Goal: Task Accomplishment & Management: Use online tool/utility

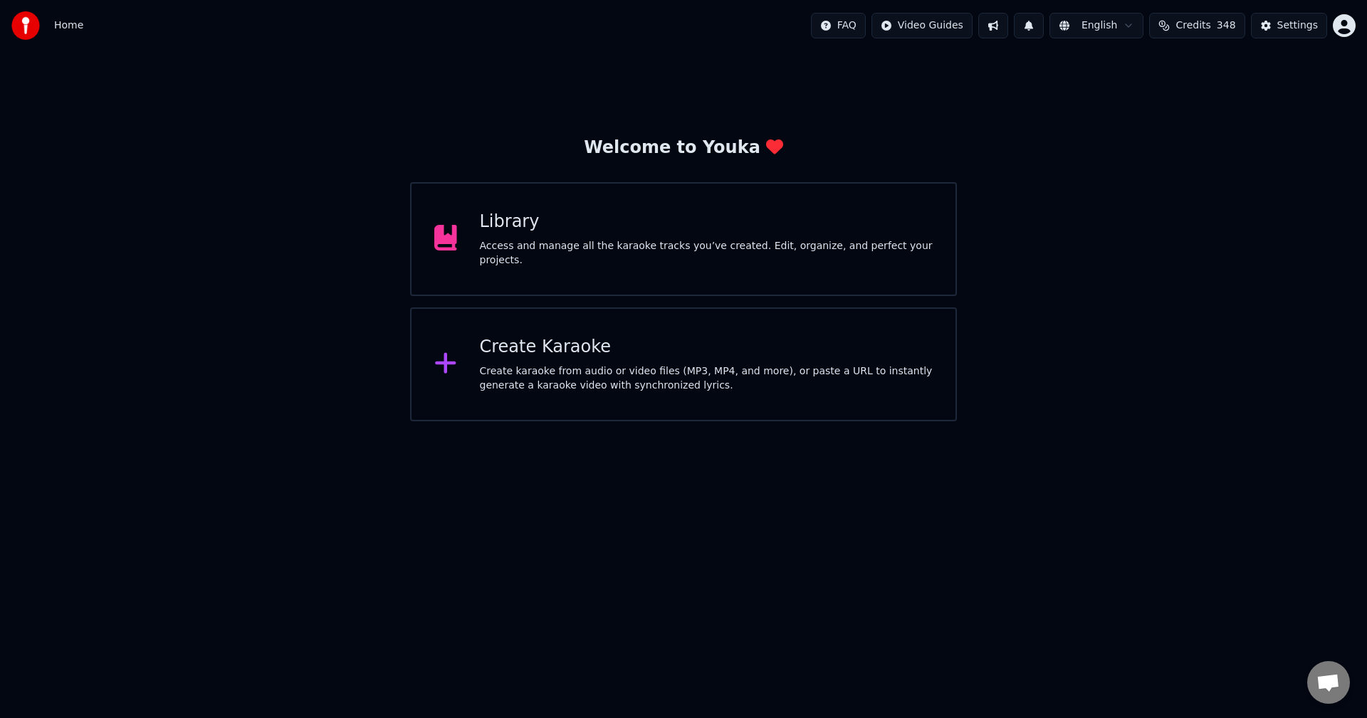
click at [639, 244] on div "Library Access and manage all the karaoke tracks you’ve created. Edit, organize…" at bounding box center [707, 239] width 454 height 57
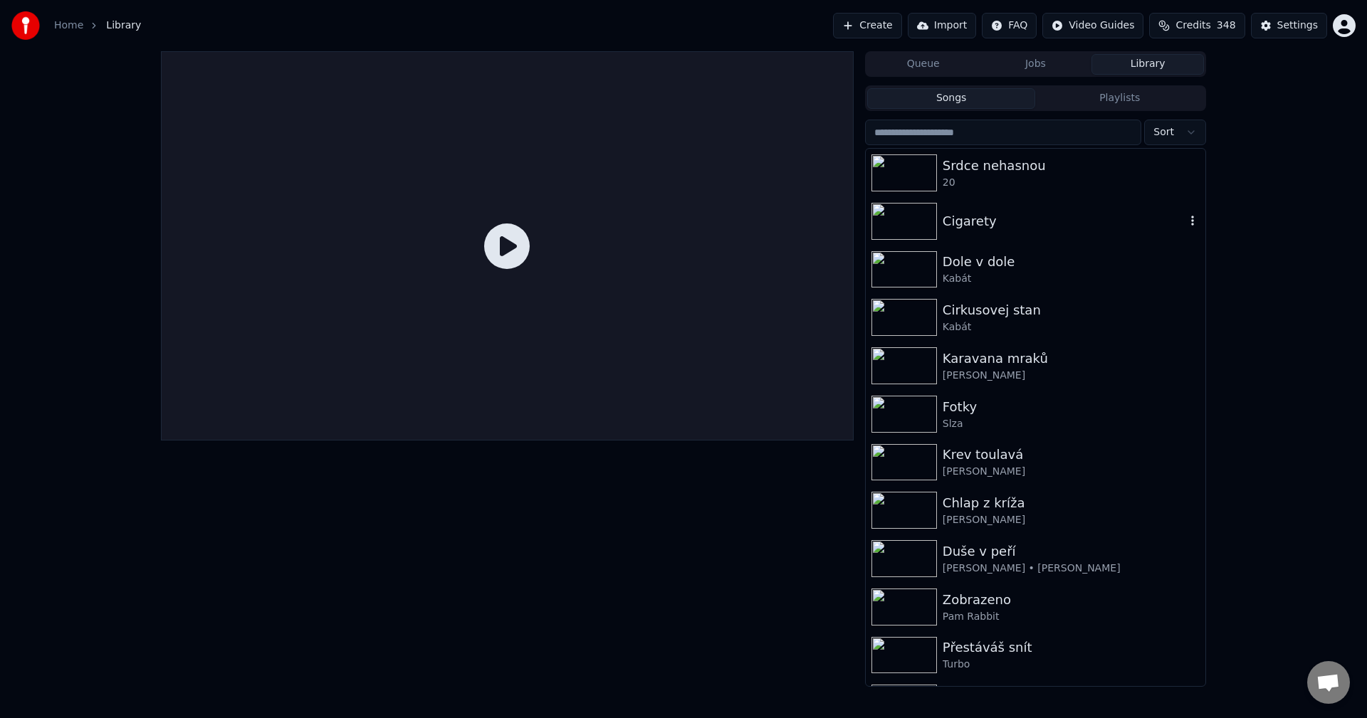
click at [1009, 221] on div "Cigarety" at bounding box center [1064, 221] width 243 height 20
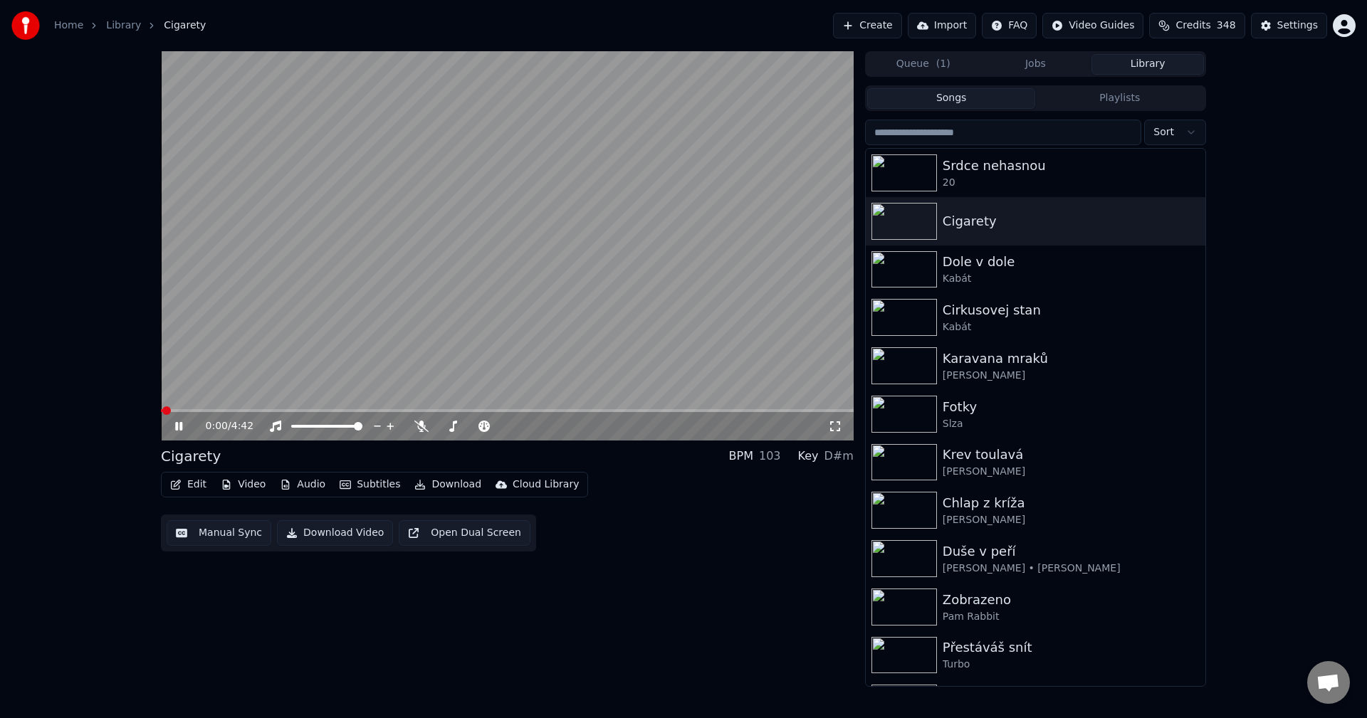
click at [182, 426] on icon at bounding box center [178, 426] width 7 height 9
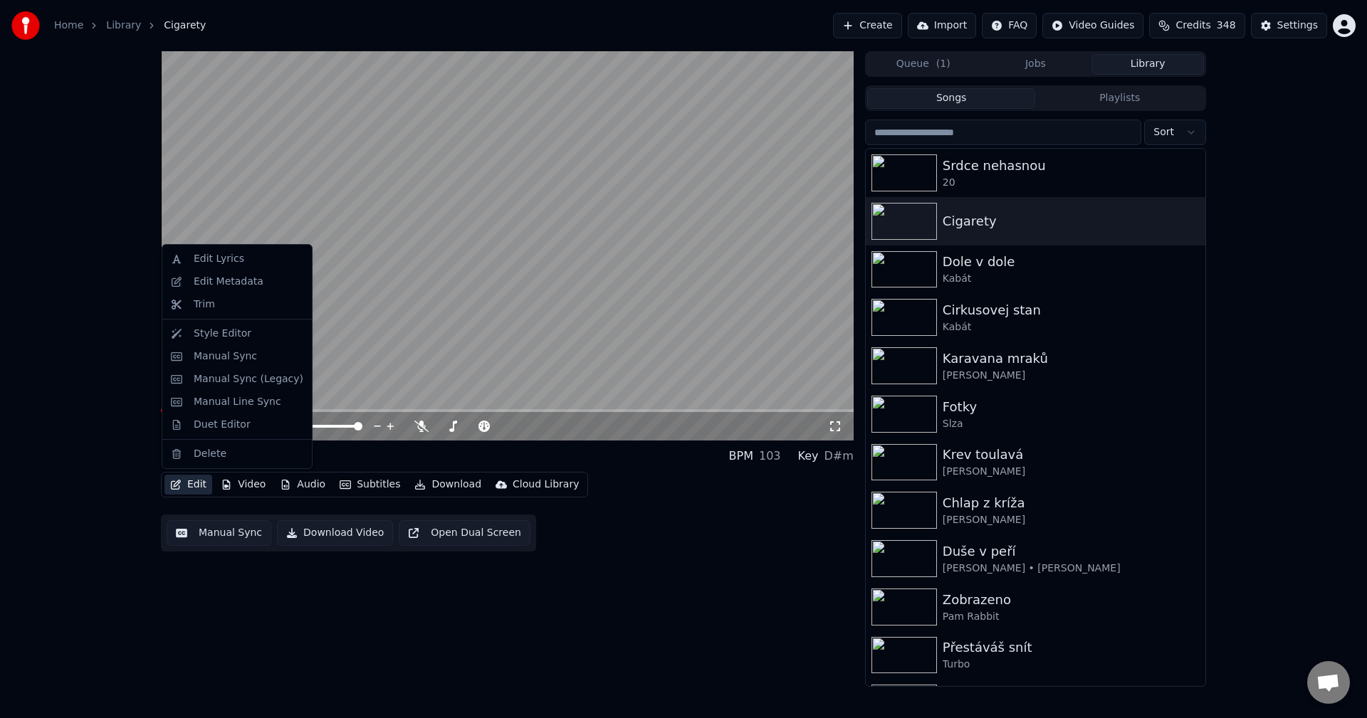
click at [205, 490] on button "Edit" at bounding box center [188, 485] width 48 height 20
click at [261, 283] on div "Edit Metadata" at bounding box center [249, 282] width 110 height 14
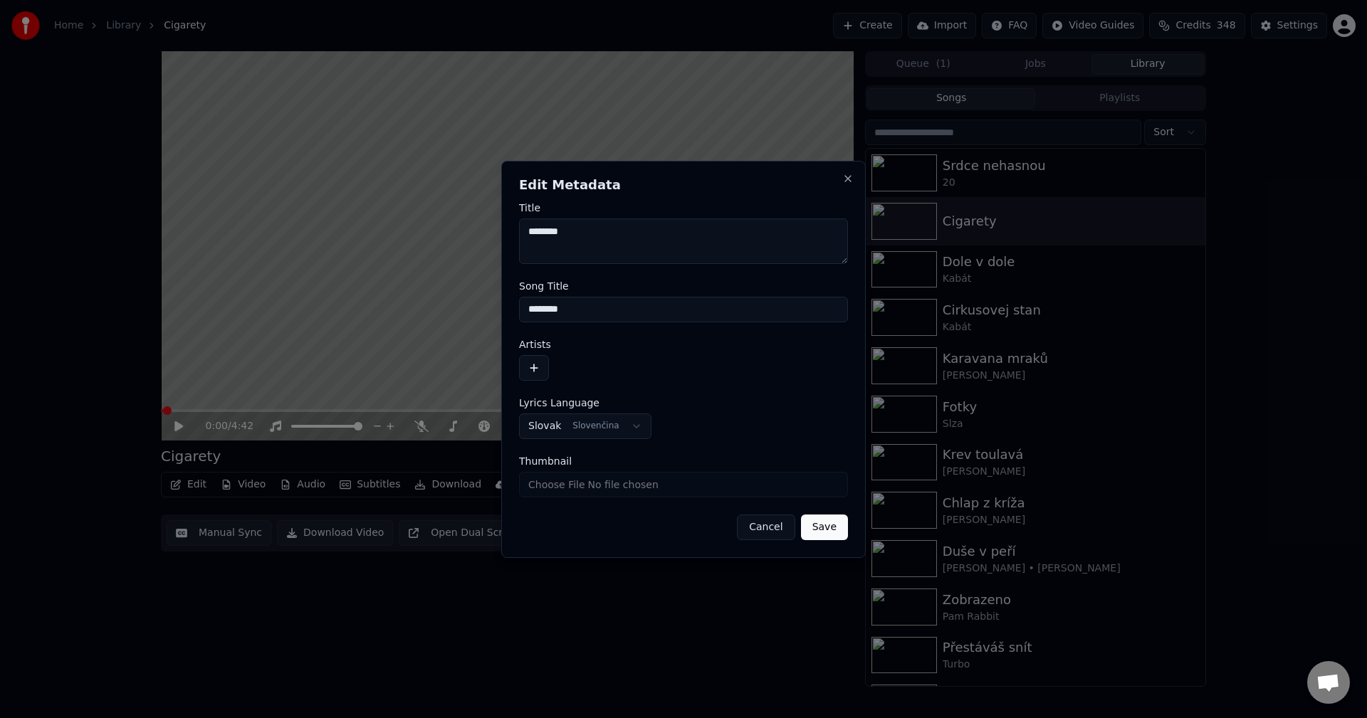
click at [541, 367] on button "button" at bounding box center [534, 368] width 30 height 26
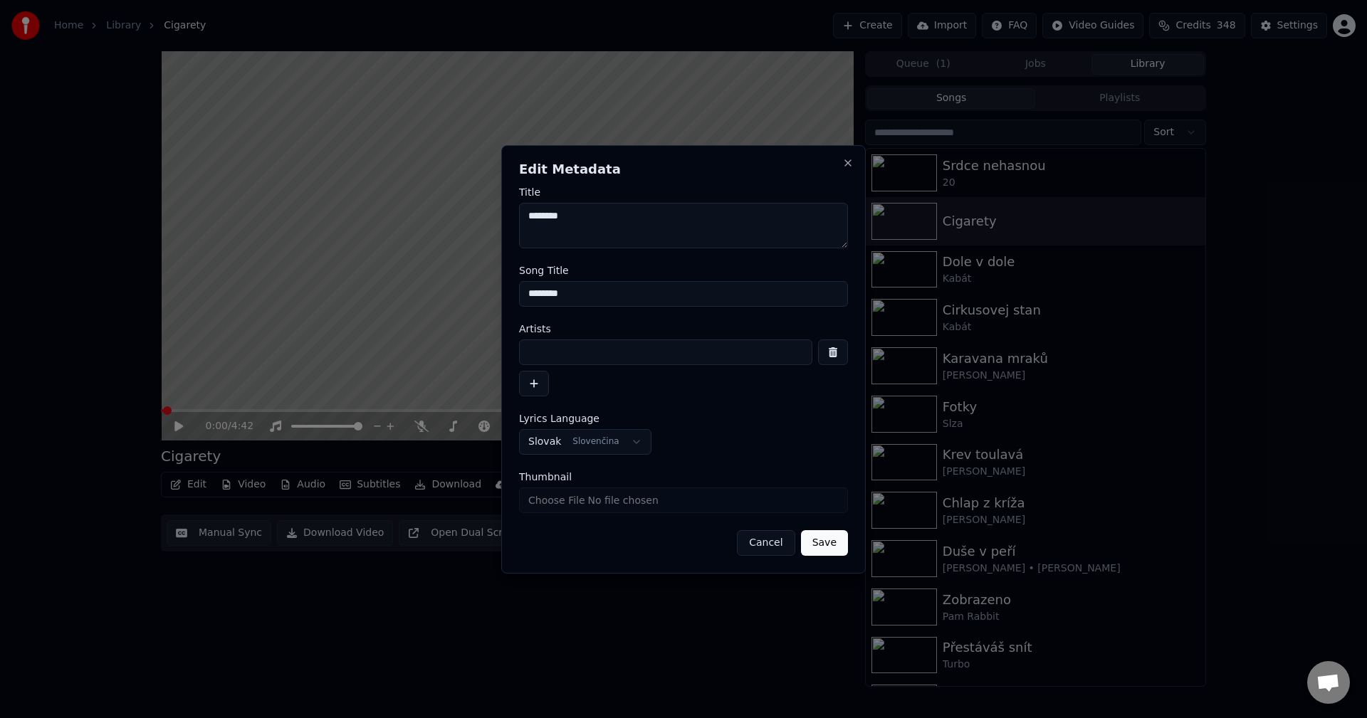
click at [570, 362] on input at bounding box center [665, 353] width 293 height 26
paste input "**********"
type input "**********"
click at [843, 555] on button "Save" at bounding box center [824, 543] width 47 height 26
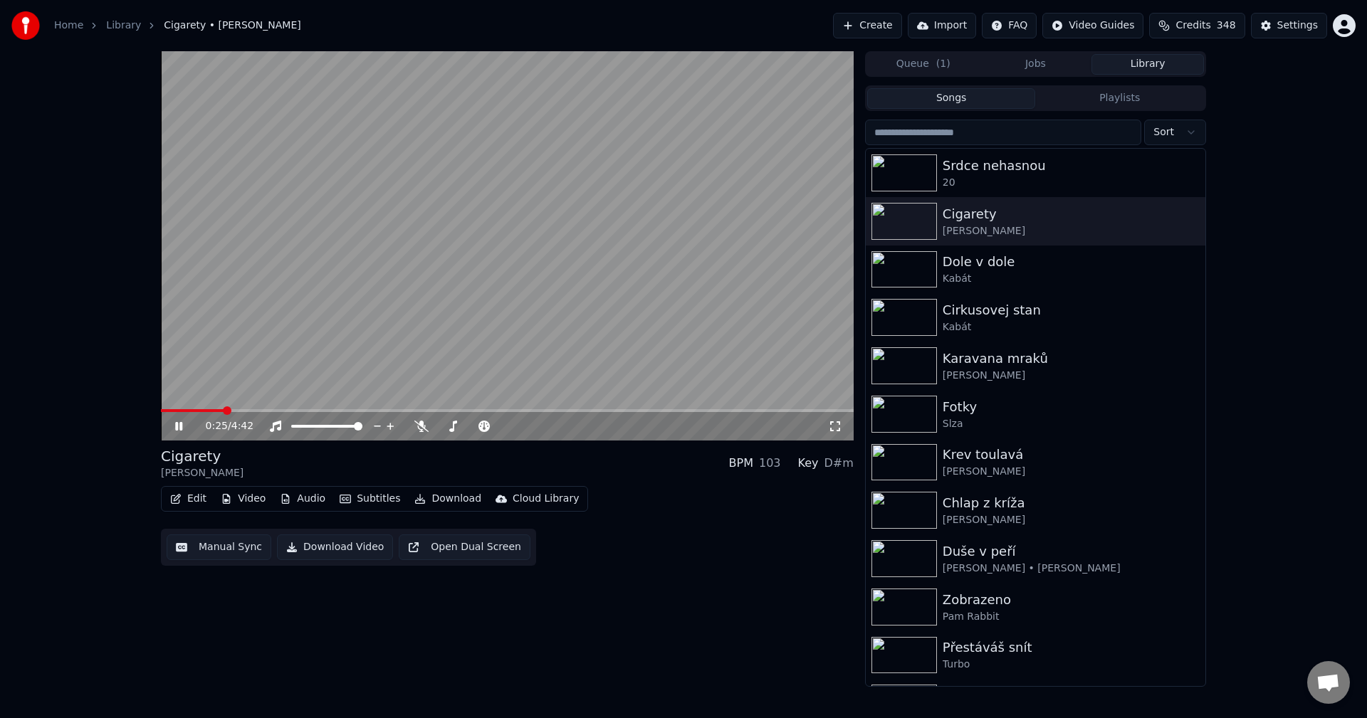
click at [177, 425] on icon at bounding box center [178, 426] width 7 height 9
click at [259, 503] on button "Video" at bounding box center [243, 499] width 56 height 20
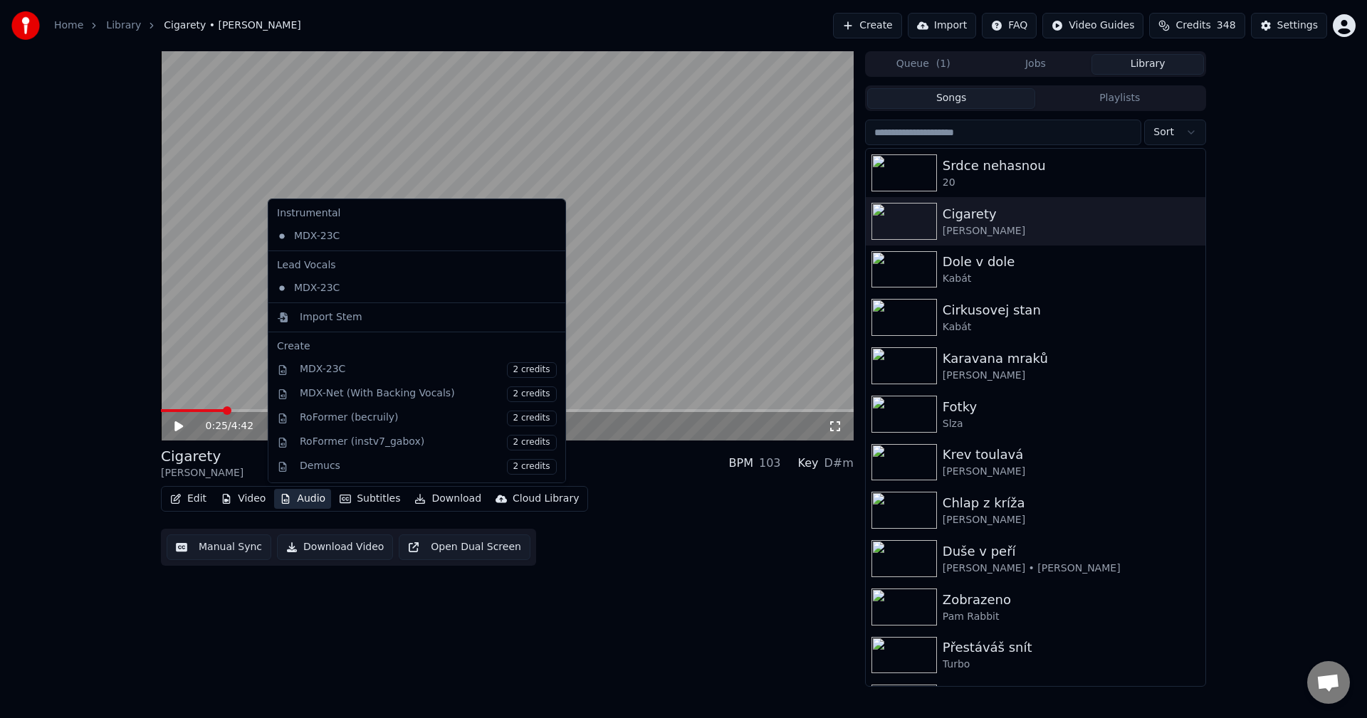
drag, startPoint x: 390, startPoint y: 658, endPoint x: 400, endPoint y: 657, distance: 10.0
click at [389, 658] on div "0:25 / 4:42 Cigarety [PERSON_NAME] BPM 103 Key D#m Edit Video Audio Subtitles D…" at bounding box center [507, 369] width 693 height 636
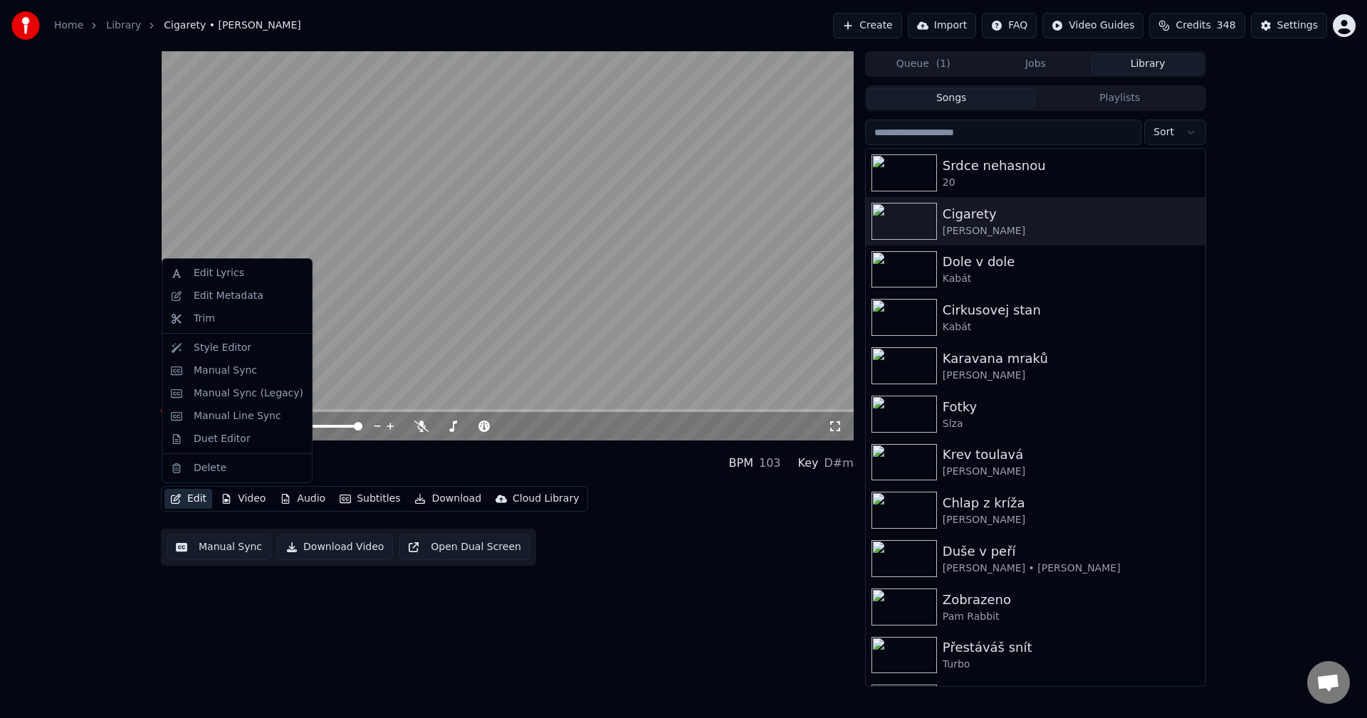
click at [188, 498] on button "Edit" at bounding box center [188, 499] width 48 height 20
click at [198, 302] on div "Edit Metadata" at bounding box center [229, 296] width 70 height 14
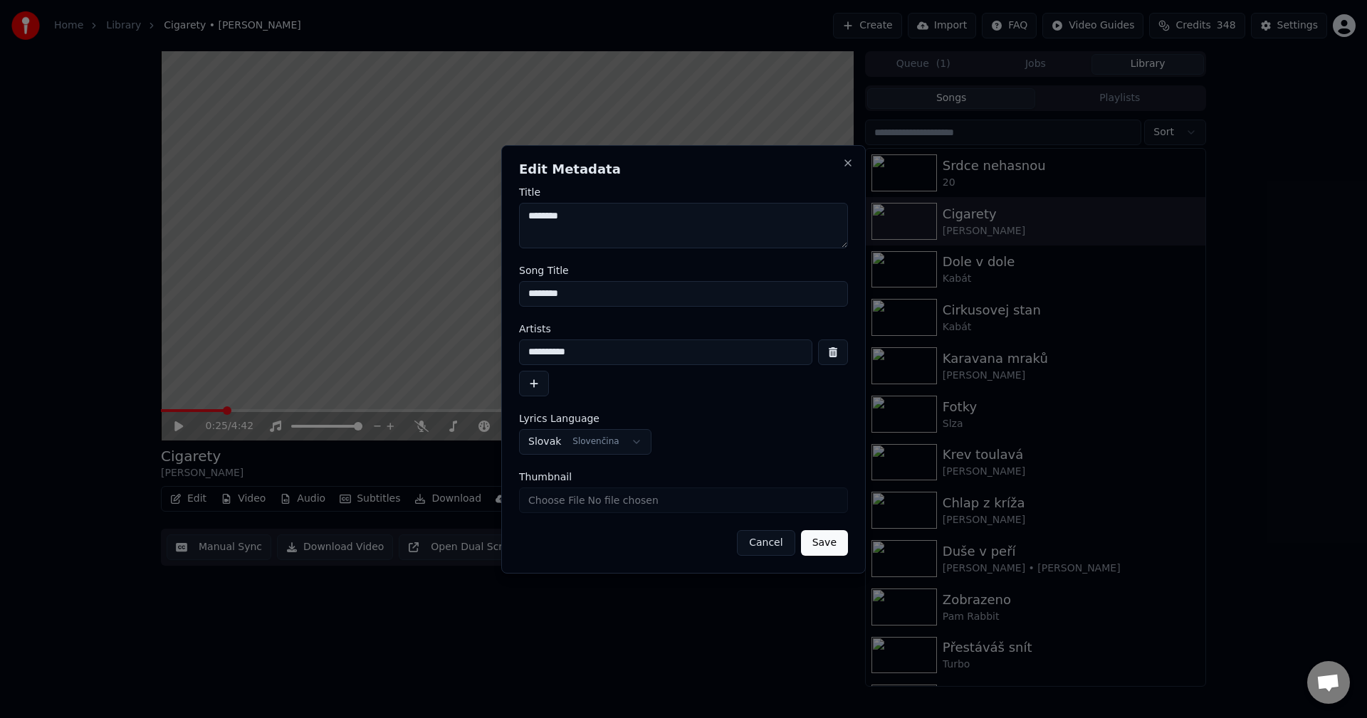
drag, startPoint x: 572, startPoint y: 291, endPoint x: 449, endPoint y: 306, distance: 124.8
click at [437, 291] on body "**********" at bounding box center [683, 359] width 1367 height 718
drag, startPoint x: 589, startPoint y: 348, endPoint x: 351, endPoint y: 347, distance: 237.8
click at [351, 347] on body "**********" at bounding box center [683, 359] width 1367 height 718
click at [765, 556] on div "**********" at bounding box center [683, 359] width 365 height 429
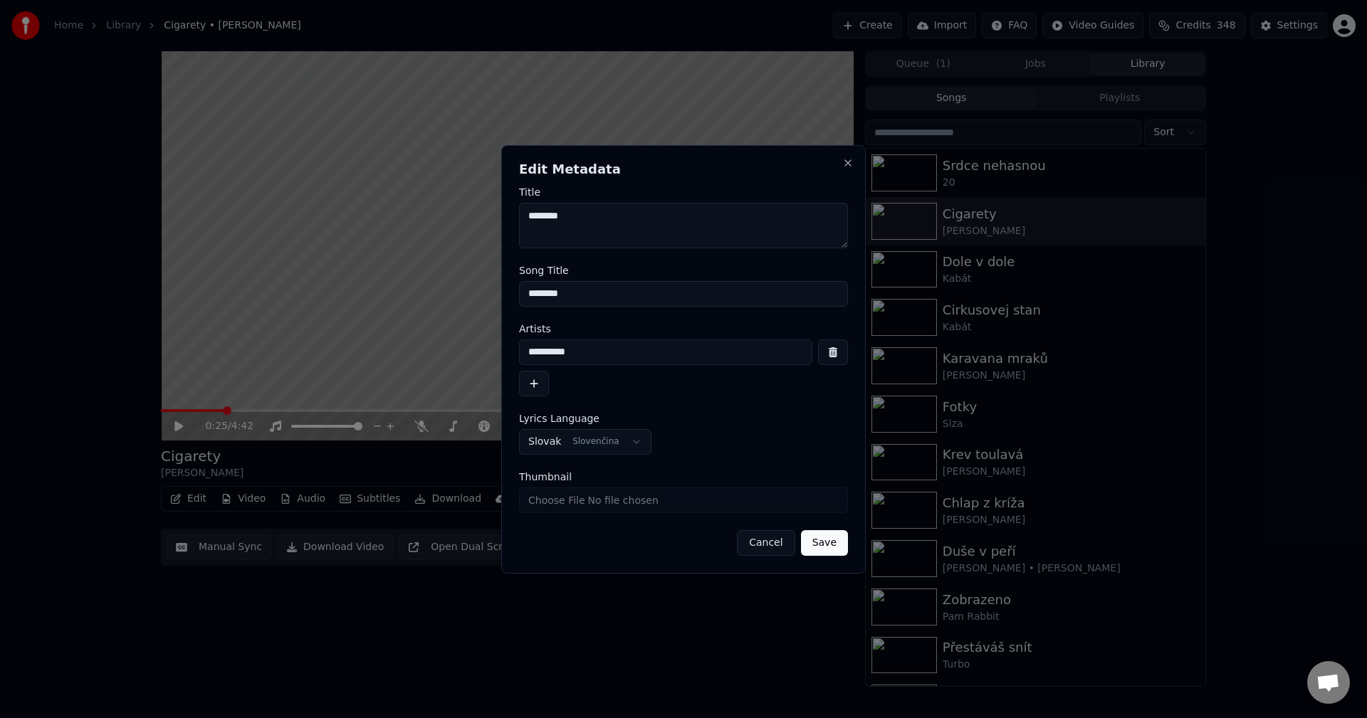
click at [765, 540] on button "Cancel" at bounding box center [766, 543] width 58 height 26
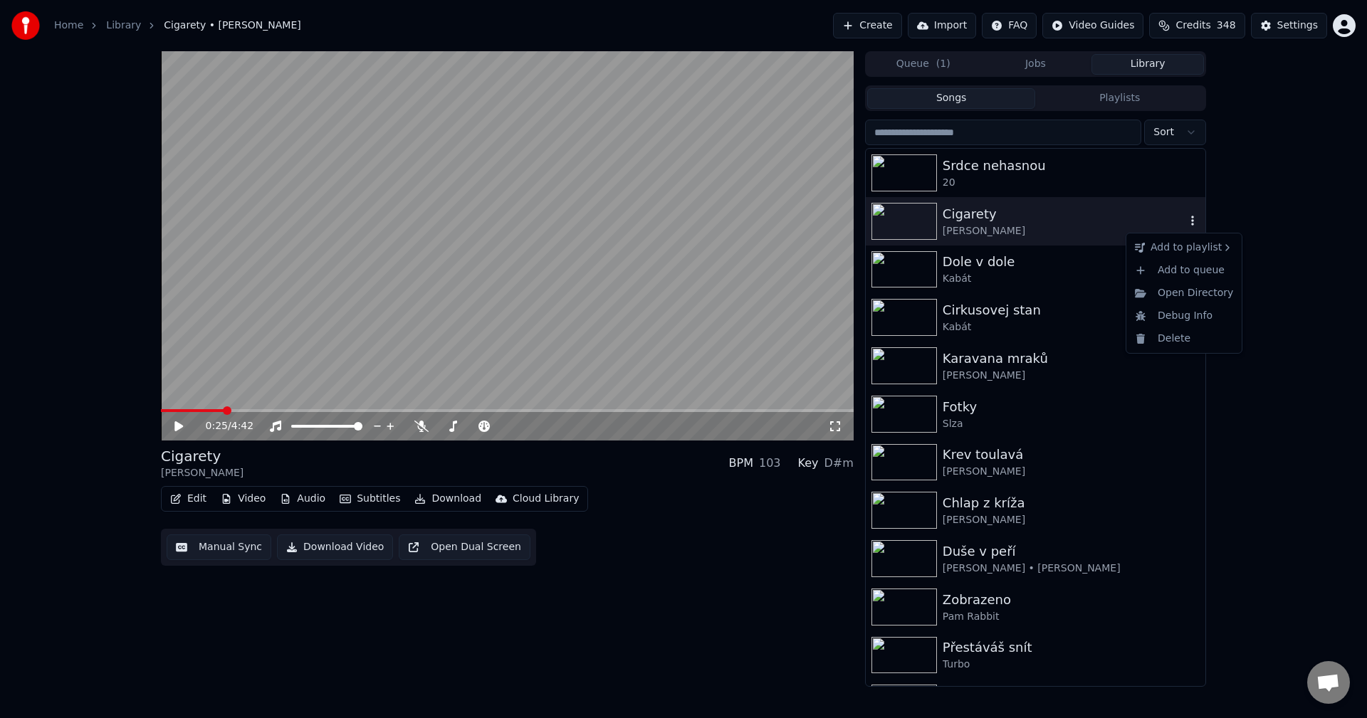
click at [1191, 219] on icon "button" at bounding box center [1192, 221] width 3 height 10
click at [1190, 293] on div "Open Directory" at bounding box center [1184, 293] width 110 height 23
click at [251, 498] on button "Video" at bounding box center [243, 499] width 56 height 20
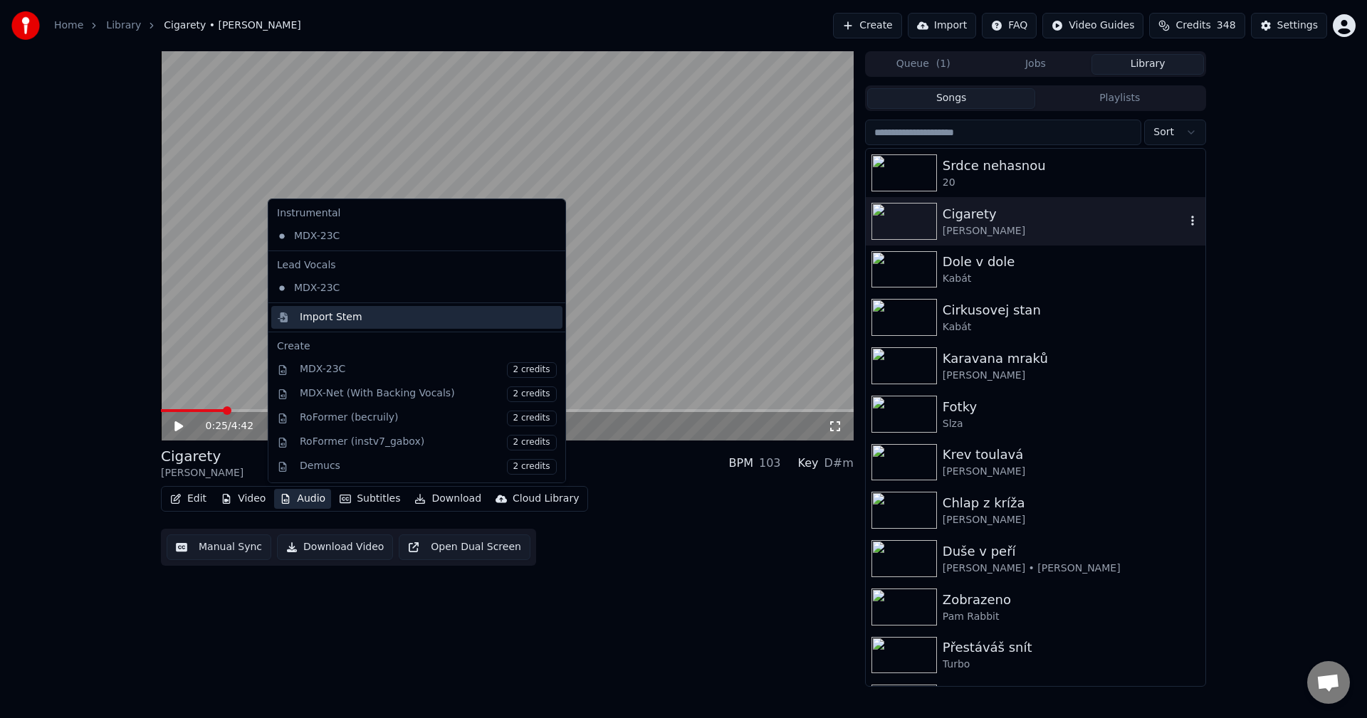
click at [337, 323] on div "Import Stem" at bounding box center [331, 317] width 63 height 14
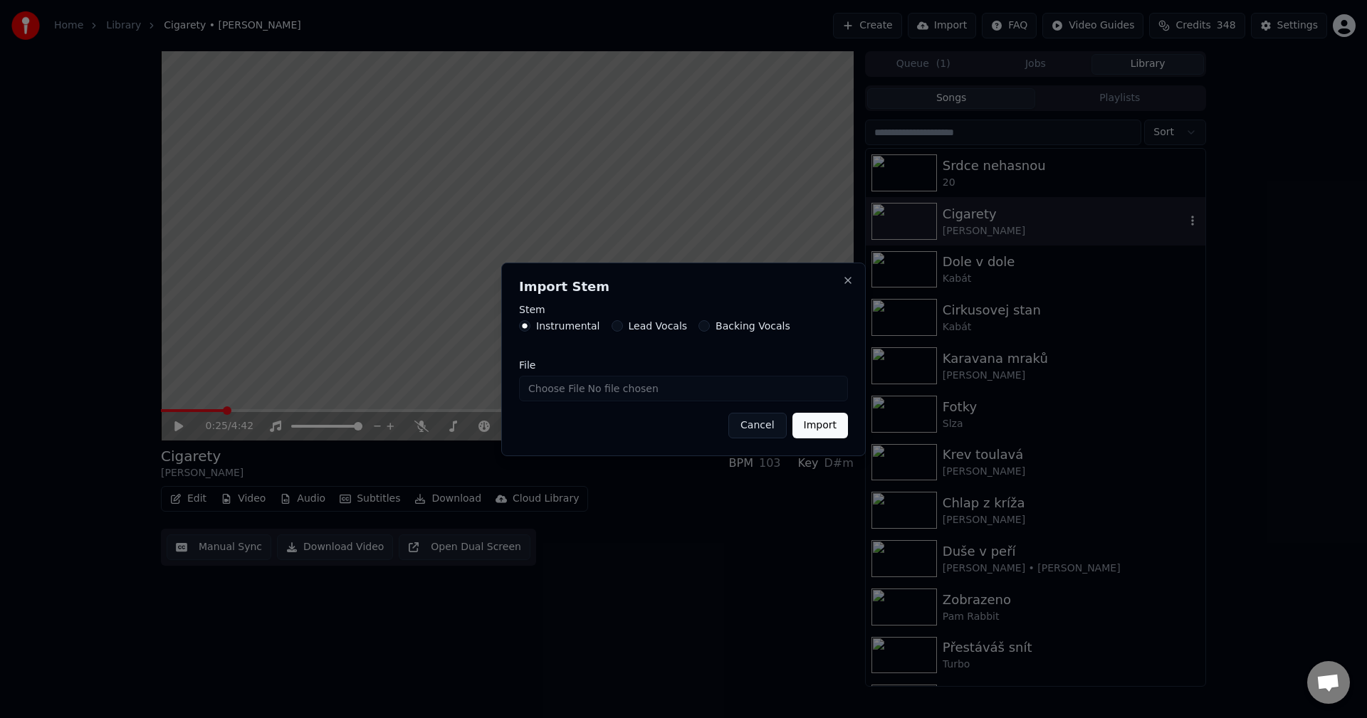
click at [656, 379] on input "File" at bounding box center [683, 389] width 329 height 26
type input "**********"
click at [821, 433] on button "Import" at bounding box center [820, 426] width 56 height 26
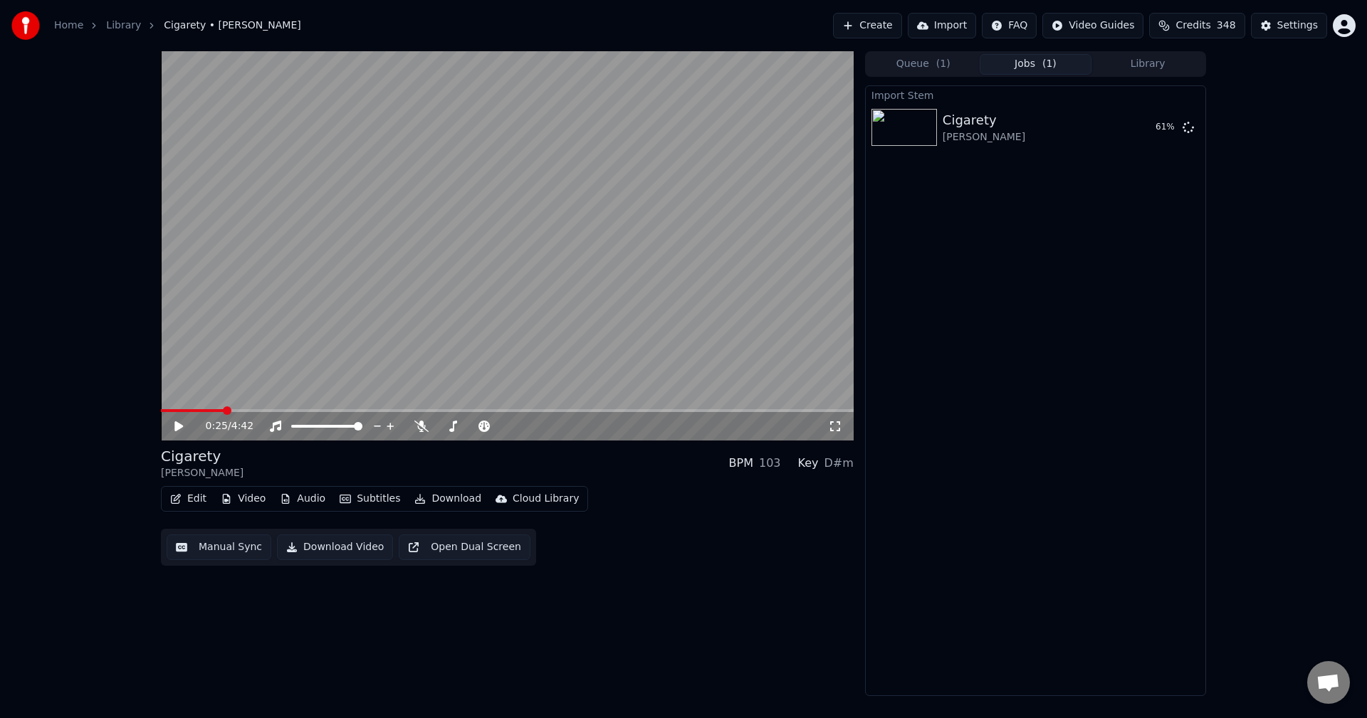
click at [244, 497] on button "Video" at bounding box center [243, 499] width 56 height 20
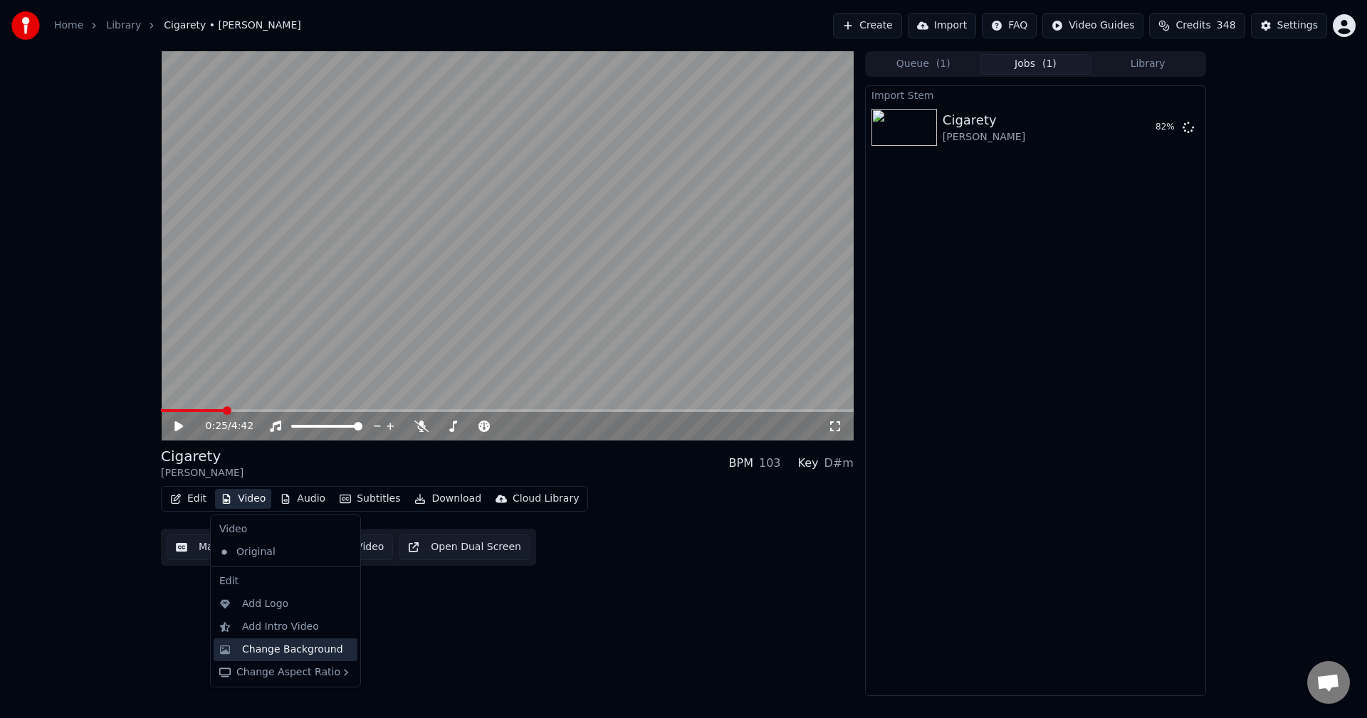
click at [304, 651] on div "Change Background" at bounding box center [292, 650] width 101 height 14
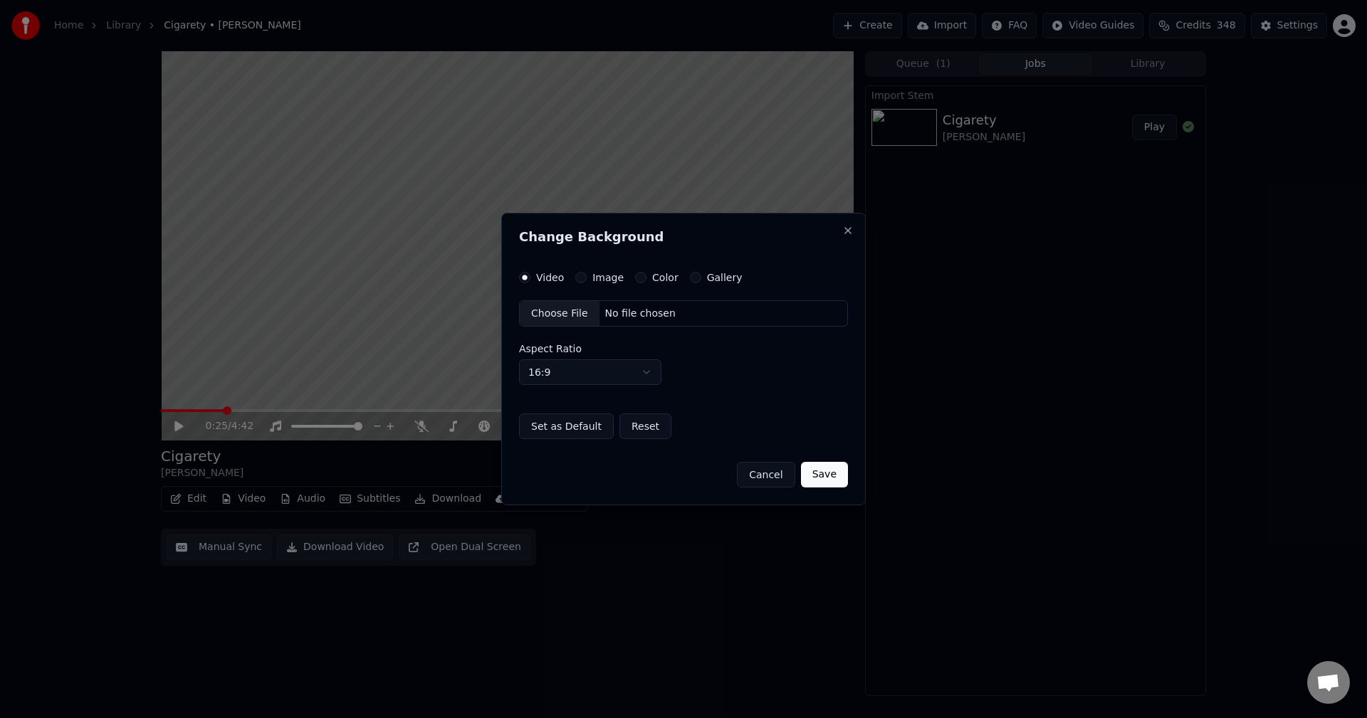
click at [617, 276] on label "Image" at bounding box center [607, 278] width 31 height 10
click at [587, 276] on button "Image" at bounding box center [580, 277] width 11 height 11
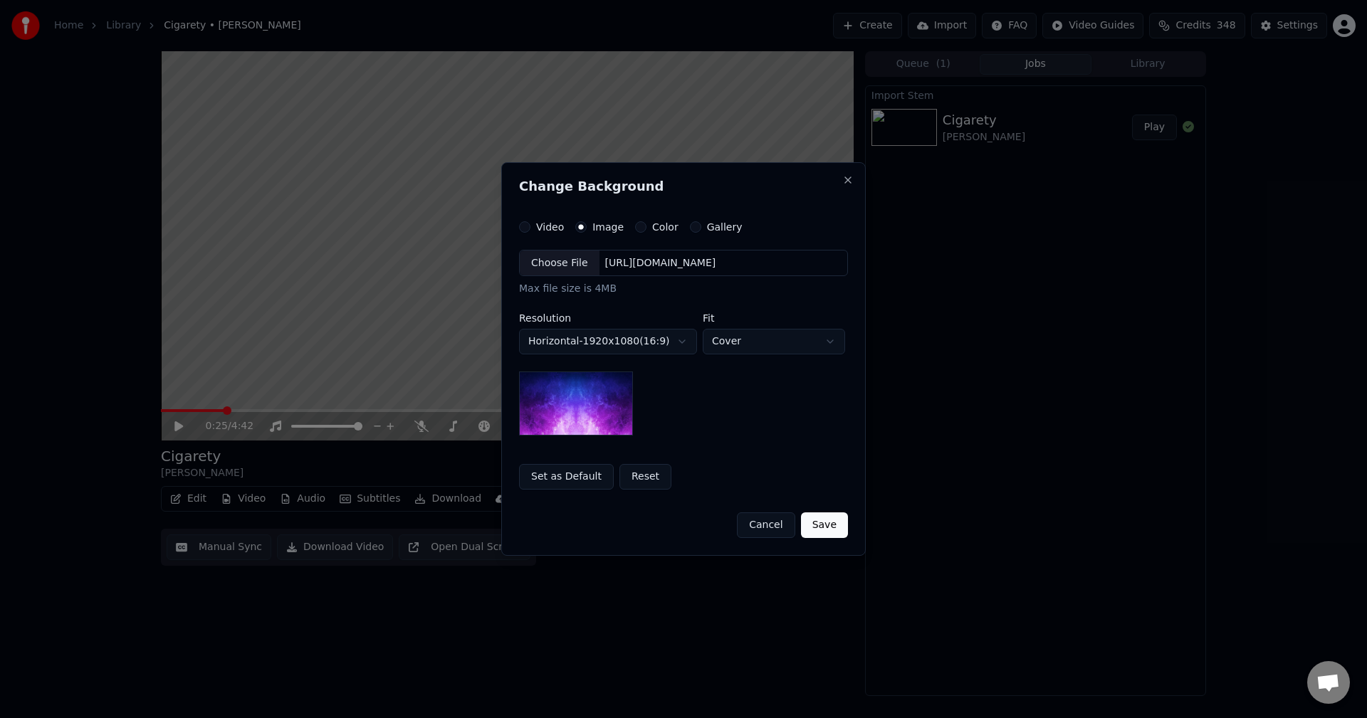
click at [636, 271] on div "Choose File [URL][DOMAIN_NAME]" at bounding box center [683, 263] width 329 height 27
click at [656, 332] on body "**********" at bounding box center [683, 359] width 1367 height 718
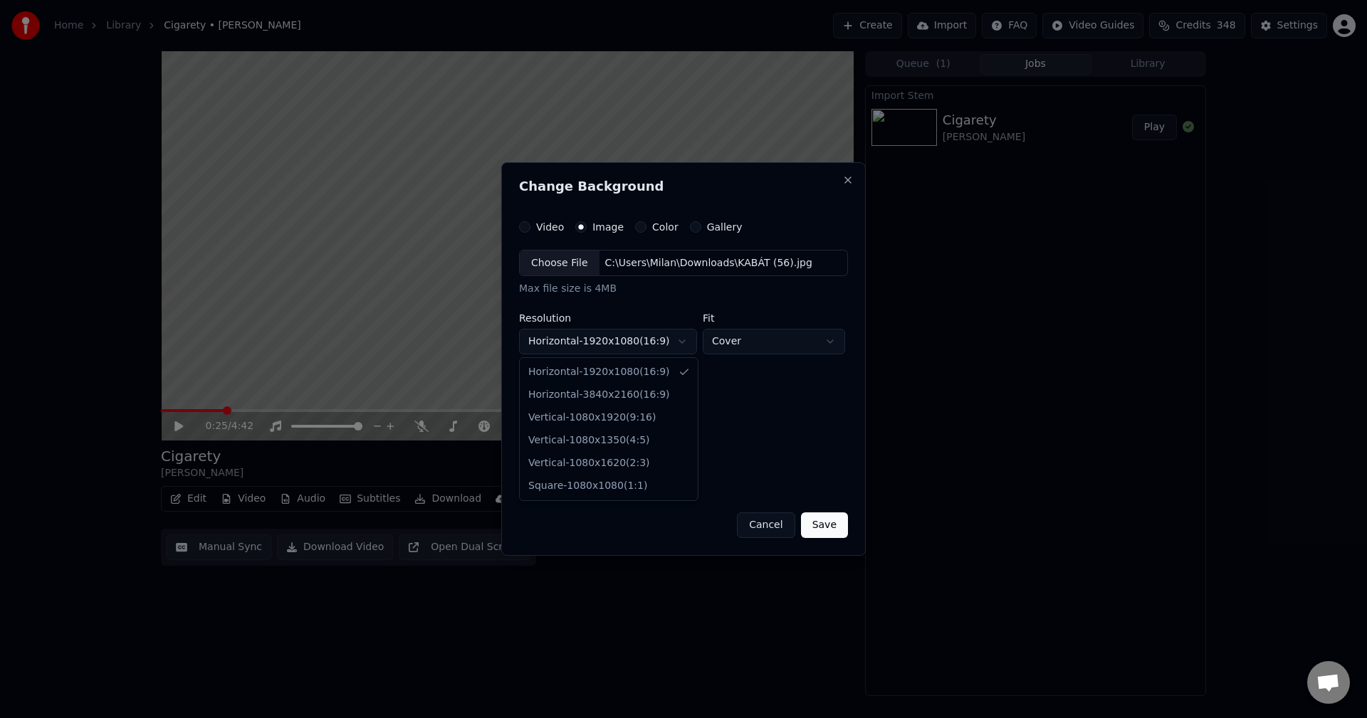
select select "*********"
click at [835, 533] on button "Save" at bounding box center [824, 526] width 47 height 26
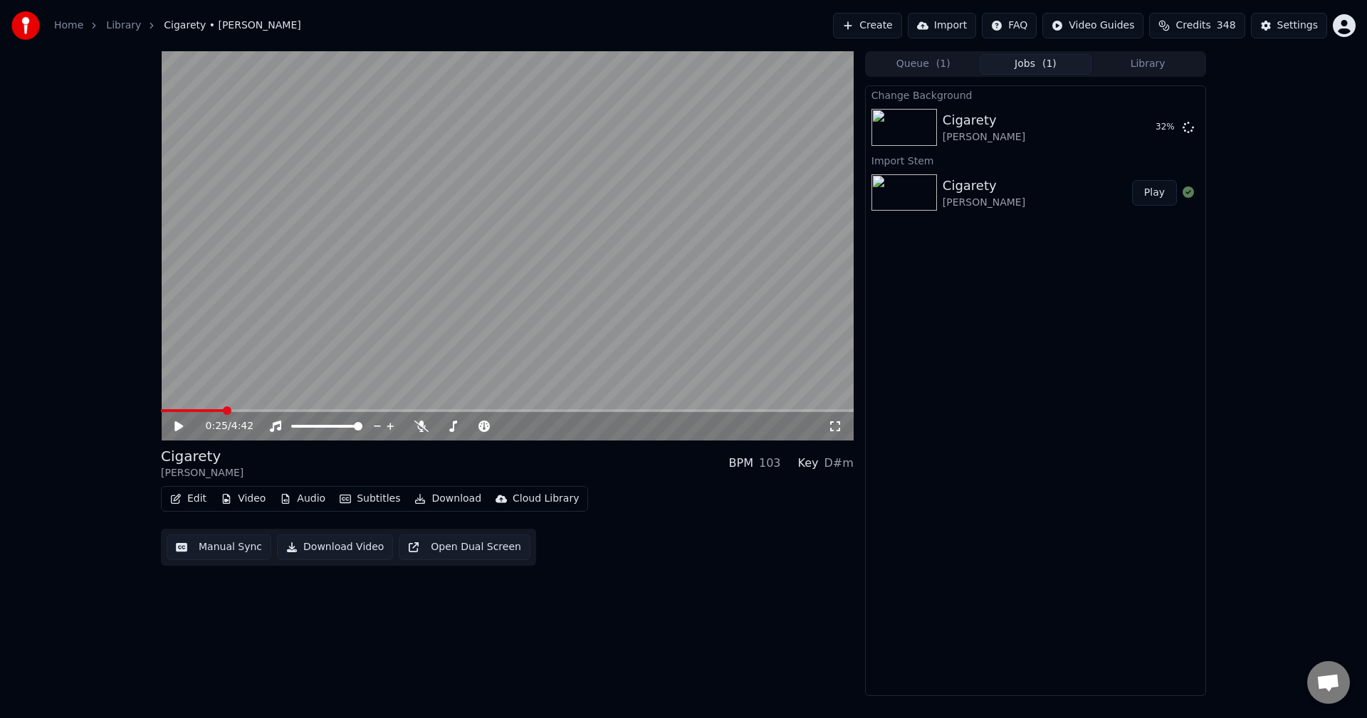
click at [1126, 60] on button "Library" at bounding box center [1147, 64] width 112 height 21
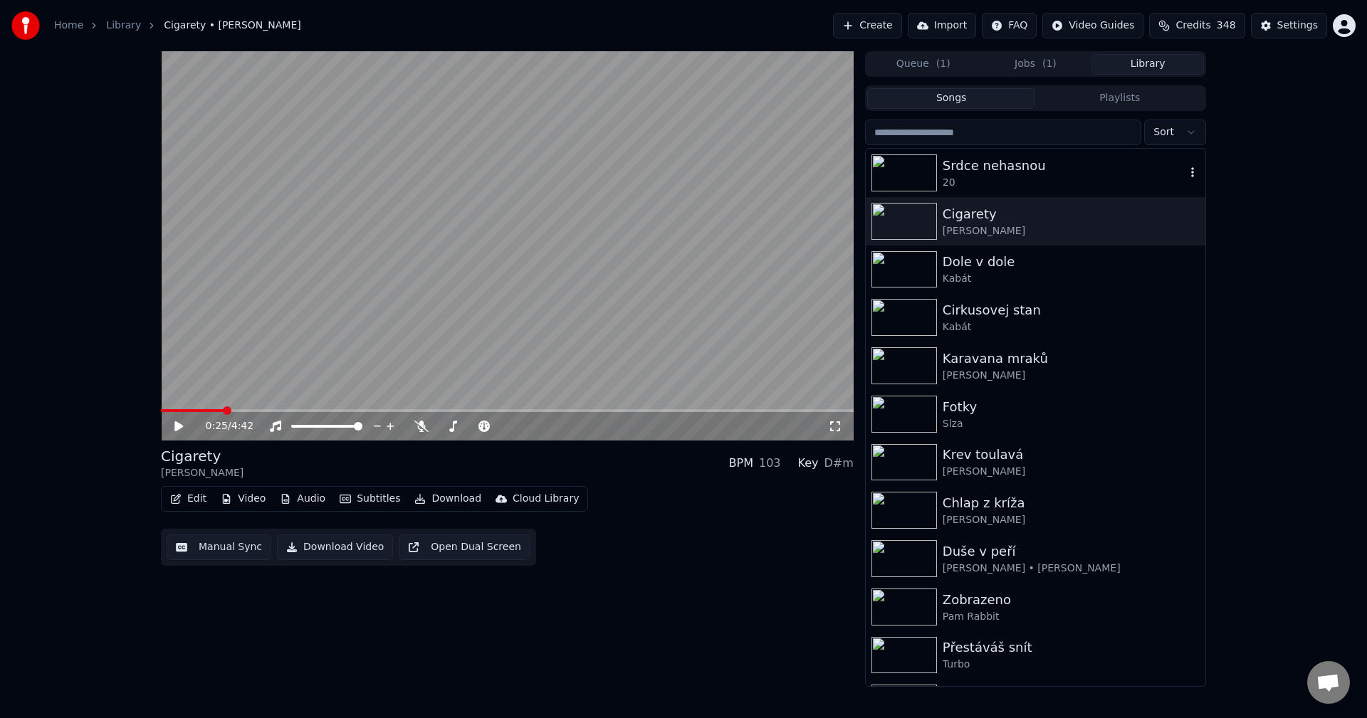
click at [1185, 169] on icon "button" at bounding box center [1192, 172] width 14 height 11
drag, startPoint x: 1003, startPoint y: 182, endPoint x: 910, endPoint y: 194, distance: 94.0
click at [1003, 182] on div "20" at bounding box center [1064, 183] width 243 height 14
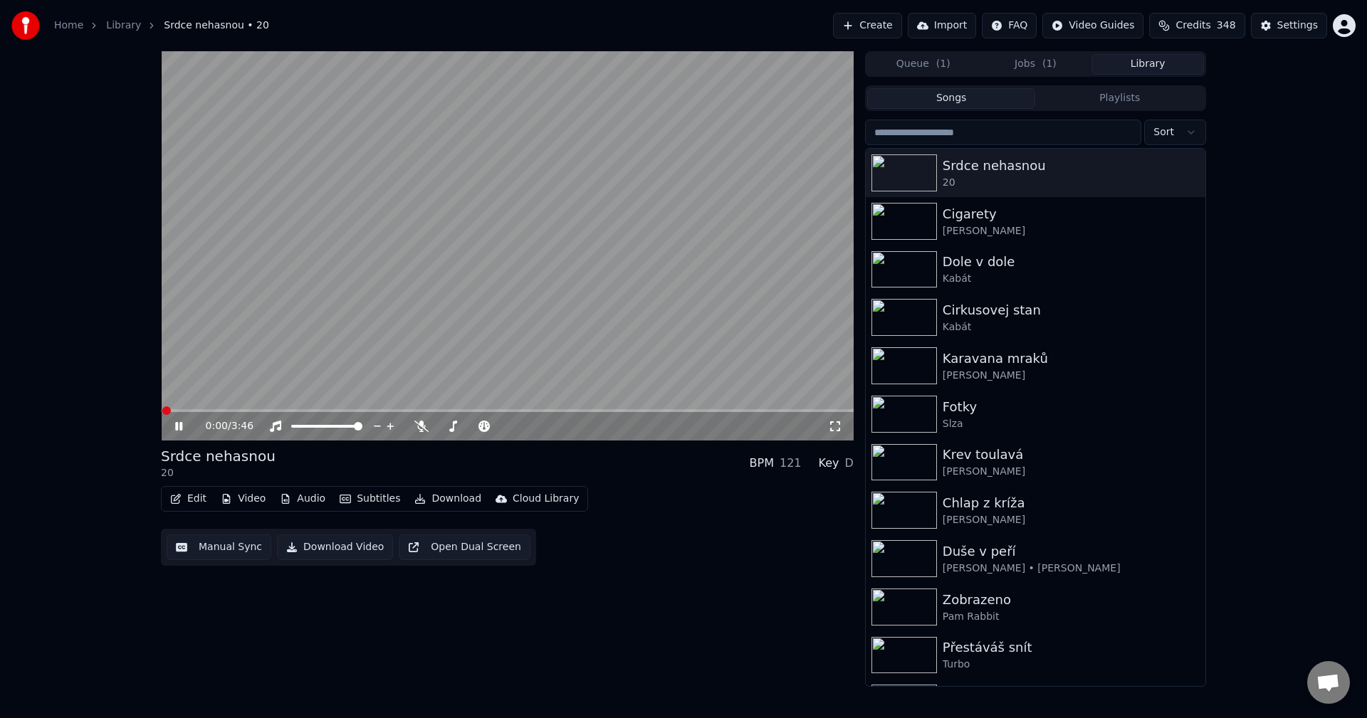
drag, startPoint x: 179, startPoint y: 424, endPoint x: 185, endPoint y: 441, distance: 18.0
click at [179, 424] on icon at bounding box center [188, 426] width 33 height 11
click at [194, 501] on button "Edit" at bounding box center [188, 499] width 48 height 20
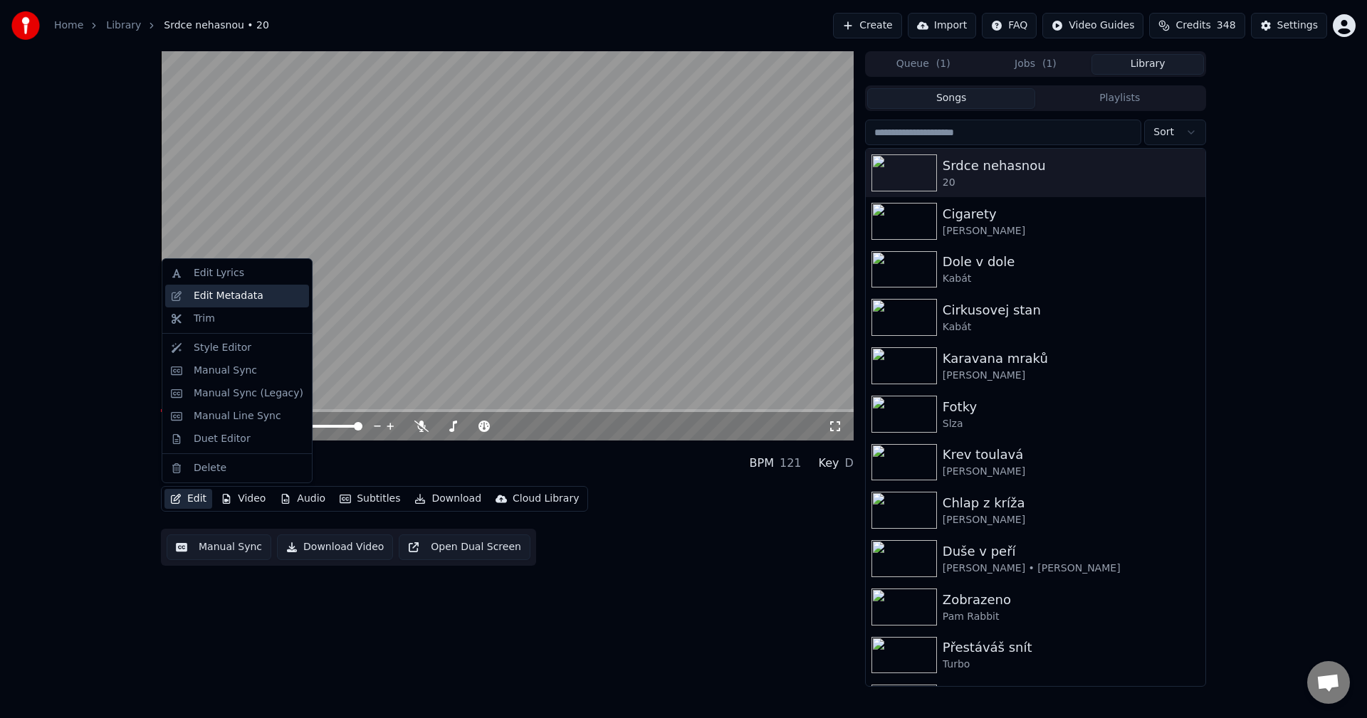
click at [263, 305] on div "Edit Metadata" at bounding box center [237, 296] width 144 height 23
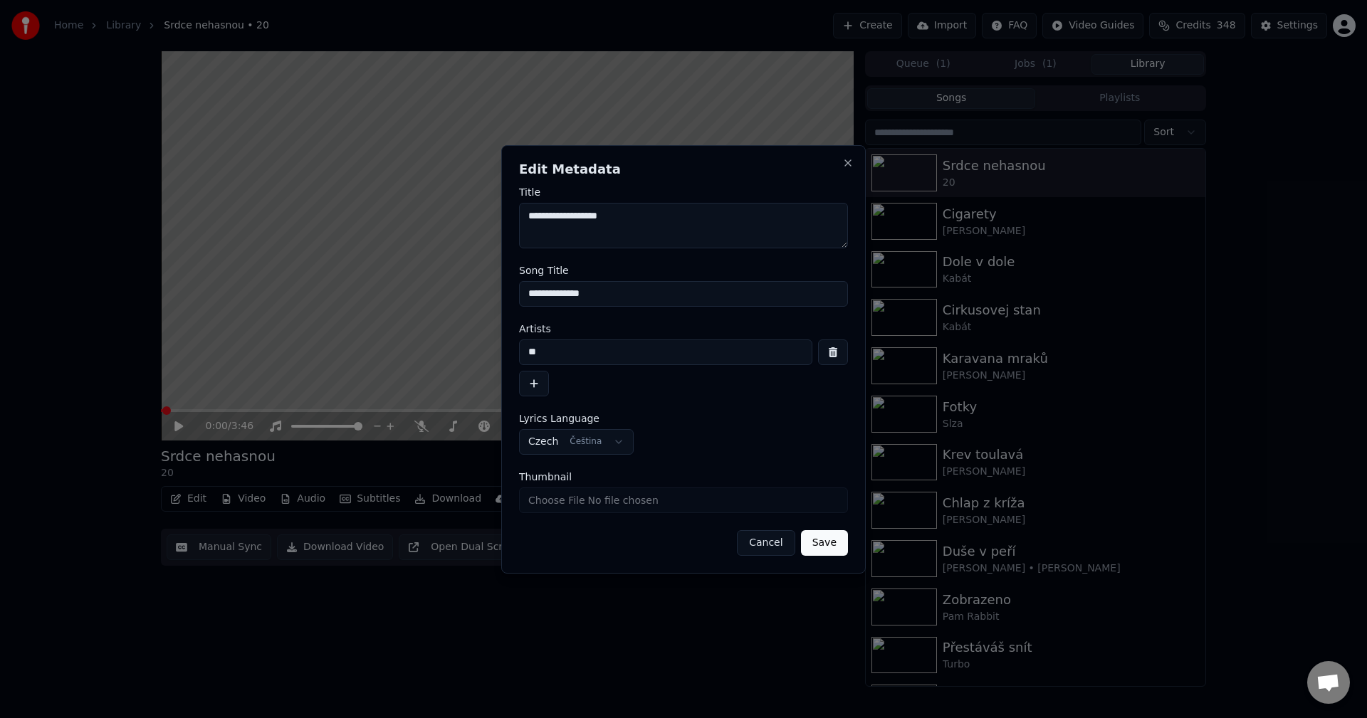
drag, startPoint x: 619, startPoint y: 298, endPoint x: 474, endPoint y: 303, distance: 144.6
click at [483, 302] on body "**********" at bounding box center [683, 359] width 1367 height 718
drag, startPoint x: 551, startPoint y: 360, endPoint x: 434, endPoint y: 363, distance: 116.8
click at [439, 363] on body "**********" at bounding box center [683, 359] width 1367 height 718
paste input "********"
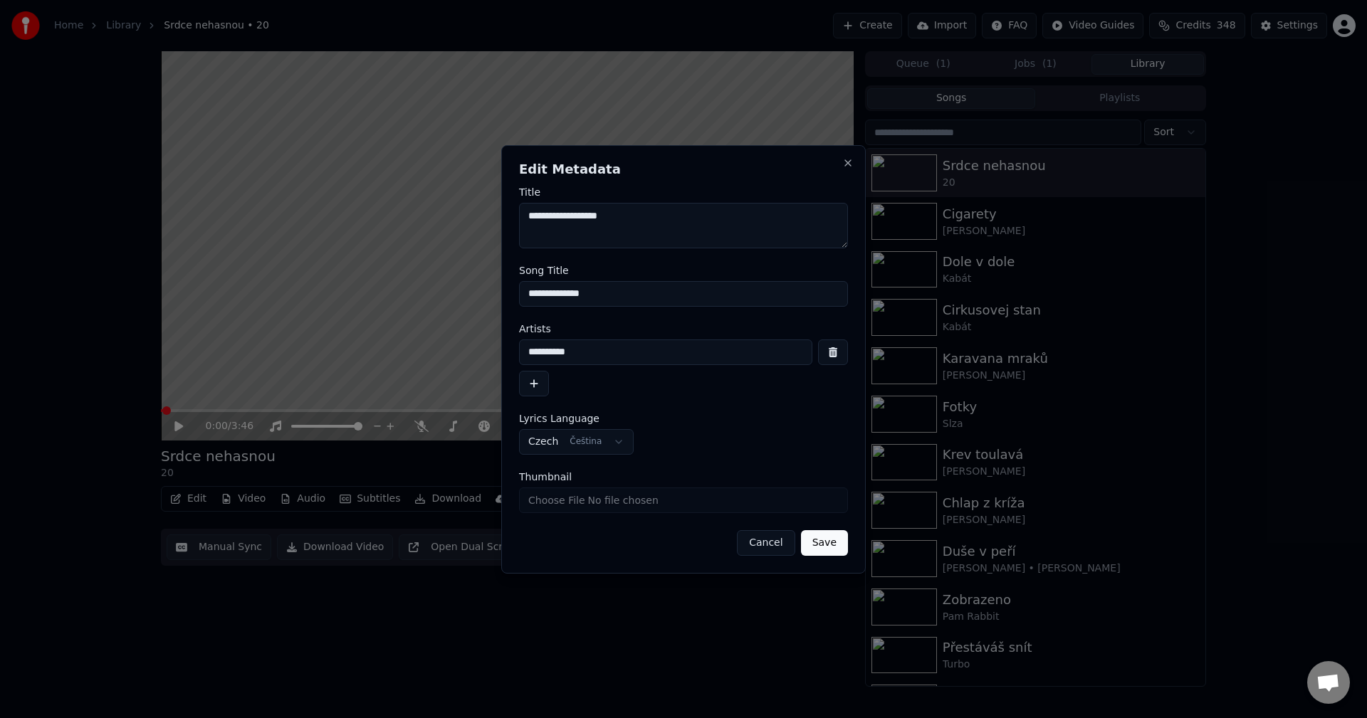
type input "**********"
click at [537, 388] on button "button" at bounding box center [534, 384] width 30 height 26
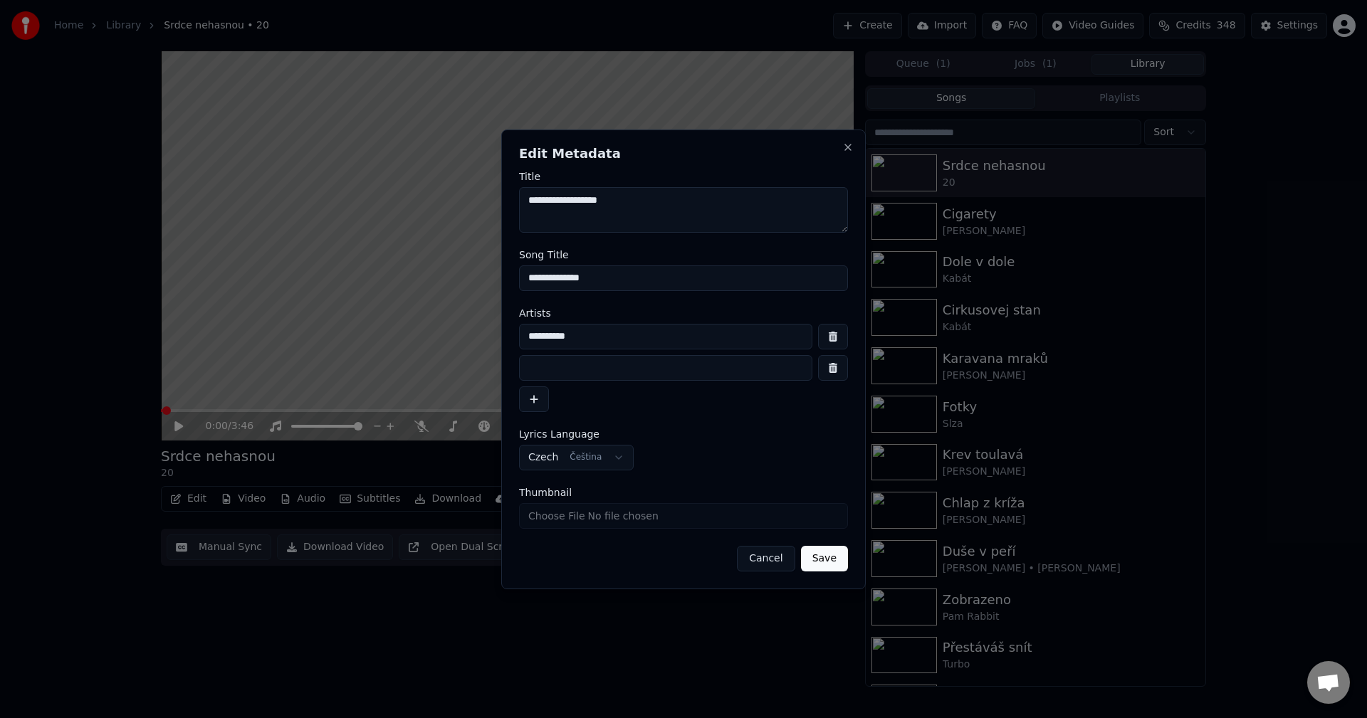
click at [594, 369] on input at bounding box center [665, 368] width 293 height 26
paste input "**********"
type input "**********"
drag, startPoint x: 538, startPoint y: 206, endPoint x: 461, endPoint y: 207, distance: 76.9
click at [461, 207] on body "**********" at bounding box center [683, 359] width 1367 height 718
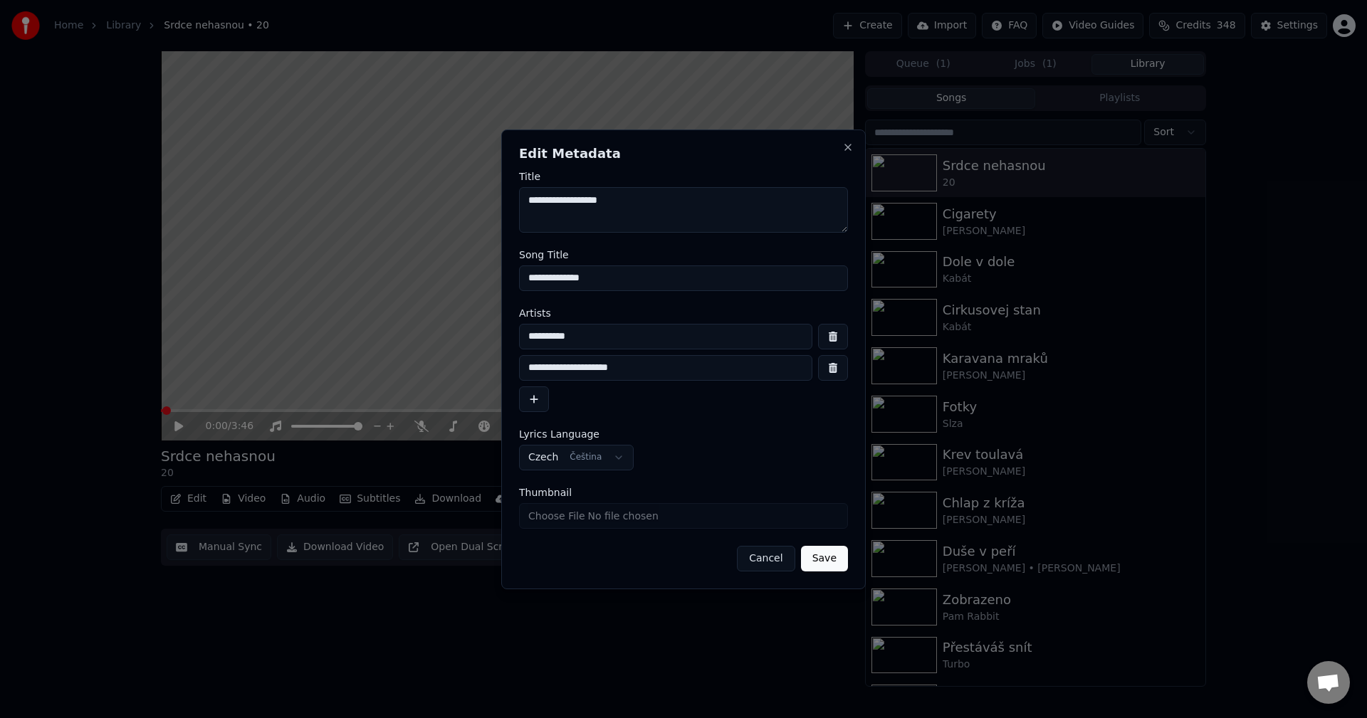
paste textarea "**********"
type textarea "**********"
click at [822, 554] on button "Save" at bounding box center [824, 559] width 47 height 26
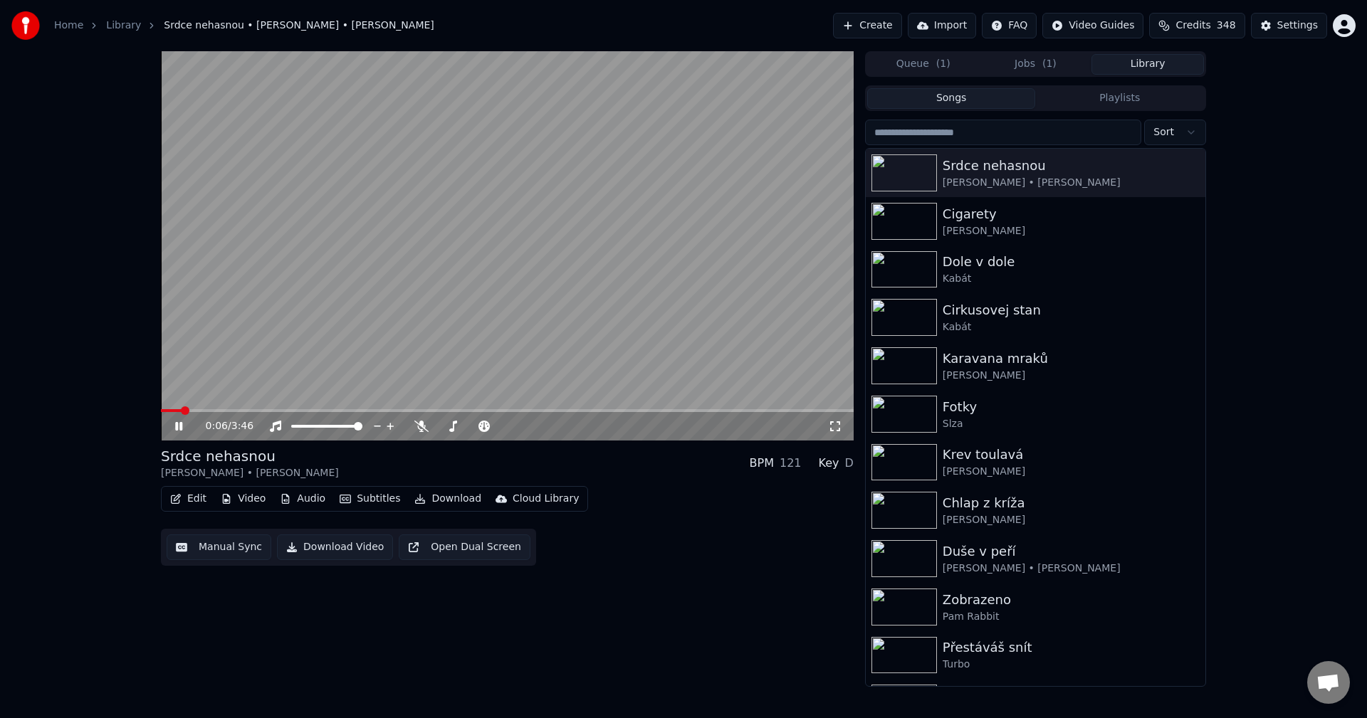
click at [169, 425] on div "0:06 / 3:46" at bounding box center [507, 426] width 681 height 14
click at [175, 426] on icon at bounding box center [188, 426] width 33 height 11
click at [236, 505] on button "Video" at bounding box center [243, 499] width 56 height 20
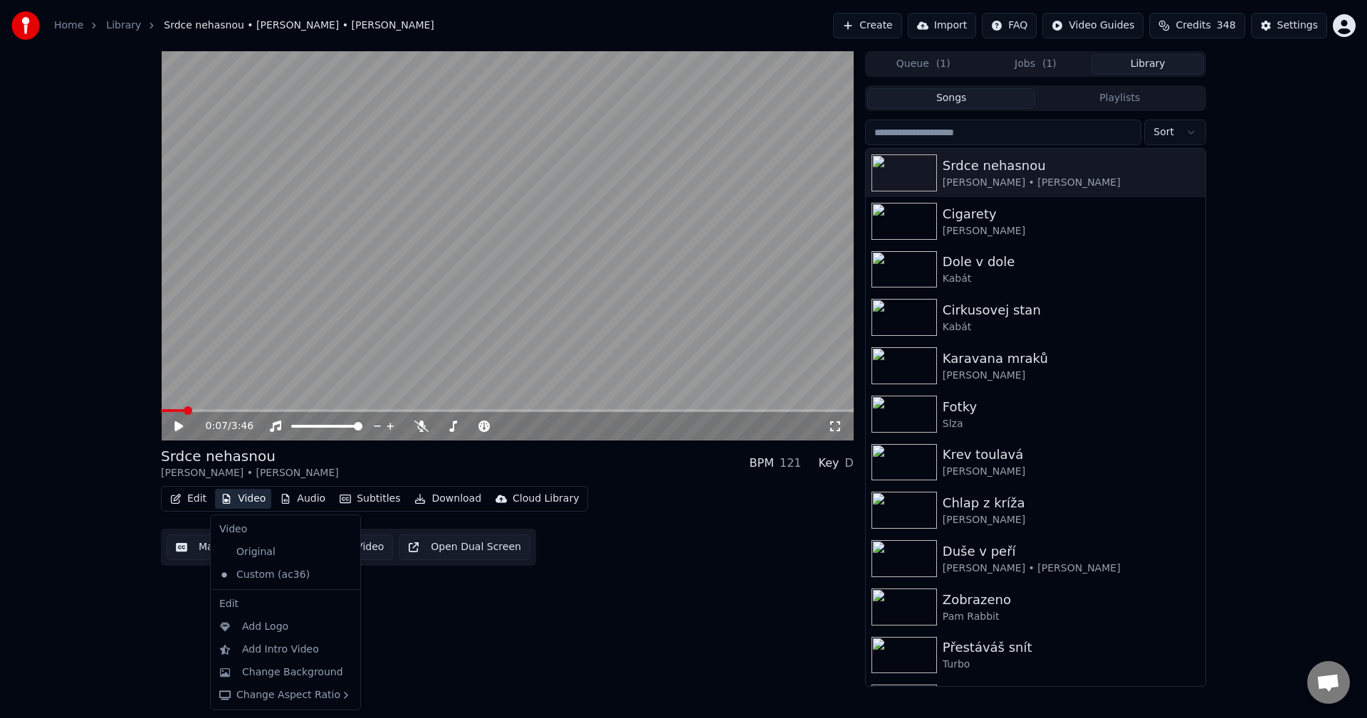
click at [237, 495] on button "Video" at bounding box center [243, 499] width 56 height 20
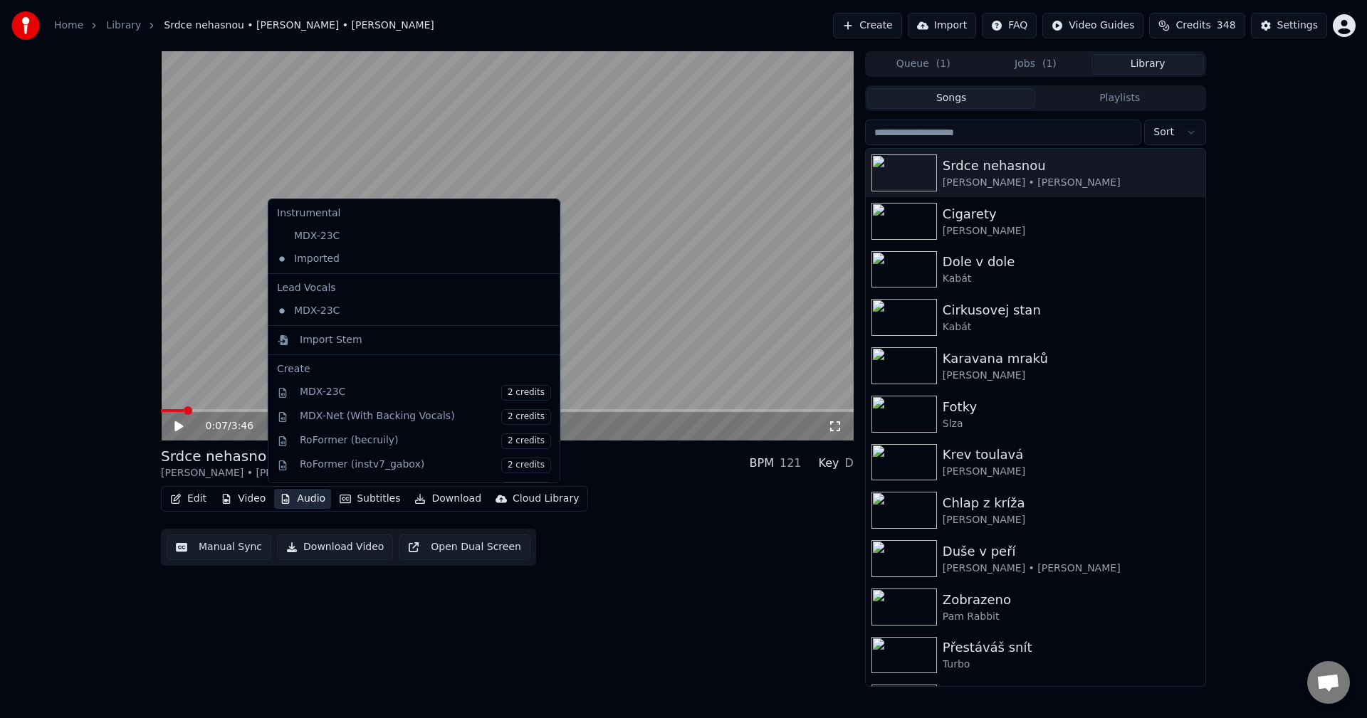
click at [302, 499] on button "Audio" at bounding box center [302, 499] width 57 height 20
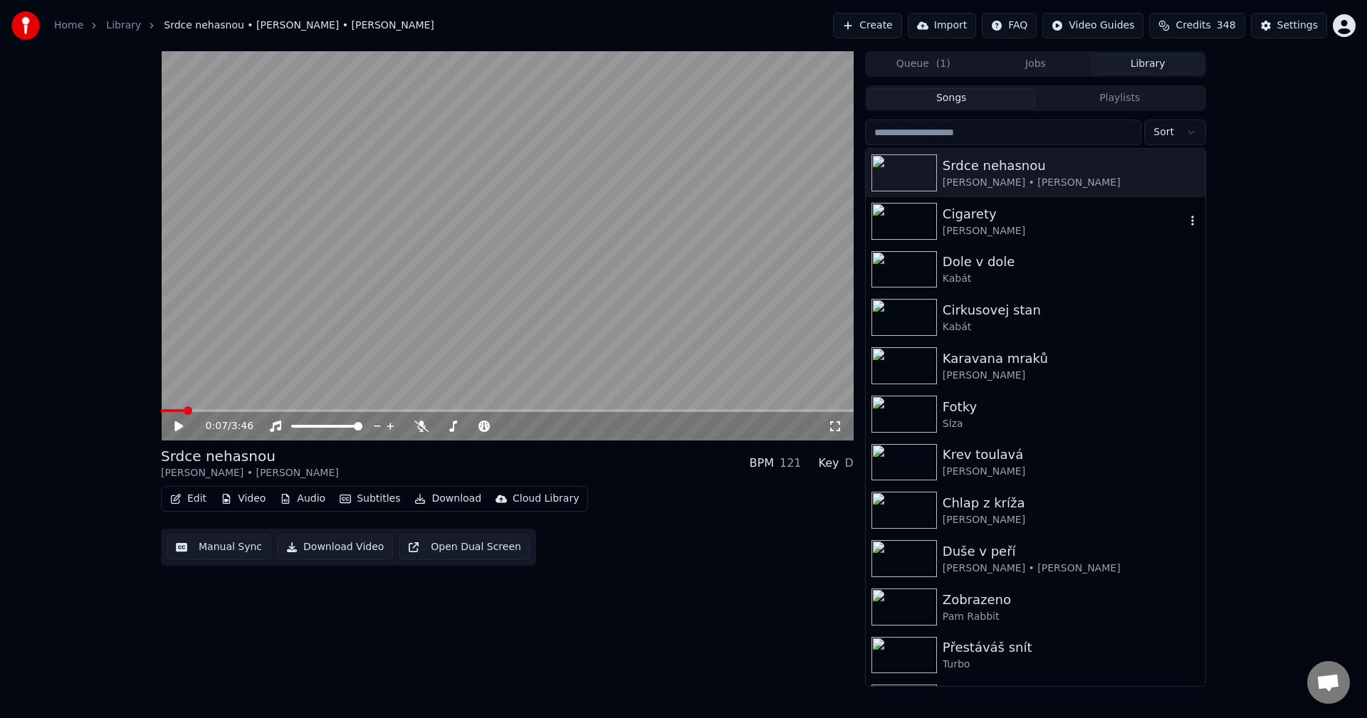
click at [1042, 208] on div "Cigarety" at bounding box center [1064, 214] width 243 height 20
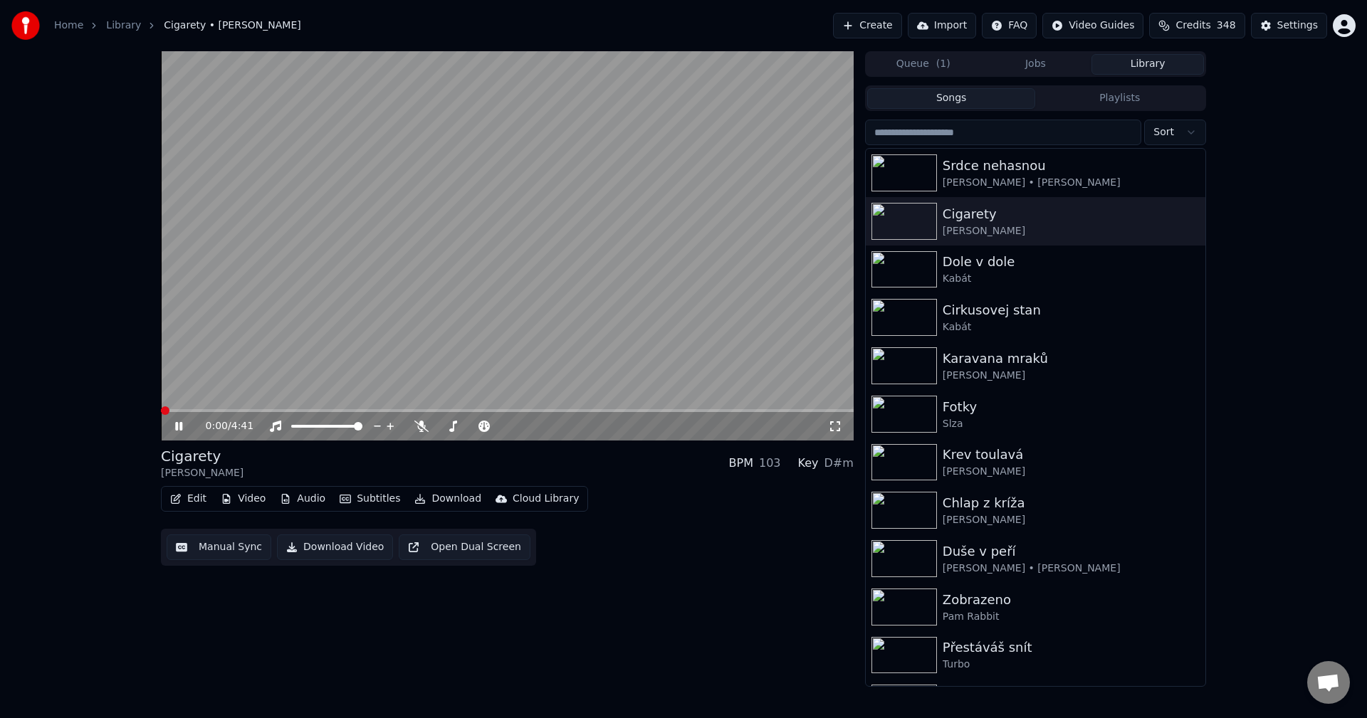
click at [174, 425] on icon at bounding box center [188, 426] width 33 height 11
click at [453, 499] on button "Download" at bounding box center [448, 499] width 78 height 20
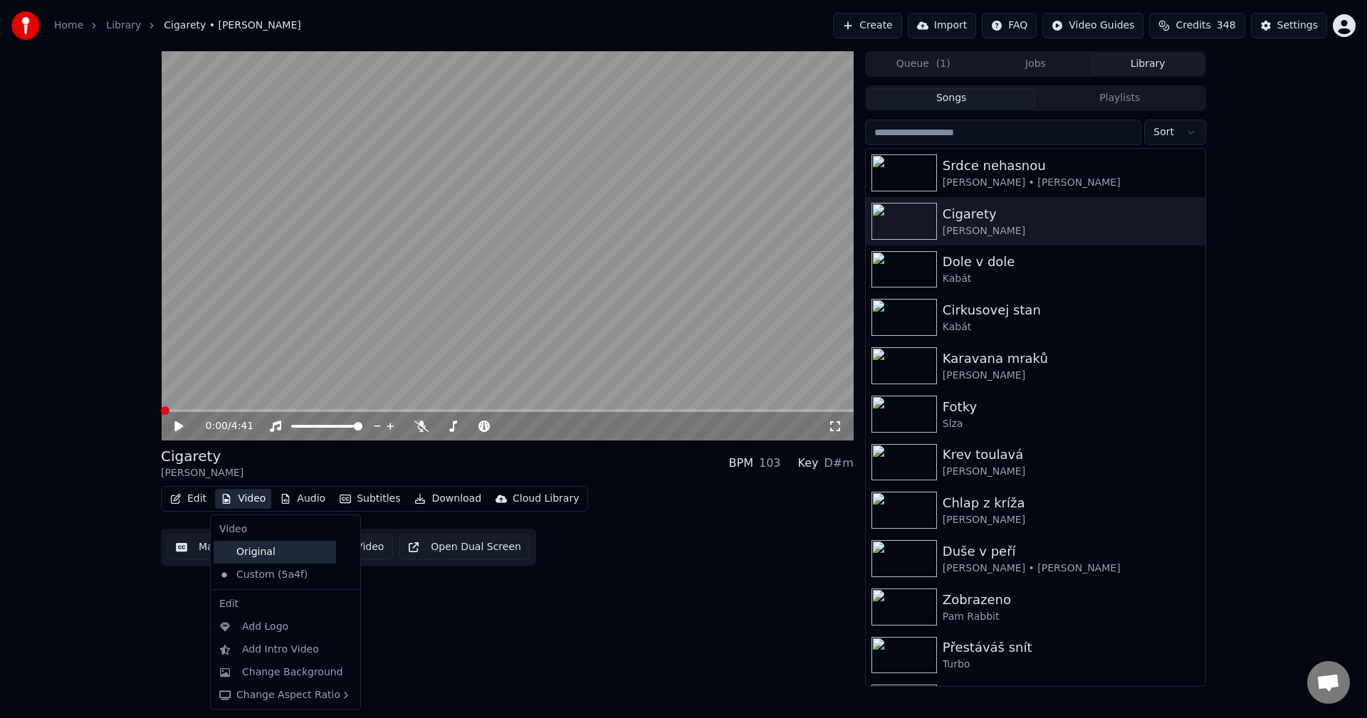
click at [253, 562] on div "Original" at bounding box center [275, 552] width 122 height 23
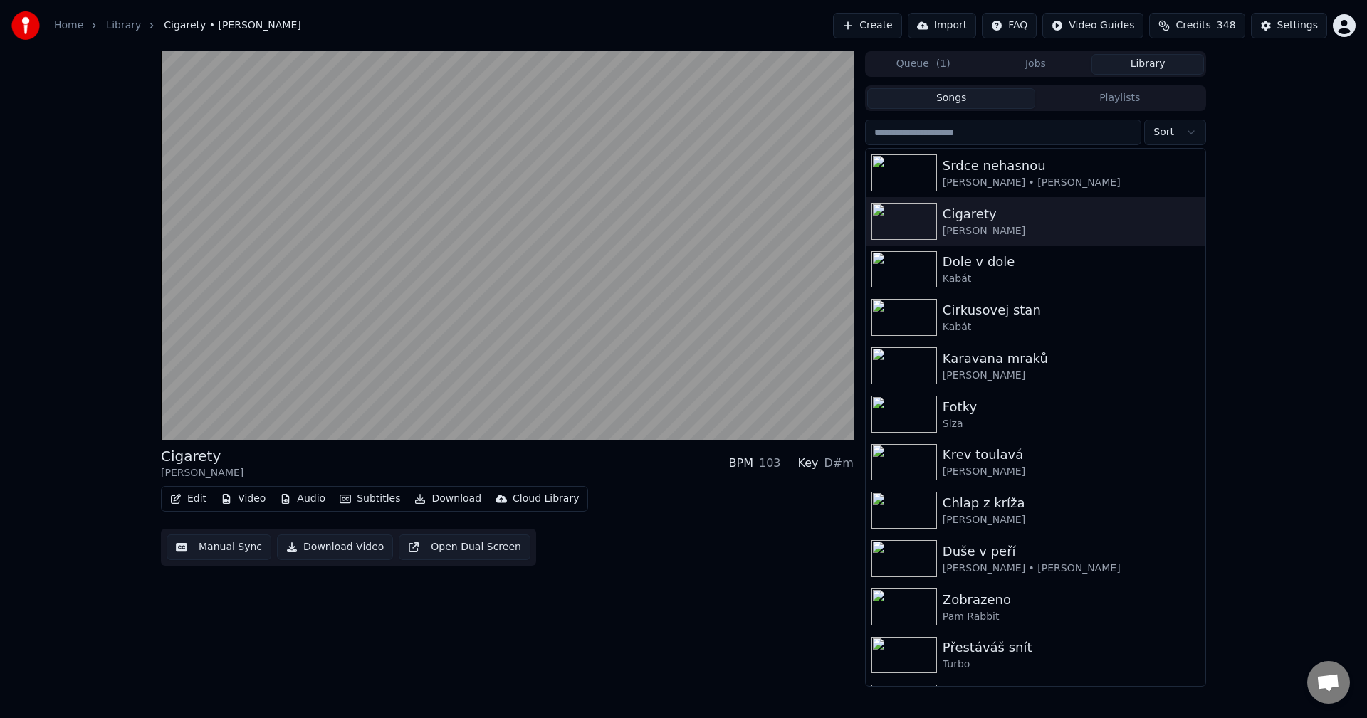
click at [308, 497] on button "Audio" at bounding box center [302, 499] width 57 height 20
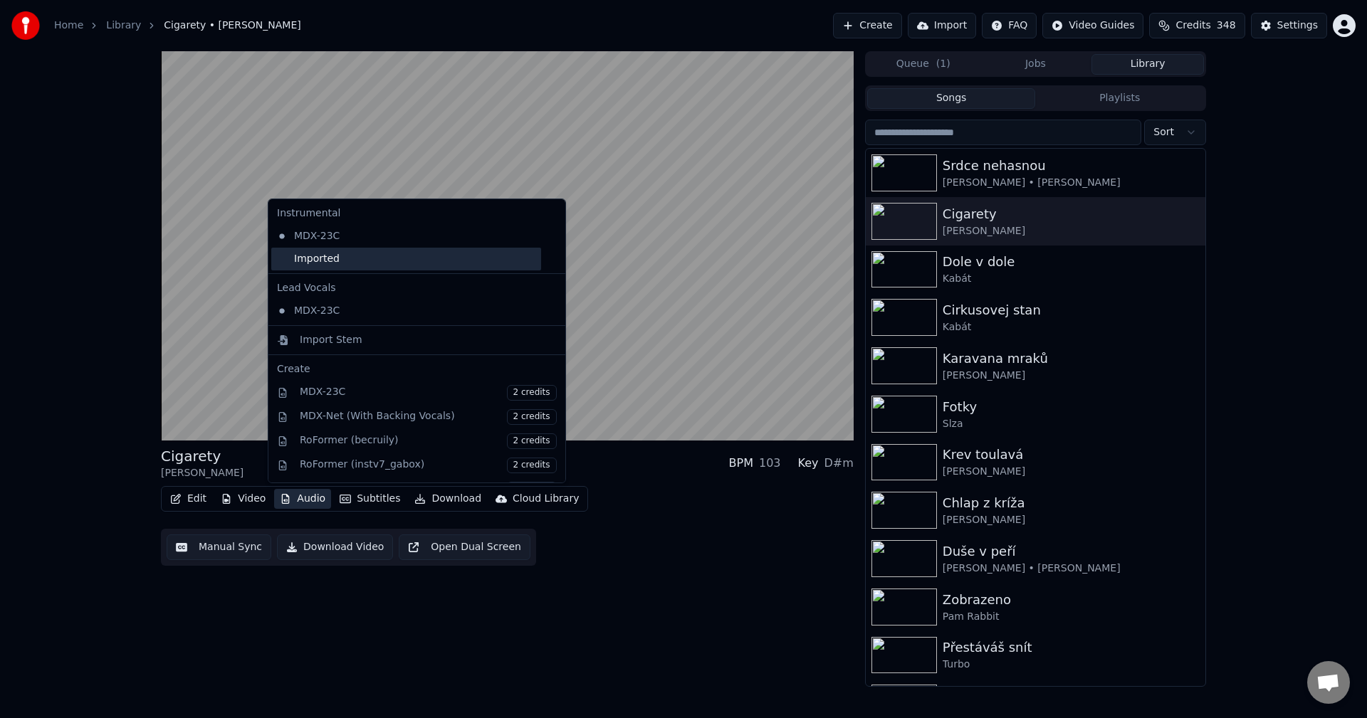
click at [352, 267] on div "Imported" at bounding box center [406, 259] width 270 height 23
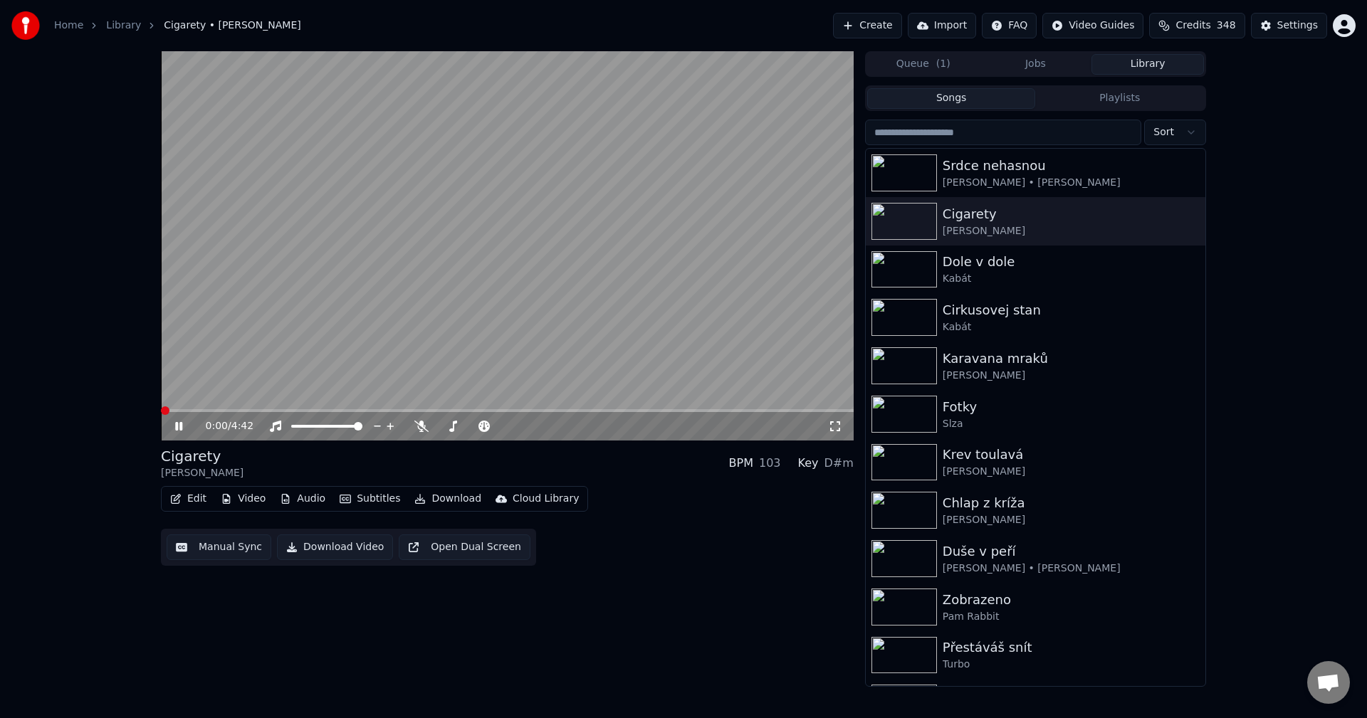
click at [177, 426] on icon at bounding box center [178, 426] width 7 height 9
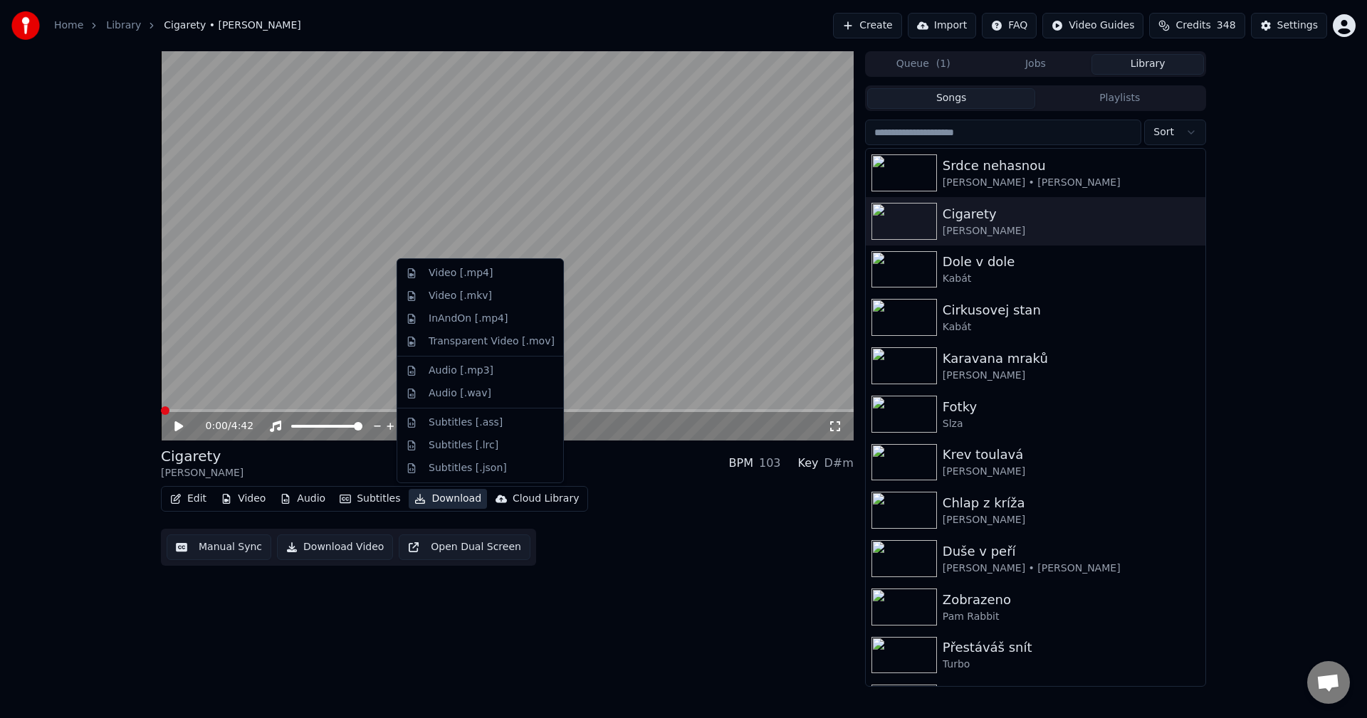
click at [431, 501] on button "Download" at bounding box center [448, 499] width 78 height 20
click at [484, 273] on div "Video [.mp4]" at bounding box center [461, 273] width 64 height 14
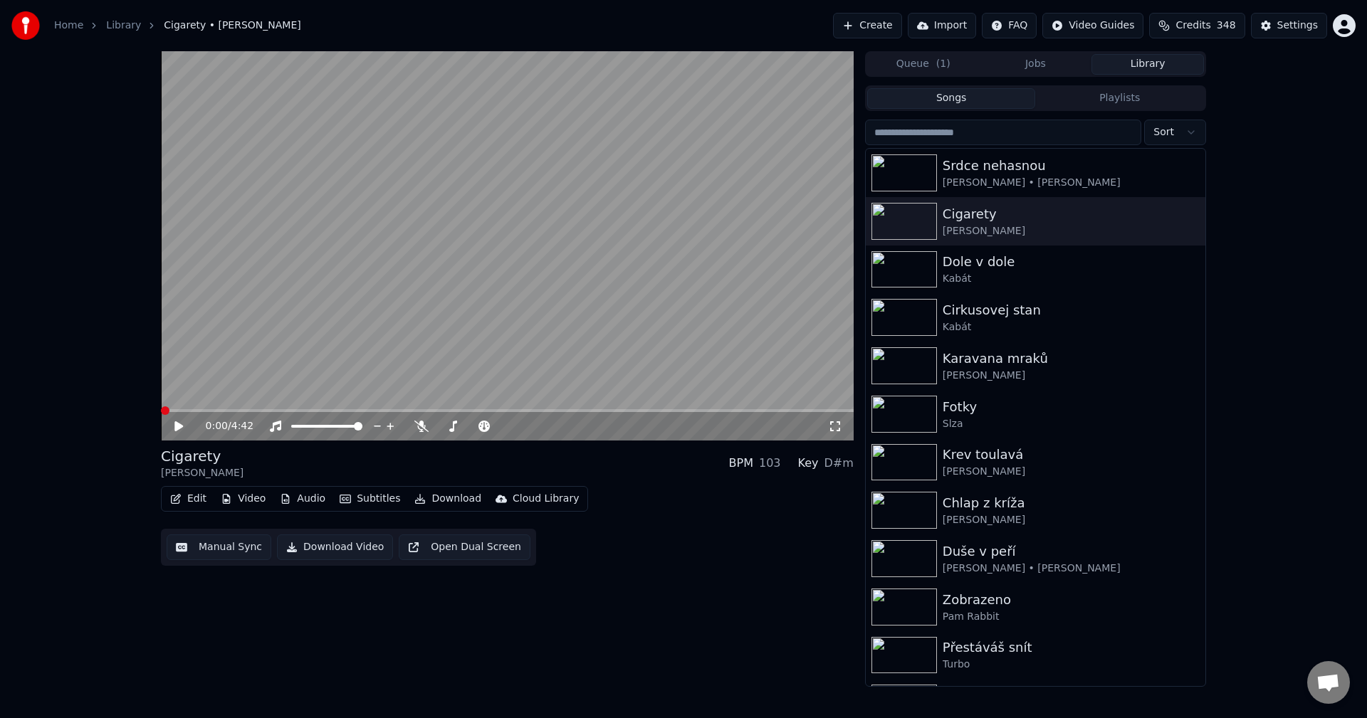
click at [1144, 71] on button "Library" at bounding box center [1147, 64] width 112 height 21
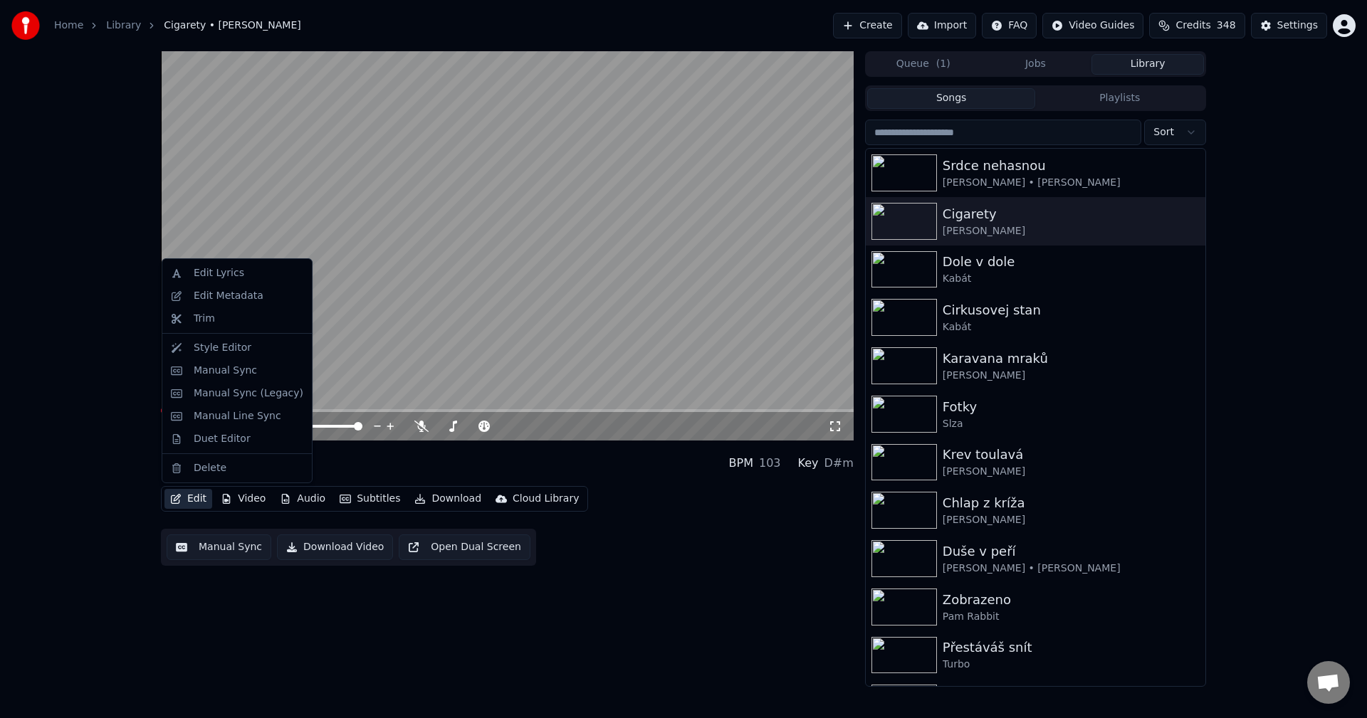
click at [194, 497] on button "Edit" at bounding box center [188, 499] width 48 height 20
click at [229, 299] on div "Edit Metadata" at bounding box center [229, 296] width 70 height 14
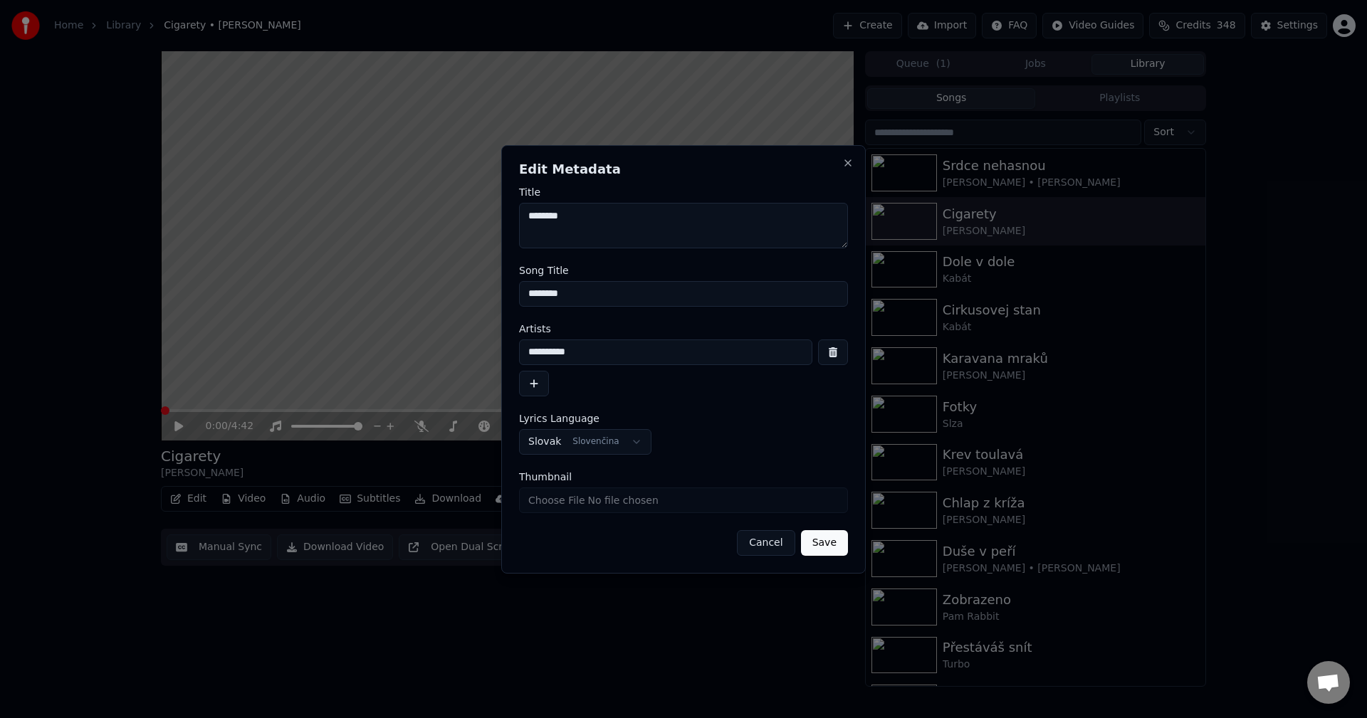
drag, startPoint x: 584, startPoint y: 352, endPoint x: 305, endPoint y: 352, distance: 278.4
click at [299, 352] on body "**********" at bounding box center [683, 359] width 1367 height 718
drag, startPoint x: 528, startPoint y: 215, endPoint x: 554, endPoint y: 225, distance: 28.2
click at [528, 216] on textarea "********" at bounding box center [683, 226] width 329 height 46
paste textarea "**********"
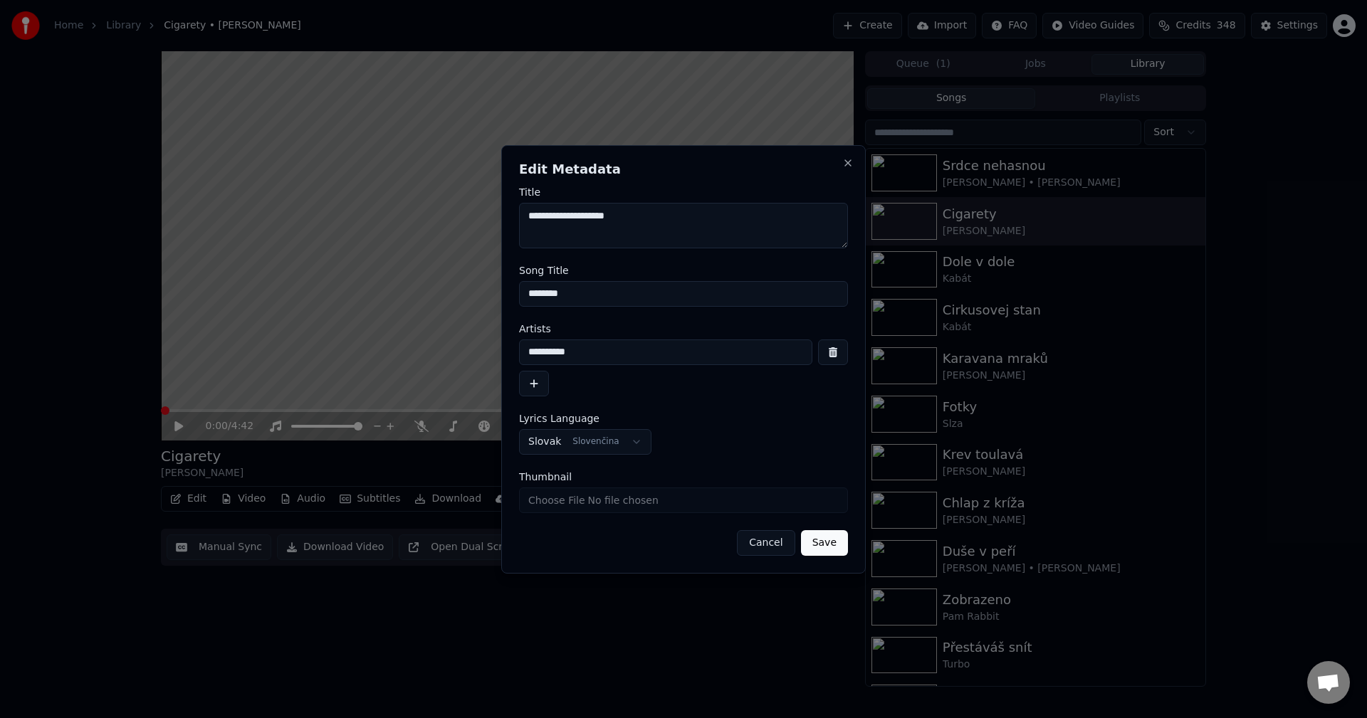
drag, startPoint x: 582, startPoint y: 219, endPoint x: 505, endPoint y: 219, distance: 76.9
click at [505, 219] on div "**********" at bounding box center [683, 359] width 365 height 429
type textarea "**********"
click at [819, 538] on button "Save" at bounding box center [824, 543] width 47 height 26
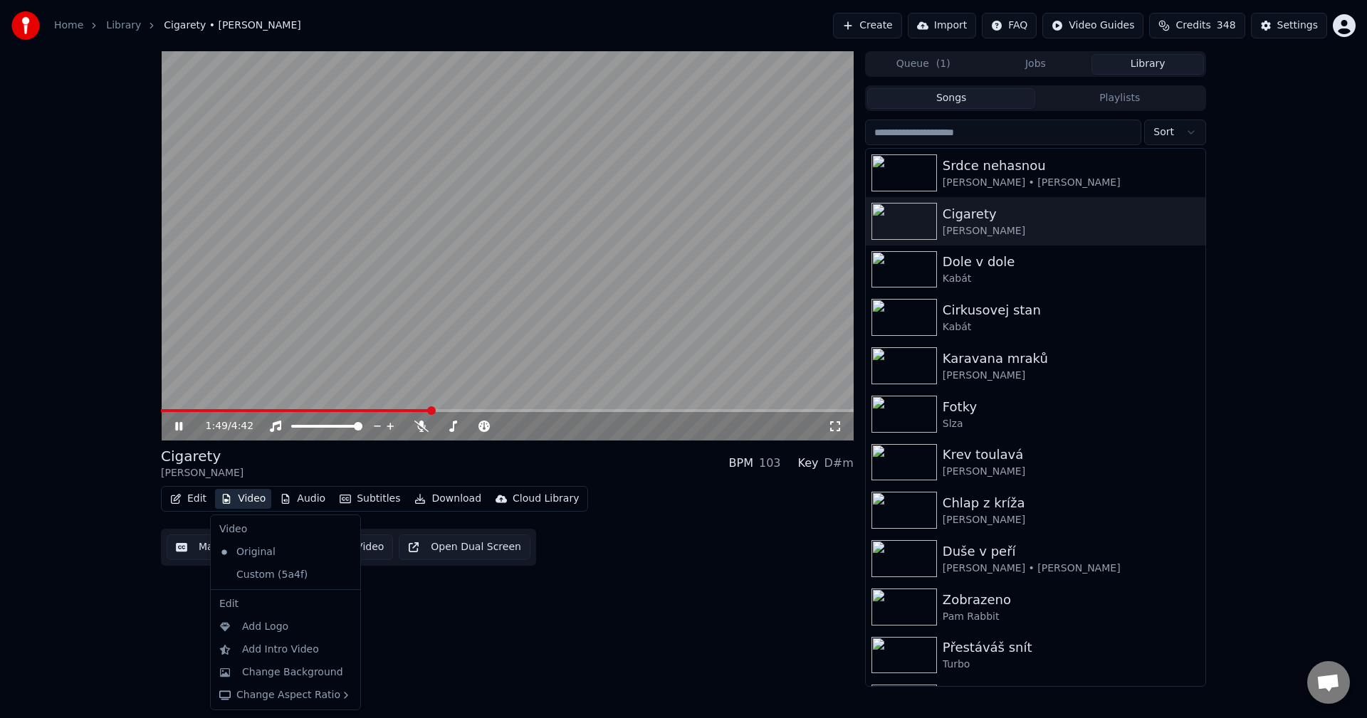
click at [251, 499] on button "Video" at bounding box center [243, 499] width 56 height 20
click at [256, 572] on div "Custom (5a4f)" at bounding box center [275, 575] width 122 height 23
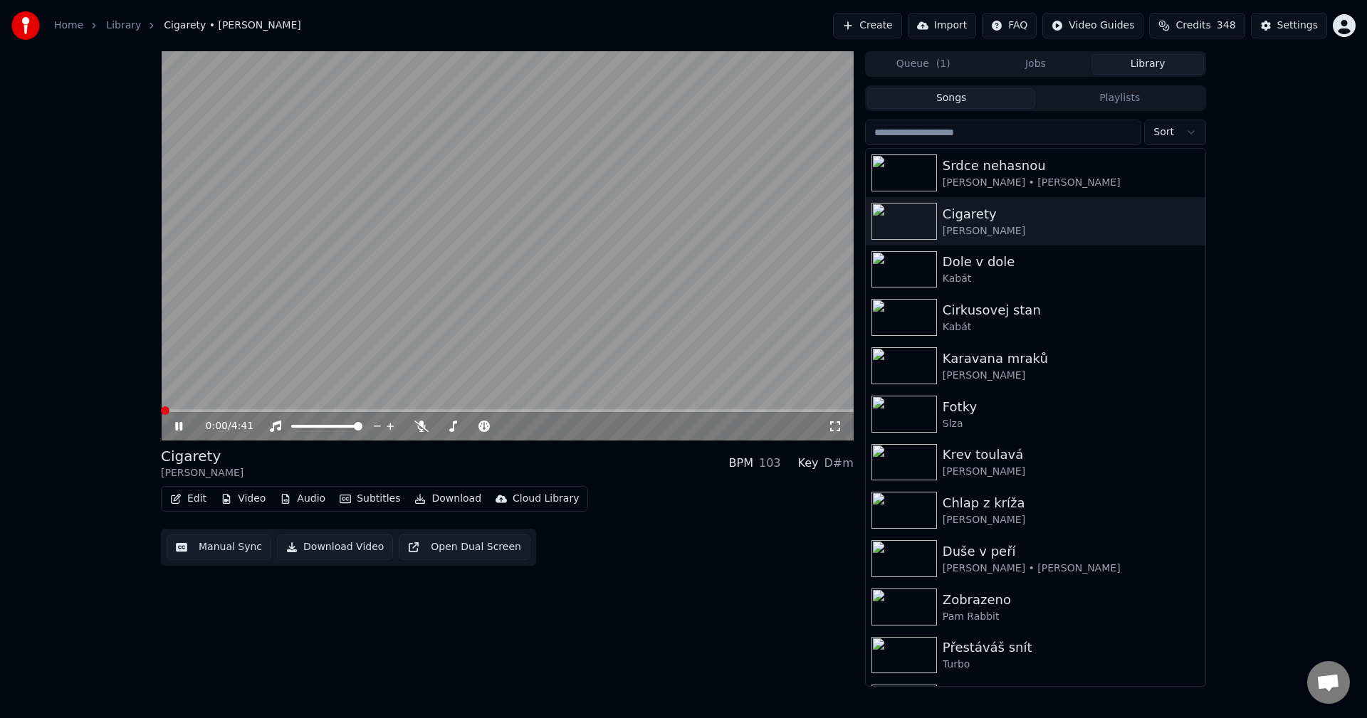
click at [179, 427] on icon at bounding box center [188, 426] width 33 height 11
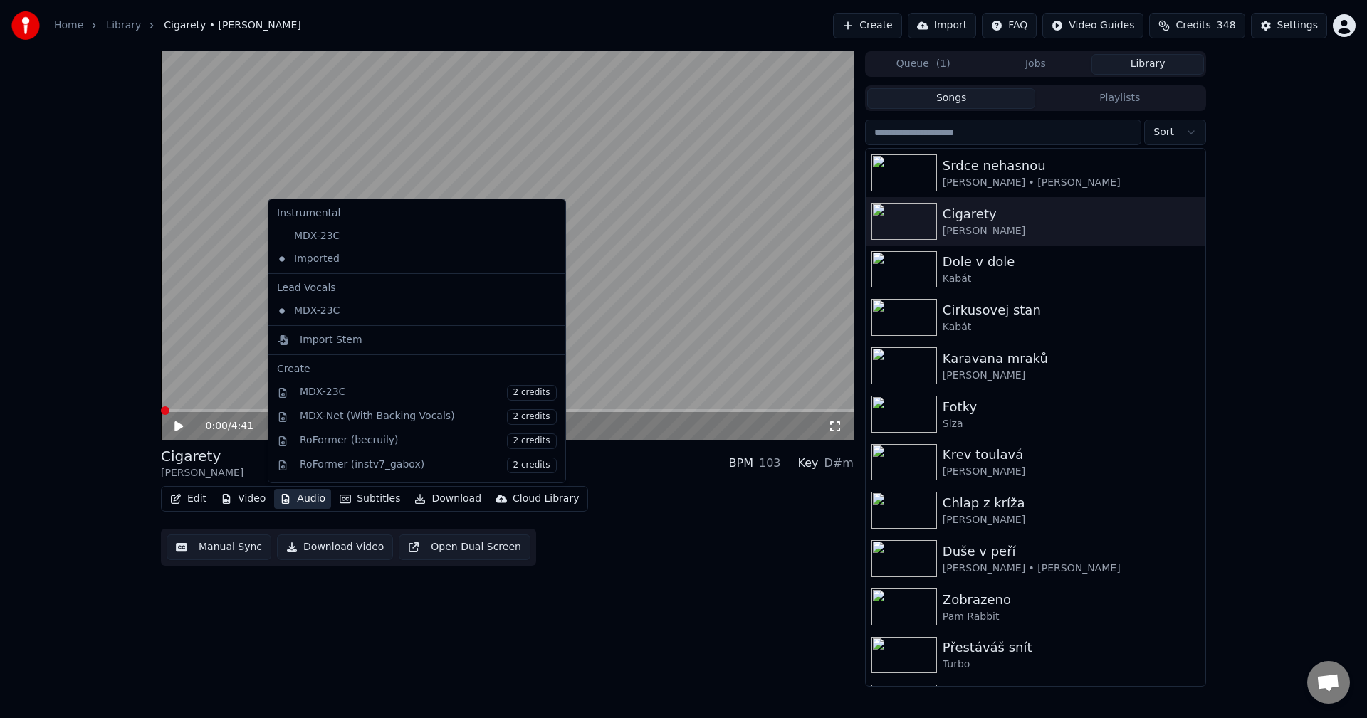
click at [303, 501] on button "Audio" at bounding box center [302, 499] width 57 height 20
click at [360, 235] on div "MDX-23C" at bounding box center [406, 236] width 270 height 23
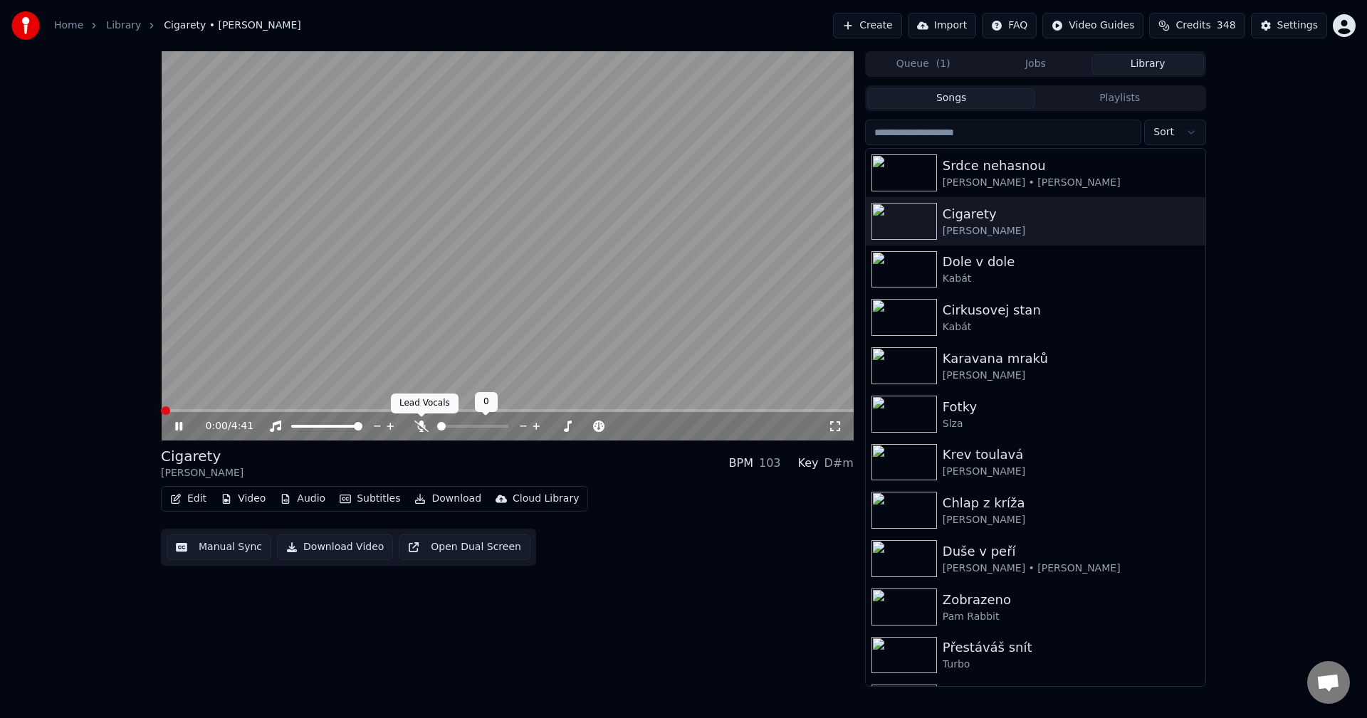
click at [423, 427] on icon at bounding box center [421, 426] width 14 height 11
click at [175, 428] on icon at bounding box center [188, 426] width 33 height 11
click at [451, 499] on button "Download" at bounding box center [448, 499] width 78 height 20
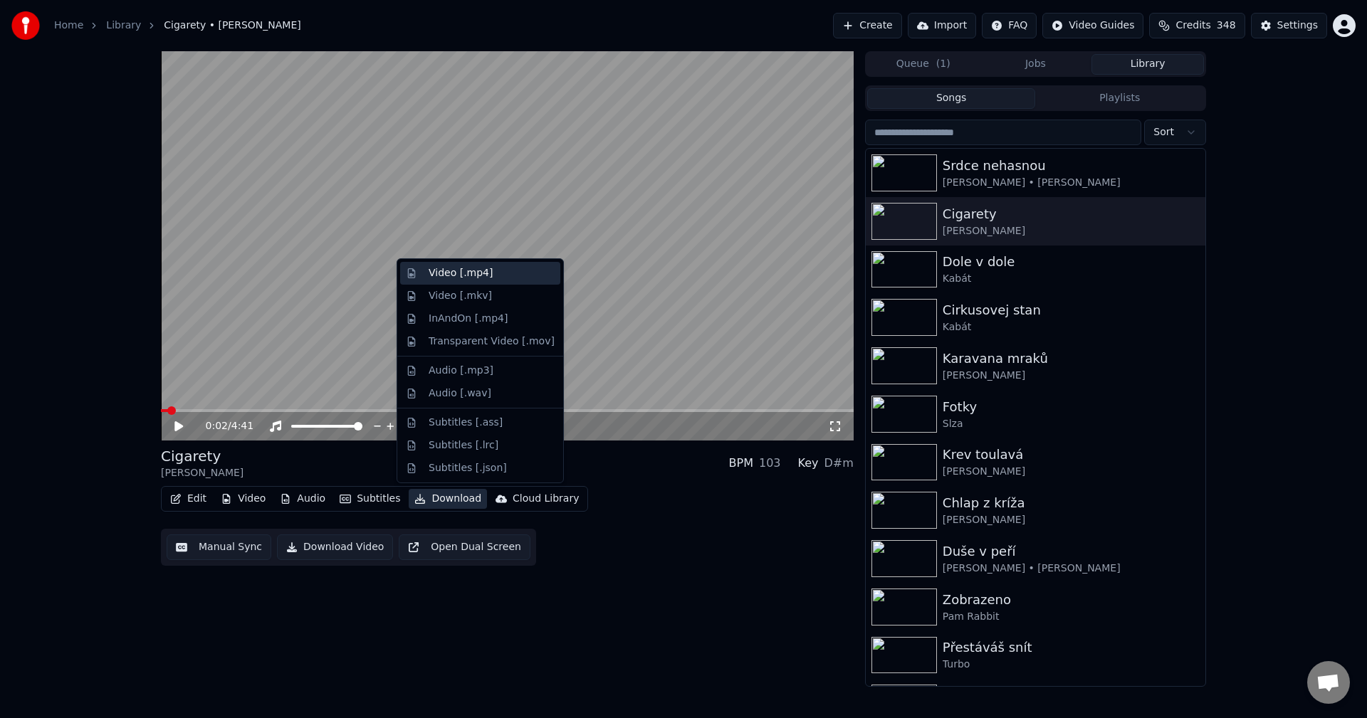
click at [487, 276] on div "Video [.mp4]" at bounding box center [492, 273] width 126 height 14
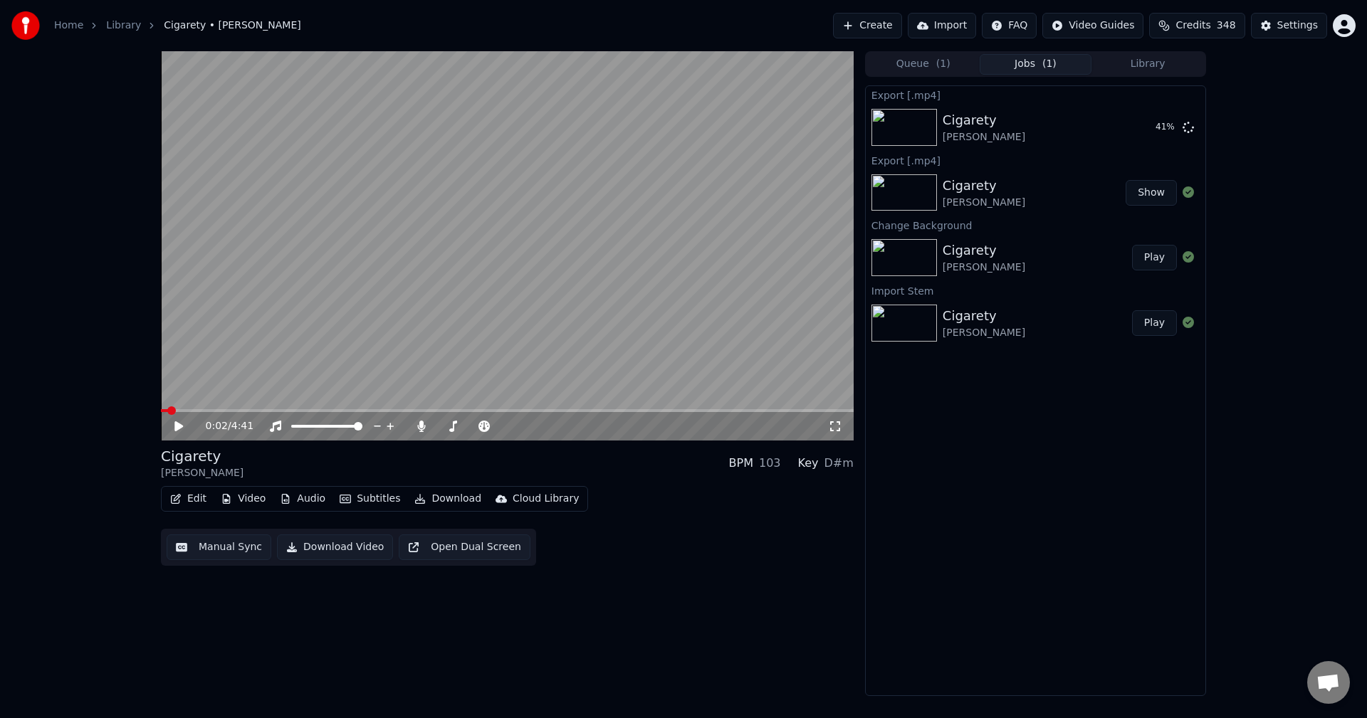
click at [1151, 63] on button "Library" at bounding box center [1147, 64] width 112 height 21
click at [1059, 63] on button "Jobs ( 1 )" at bounding box center [1036, 64] width 112 height 21
click at [1148, 72] on button "Library" at bounding box center [1147, 64] width 112 height 21
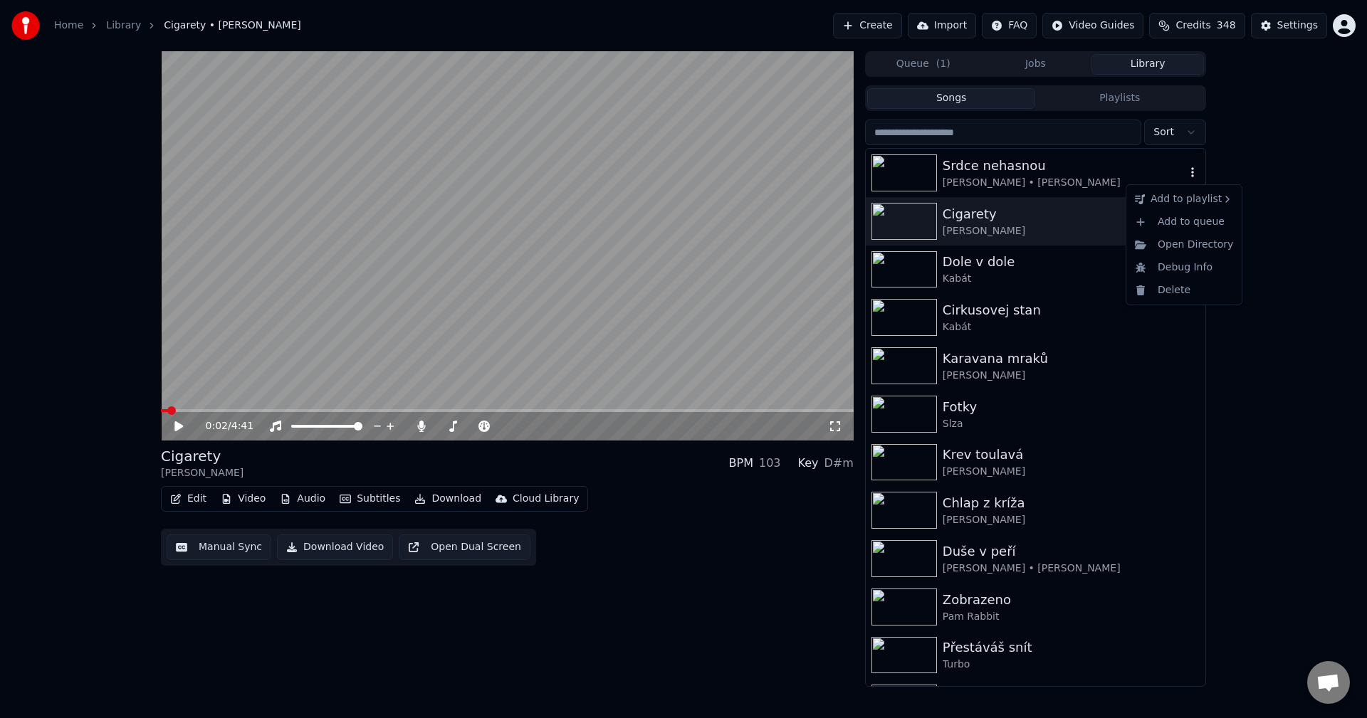
click at [1185, 171] on icon "button" at bounding box center [1192, 172] width 14 height 11
click at [1009, 163] on div "Srdce nehasnou" at bounding box center [1064, 166] width 243 height 20
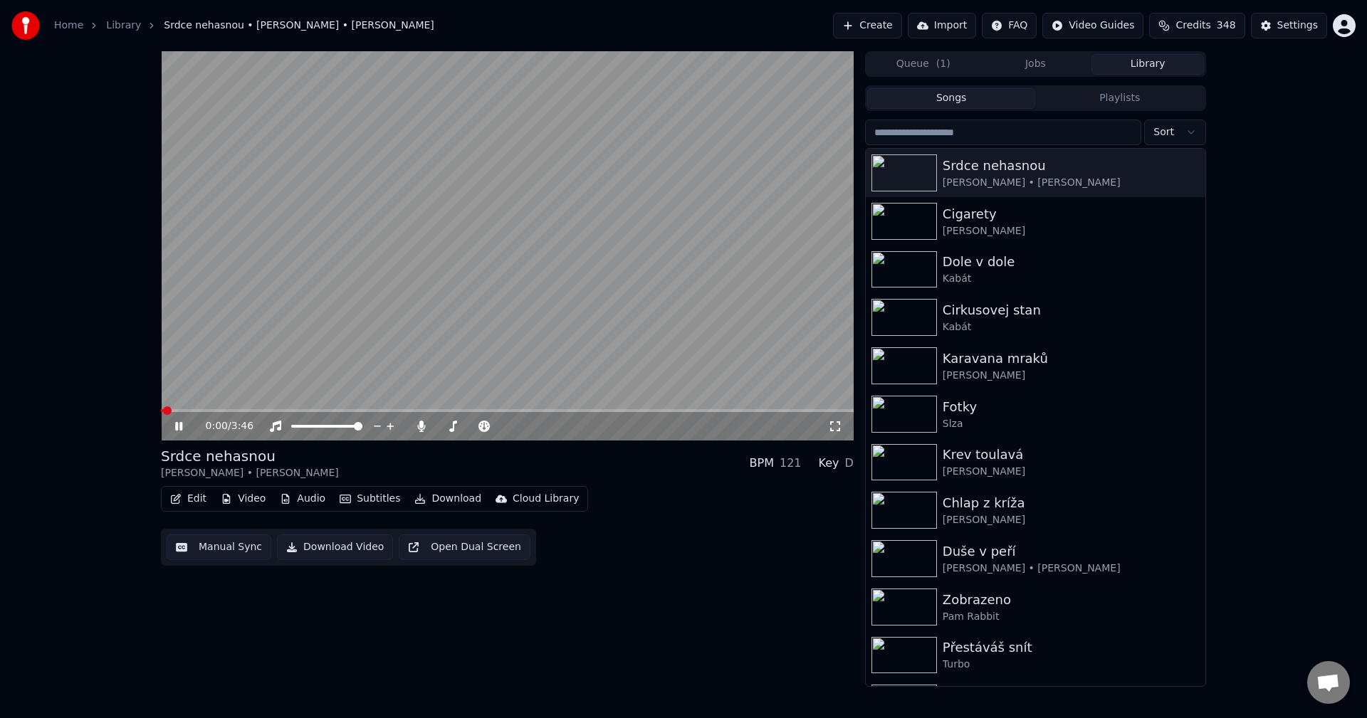
click at [184, 432] on icon at bounding box center [188, 426] width 33 height 11
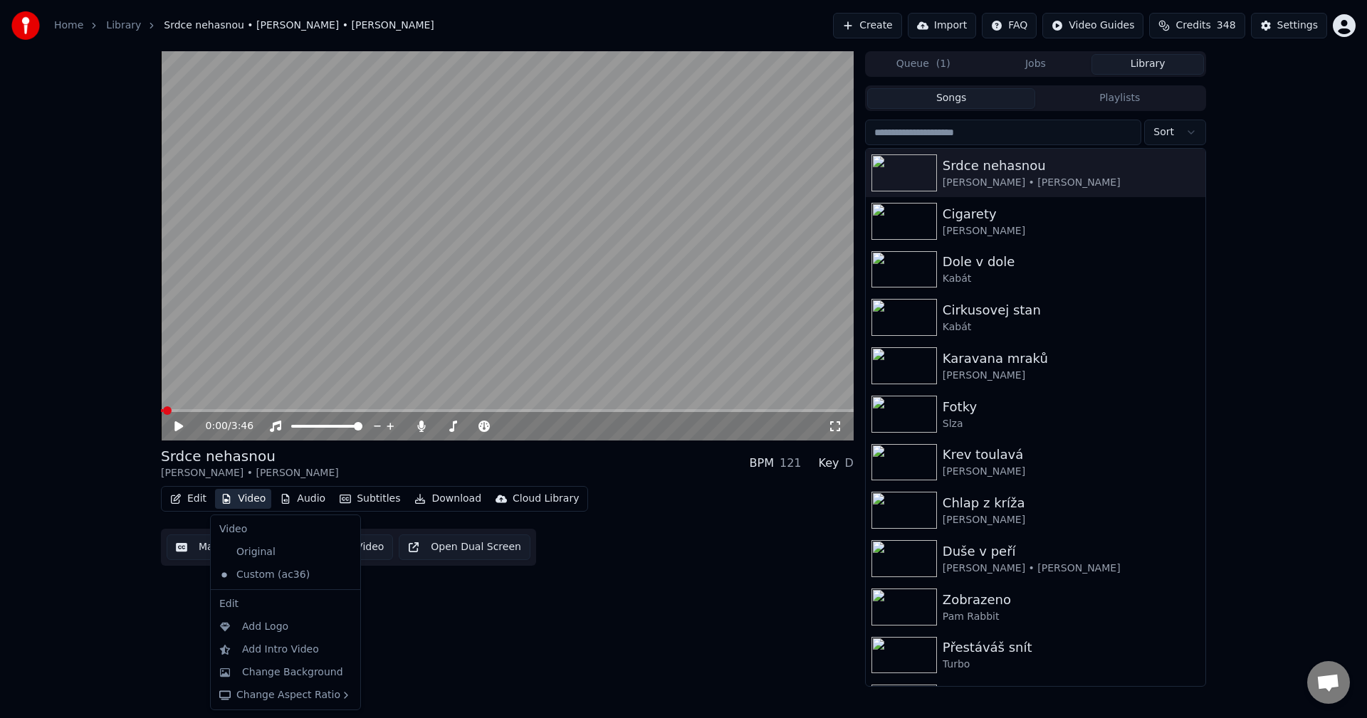
click at [249, 501] on button "Video" at bounding box center [243, 499] width 56 height 20
click at [252, 544] on div "Original" at bounding box center [275, 552] width 122 height 23
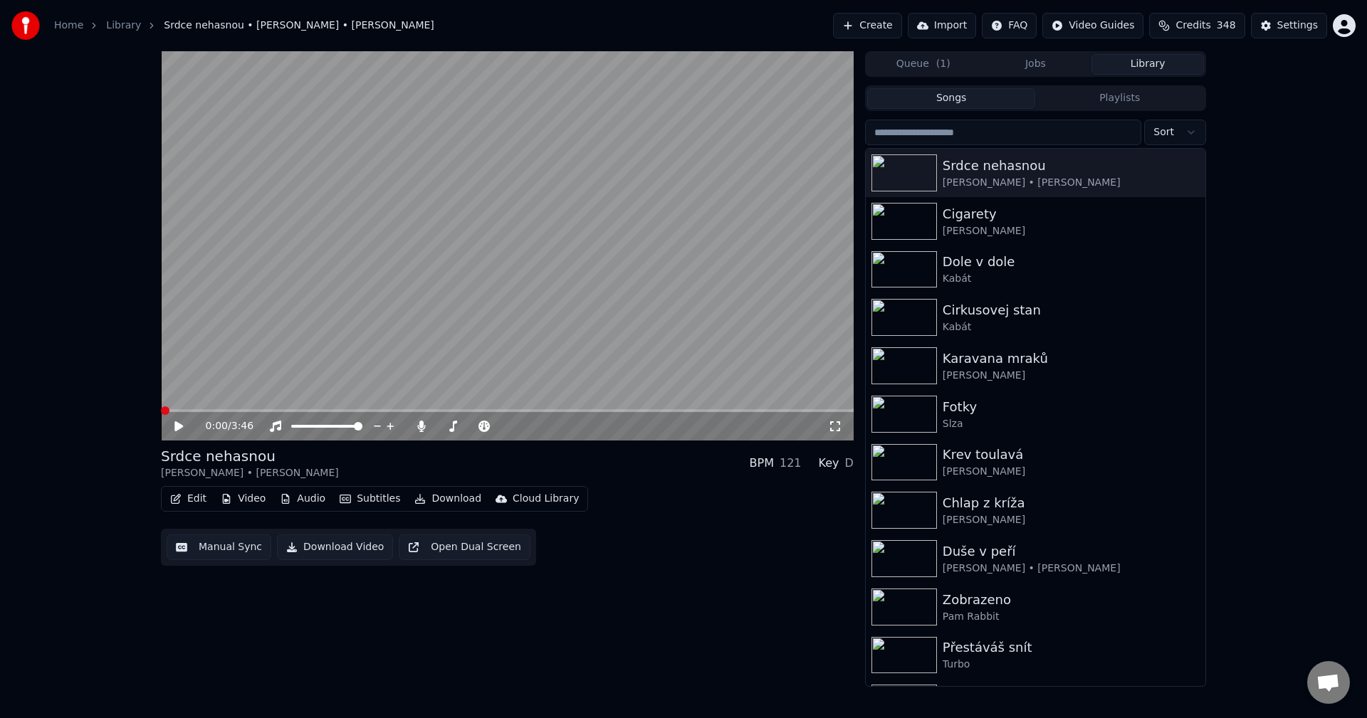
click at [316, 501] on button "Audio" at bounding box center [302, 499] width 57 height 20
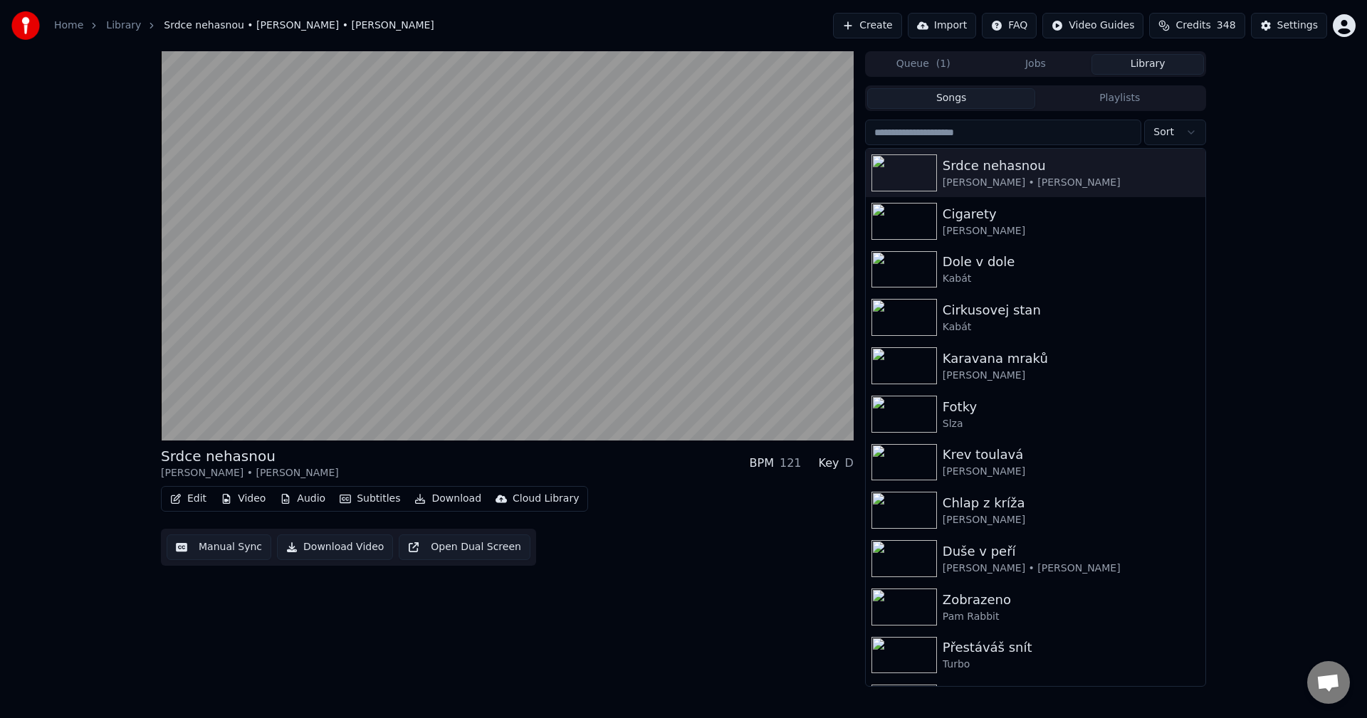
drag, startPoint x: 277, startPoint y: 628, endPoint x: 345, endPoint y: 526, distance: 122.2
click at [277, 627] on div "Srdce nehasnou [PERSON_NAME] • [PERSON_NAME] BPM 121 Key D Edit Video Audio Sub…" at bounding box center [507, 369] width 693 height 636
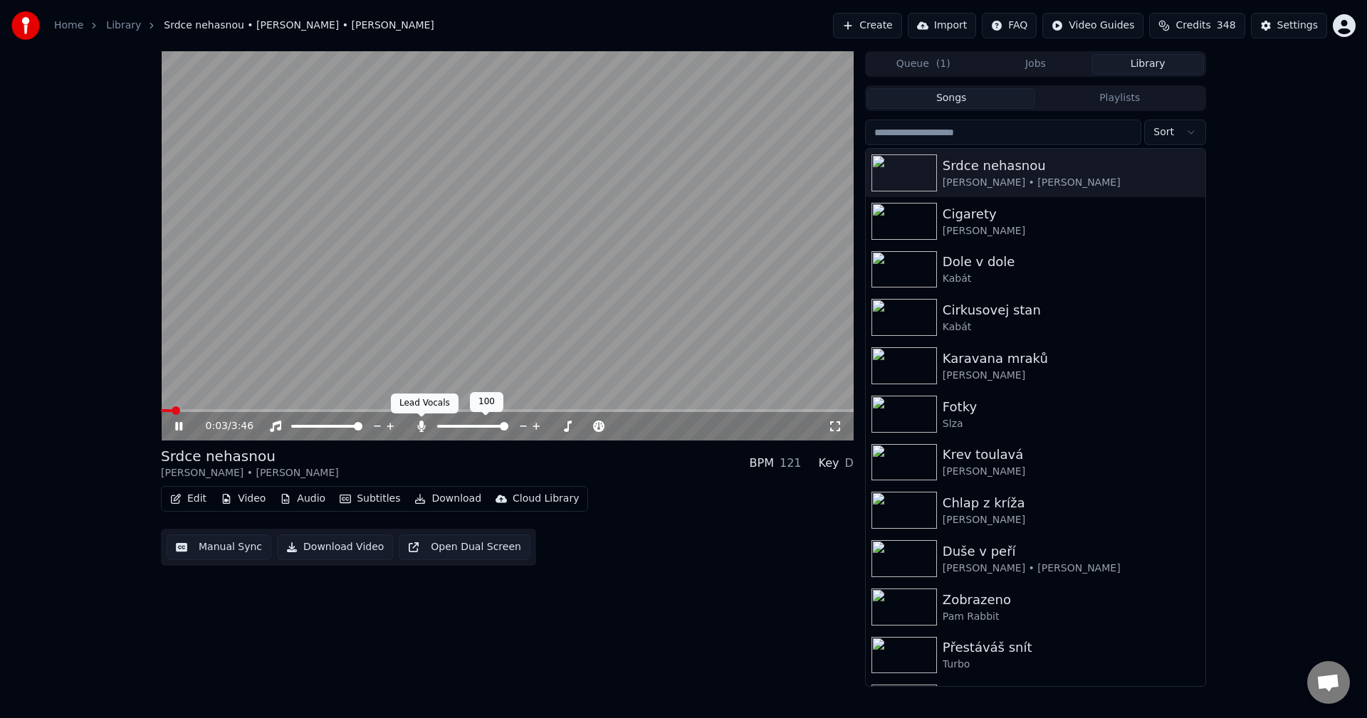
click at [417, 421] on icon at bounding box center [421, 426] width 14 height 11
click at [178, 427] on icon at bounding box center [178, 426] width 7 height 9
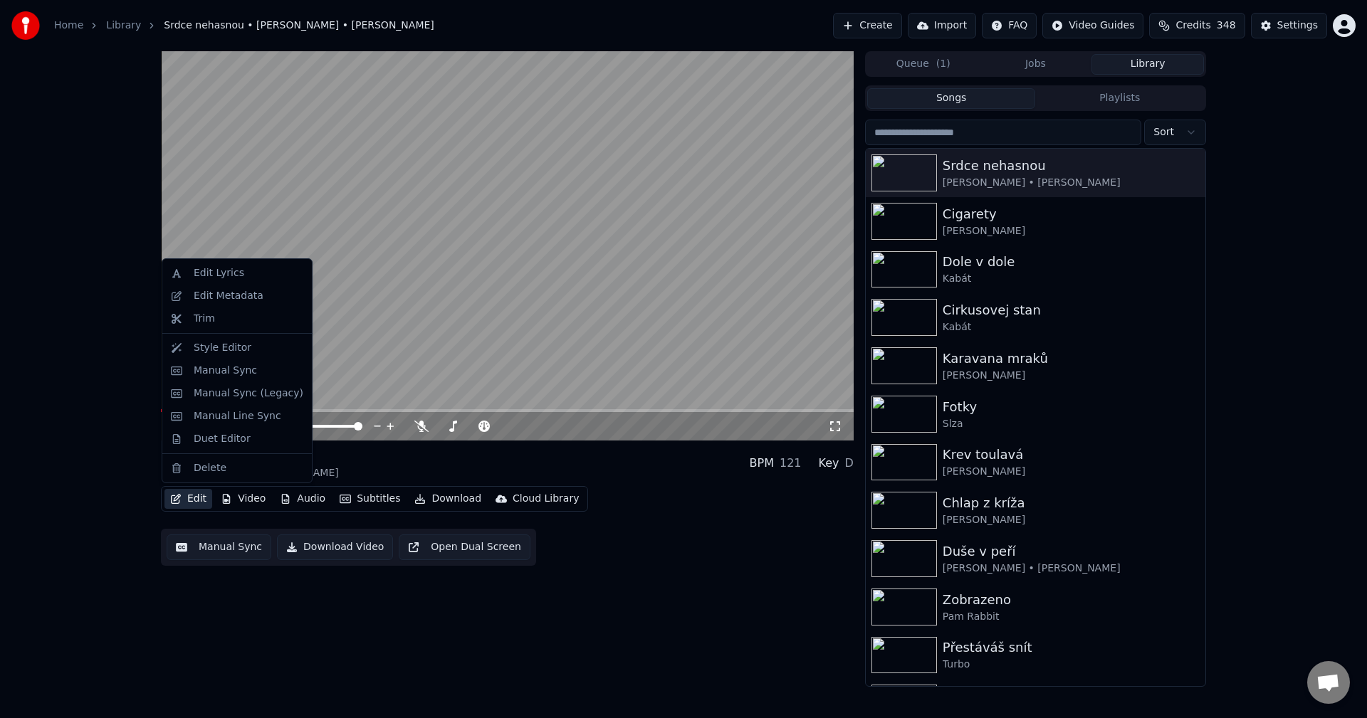
click at [193, 498] on button "Edit" at bounding box center [188, 499] width 48 height 20
click at [255, 304] on div "Edit Metadata" at bounding box center [237, 296] width 144 height 23
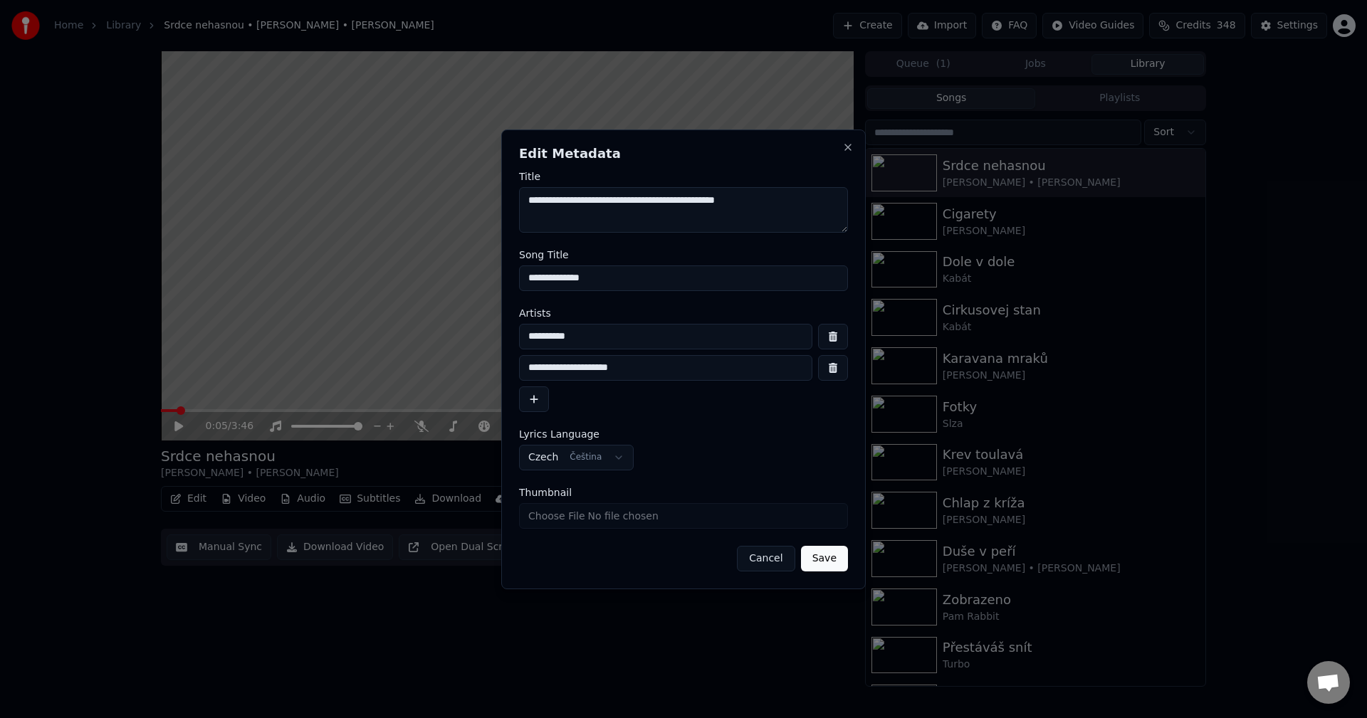
drag, startPoint x: 571, startPoint y: 201, endPoint x: 445, endPoint y: 207, distance: 126.1
click at [445, 207] on body "**********" at bounding box center [683, 359] width 1367 height 718
drag, startPoint x: 615, startPoint y: 280, endPoint x: 371, endPoint y: 283, distance: 244.2
click at [379, 283] on body "**********" at bounding box center [683, 359] width 1367 height 718
drag, startPoint x: 681, startPoint y: 202, endPoint x: 519, endPoint y: 204, distance: 162.3
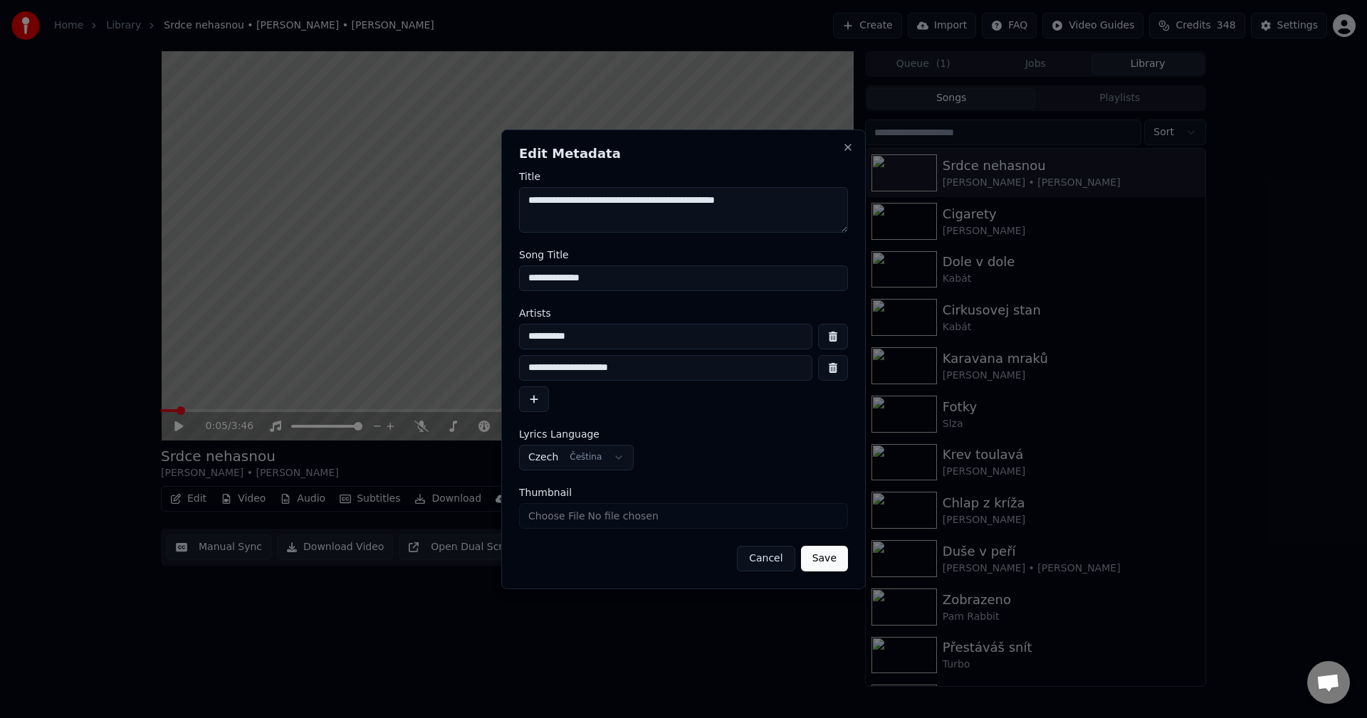
click at [519, 204] on textarea "**********" at bounding box center [683, 210] width 329 height 46
drag, startPoint x: 621, startPoint y: 283, endPoint x: 393, endPoint y: 287, distance: 227.9
click at [393, 287] on body "**********" at bounding box center [683, 359] width 1367 height 718
click at [849, 145] on button "Close" at bounding box center [847, 147] width 11 height 11
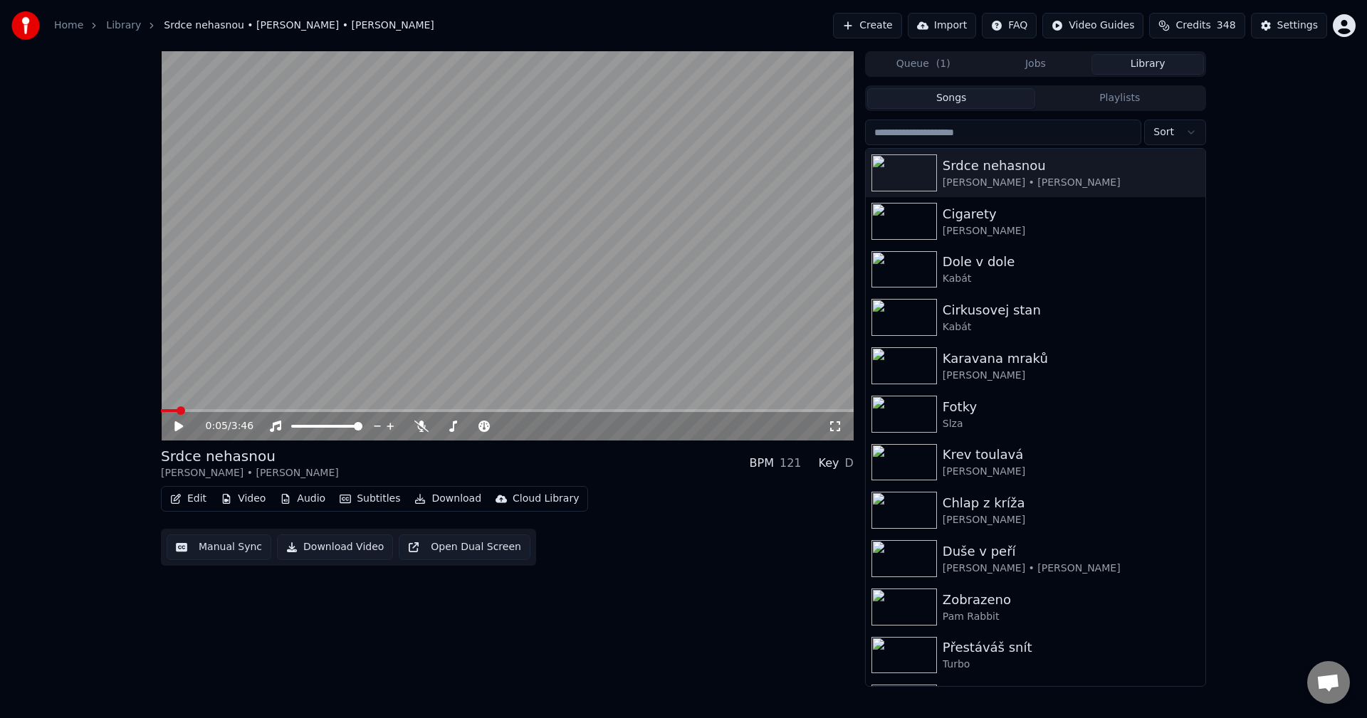
click at [309, 496] on button "Audio" at bounding box center [302, 499] width 57 height 20
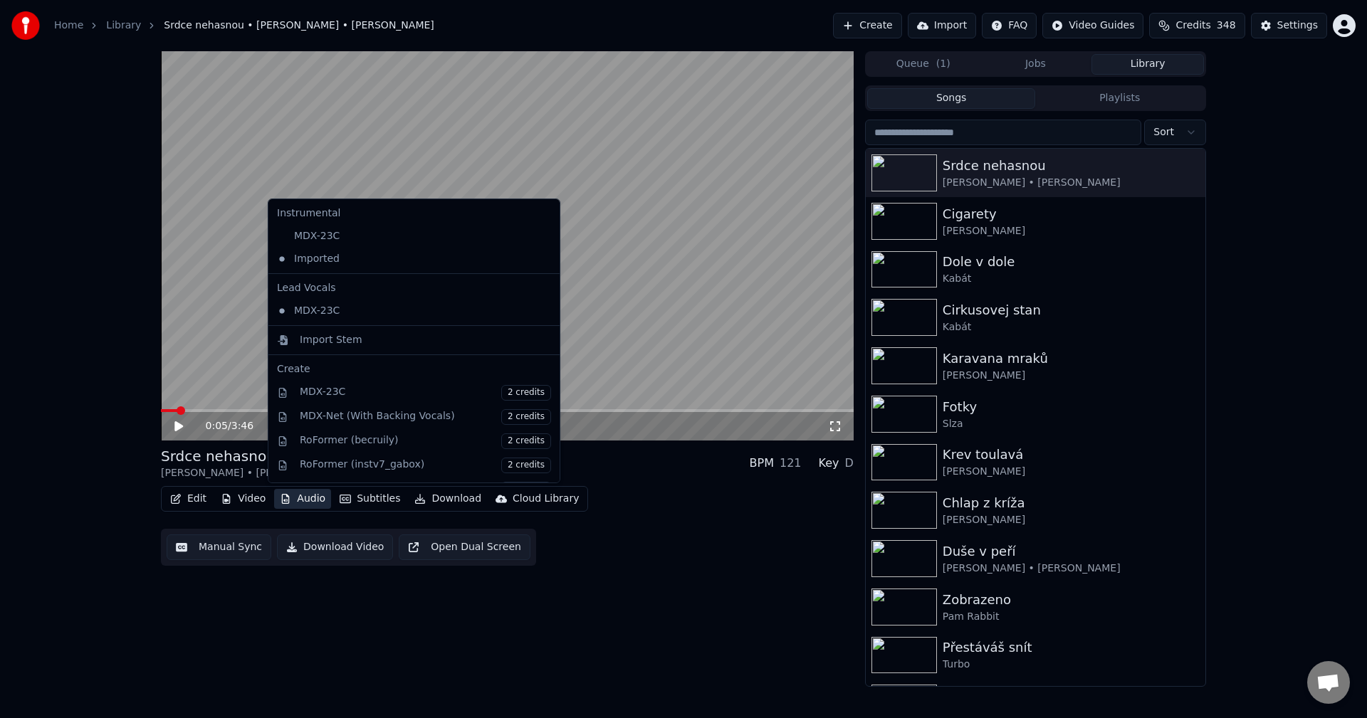
click at [309, 496] on button "Audio" at bounding box center [302, 499] width 57 height 20
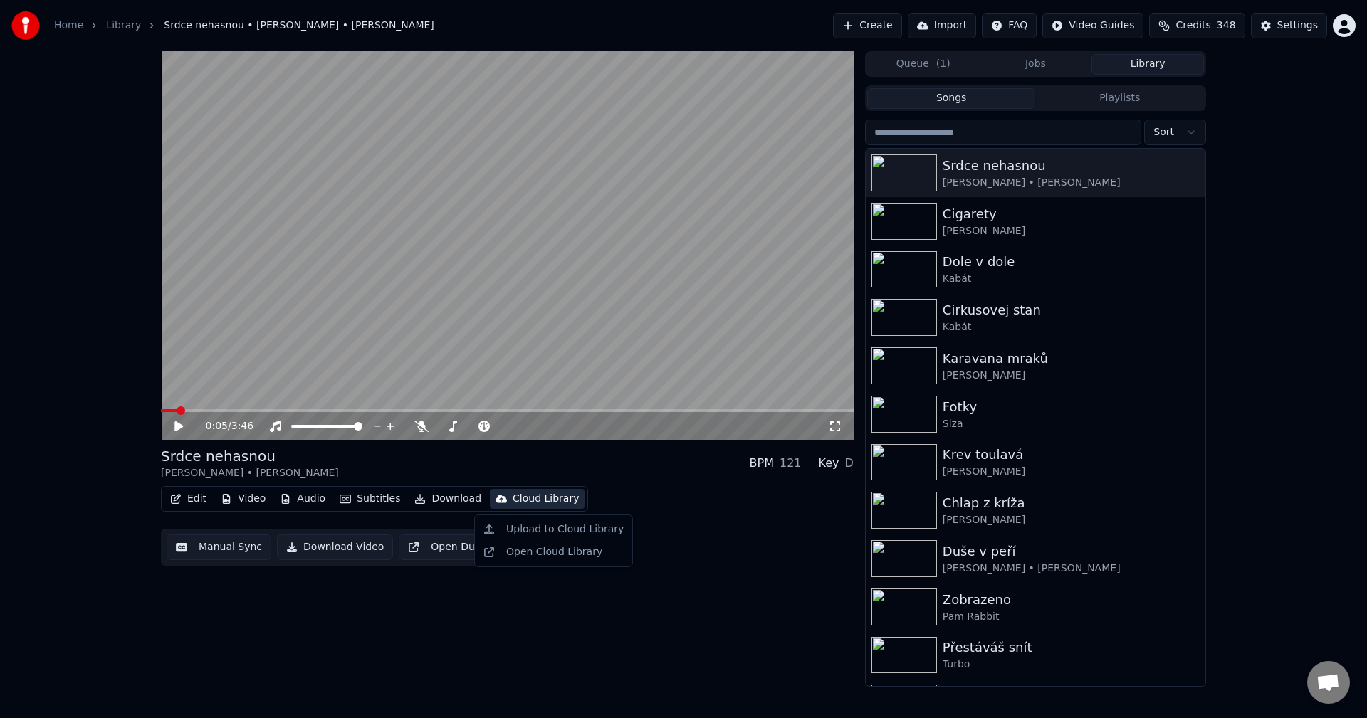
click at [520, 496] on div "Cloud Library" at bounding box center [546, 499] width 66 height 14
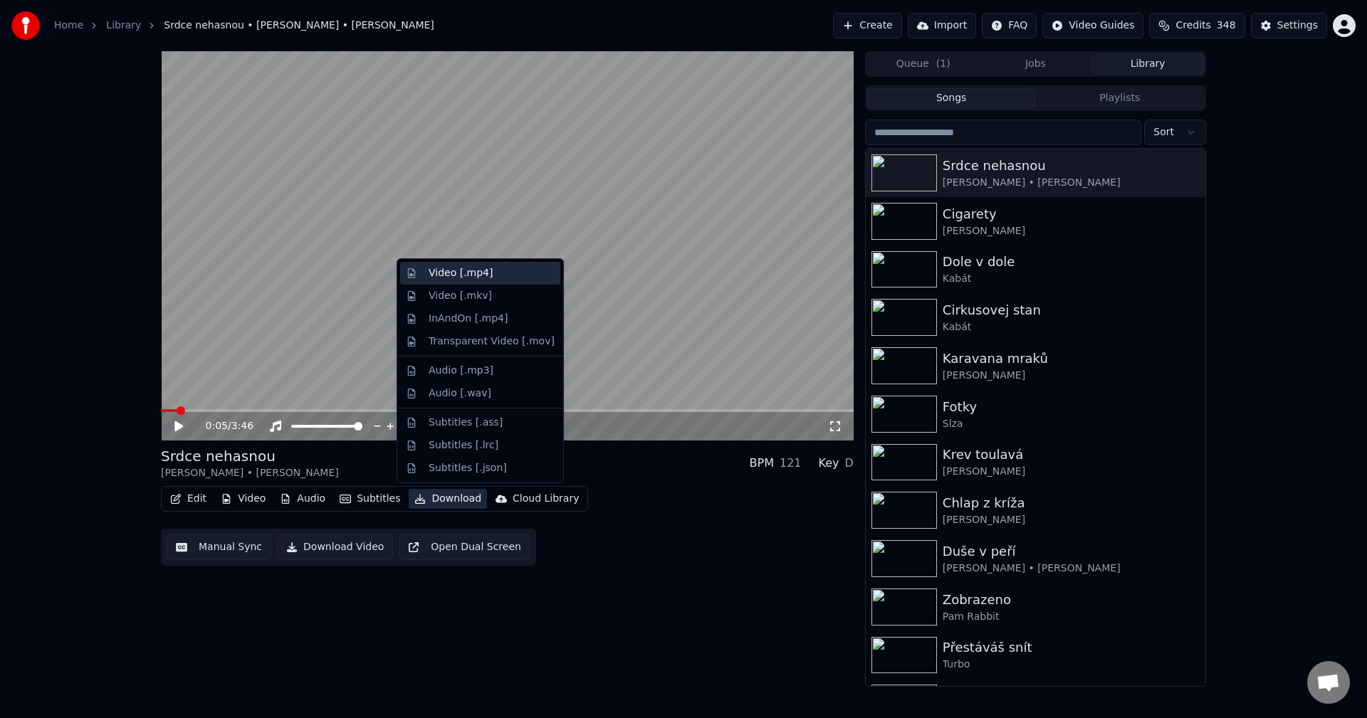
click at [488, 278] on div "Video [.mp4]" at bounding box center [492, 273] width 126 height 14
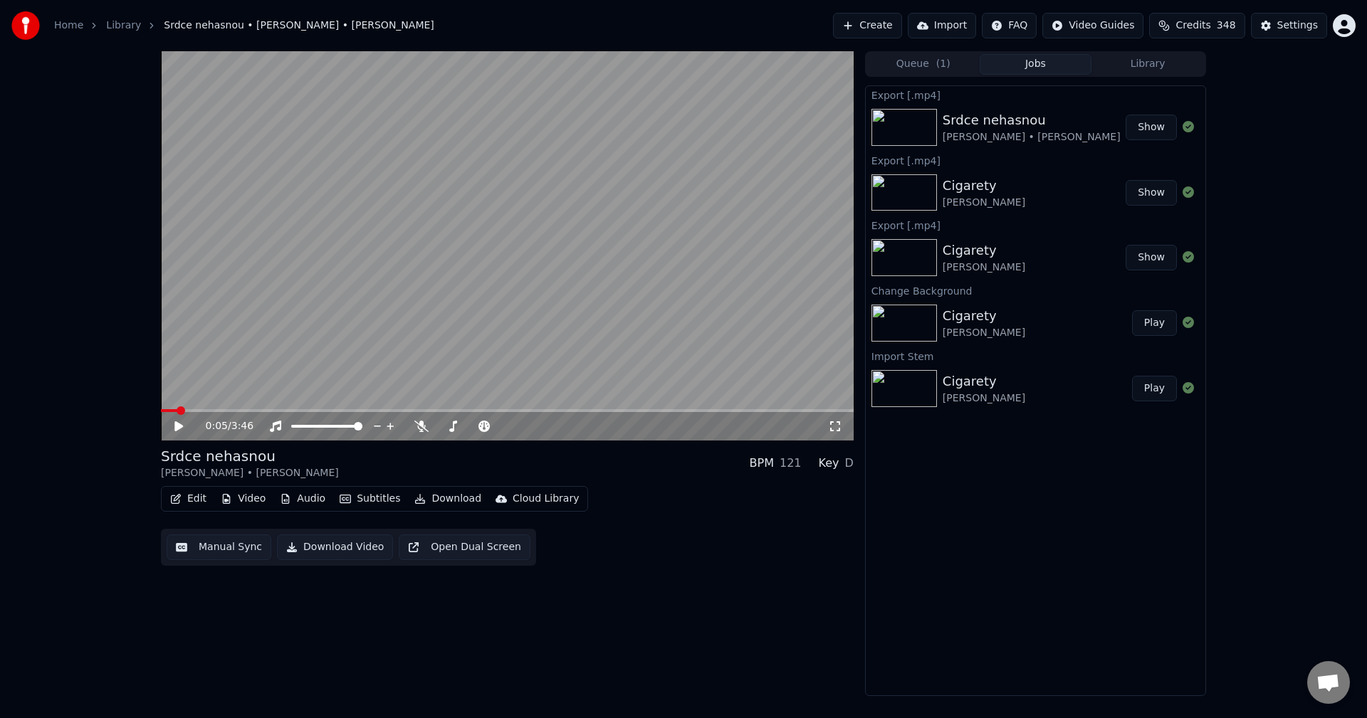
click at [200, 499] on button "Edit" at bounding box center [188, 499] width 48 height 20
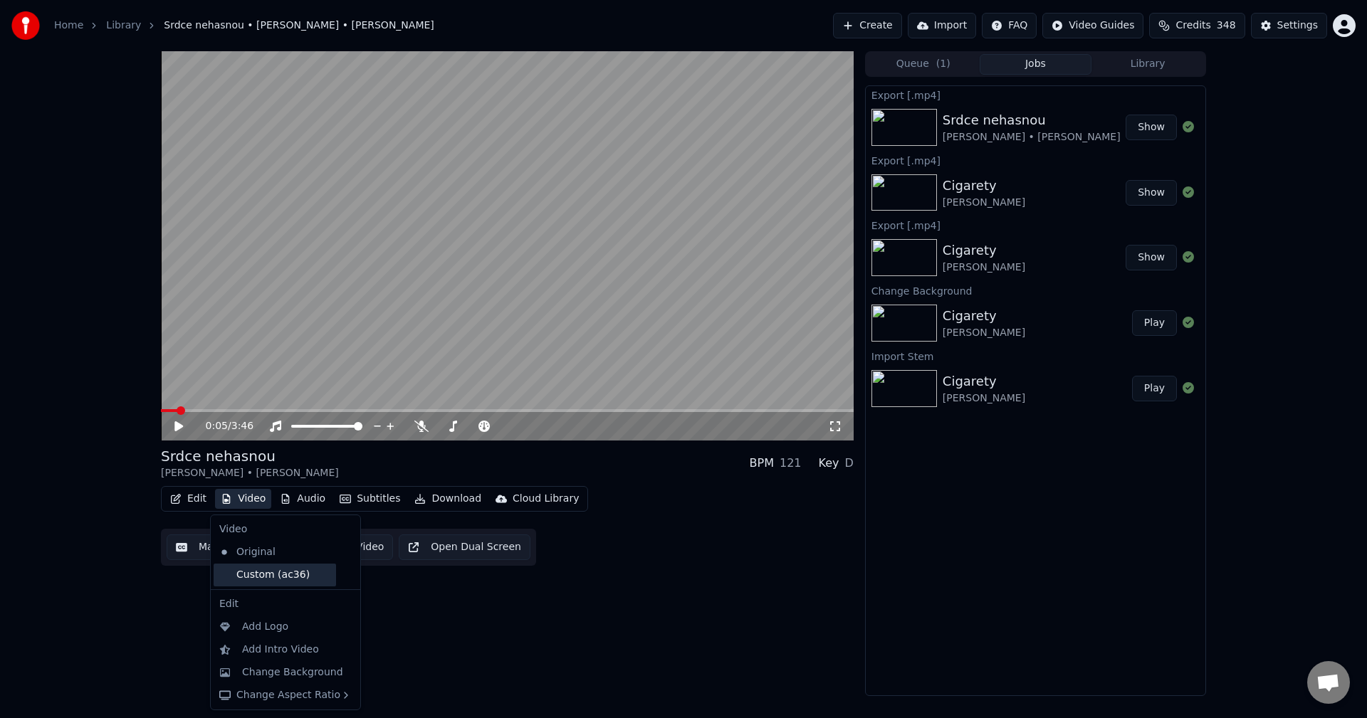
click at [263, 579] on div "Custom (ac36)" at bounding box center [275, 575] width 122 height 23
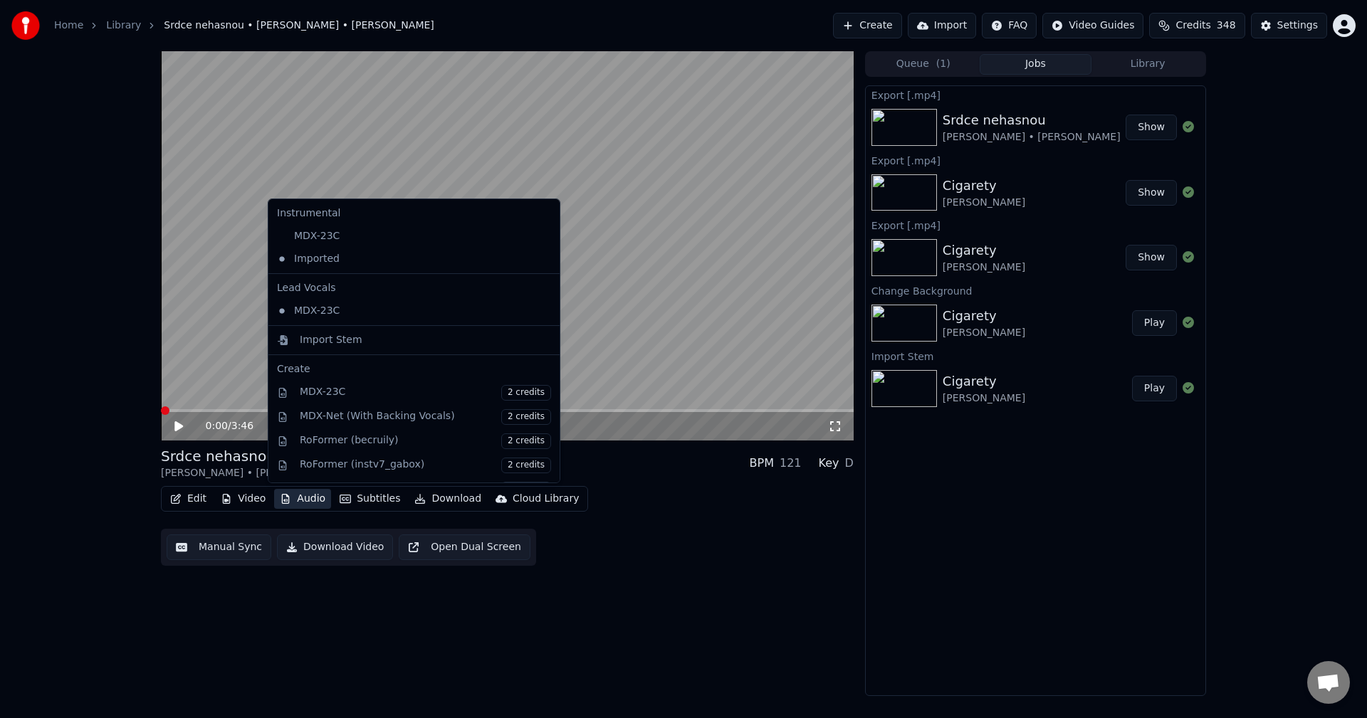
click at [309, 499] on button "Audio" at bounding box center [302, 499] width 57 height 20
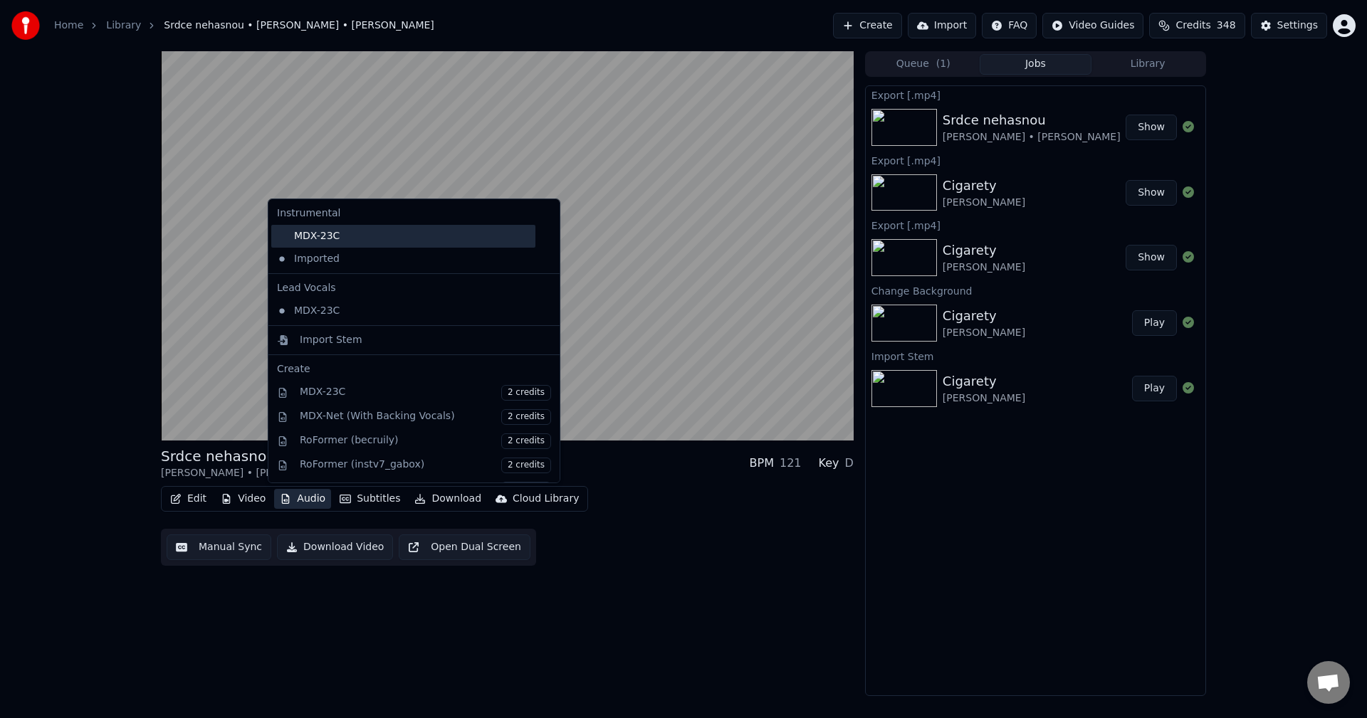
click at [351, 238] on div "MDX-23C" at bounding box center [403, 236] width 264 height 23
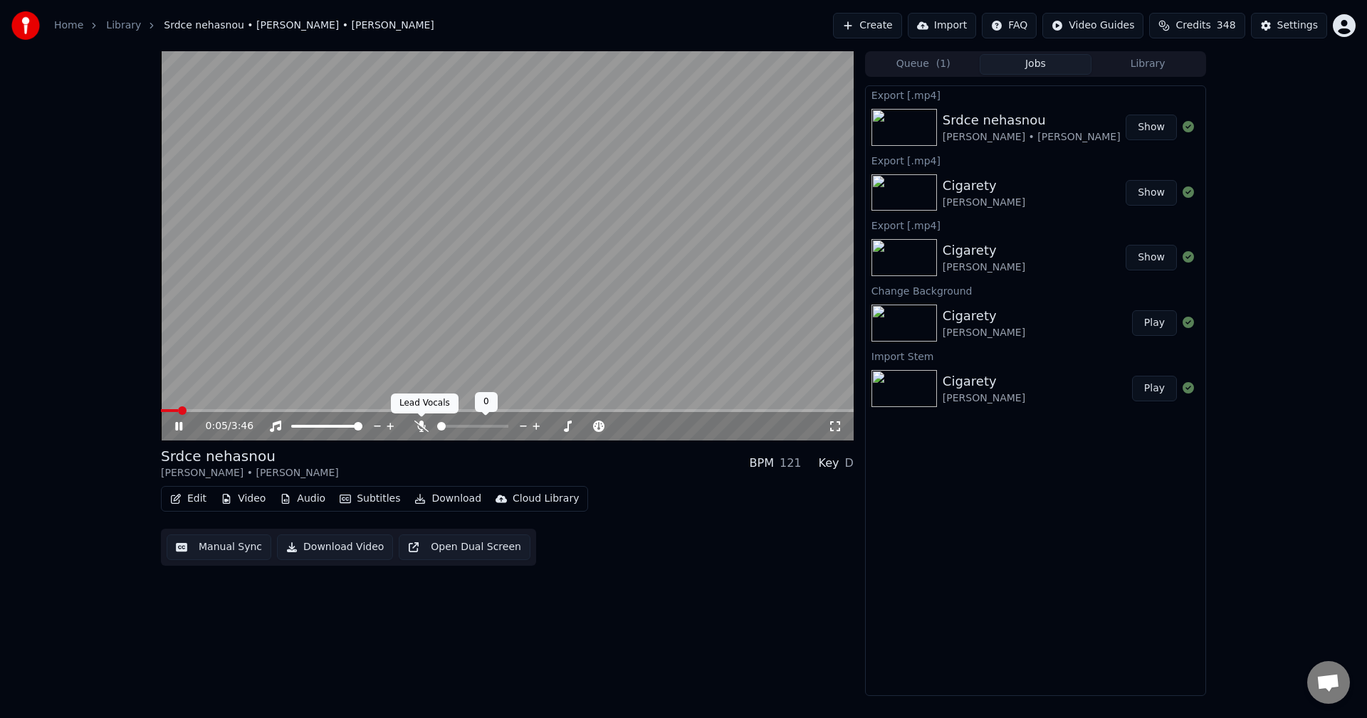
click at [419, 419] on span at bounding box center [421, 417] width 7 height 7
click at [416, 422] on icon at bounding box center [421, 426] width 14 height 11
click at [177, 421] on icon at bounding box center [188, 426] width 33 height 11
click at [428, 495] on button "Download" at bounding box center [448, 499] width 78 height 20
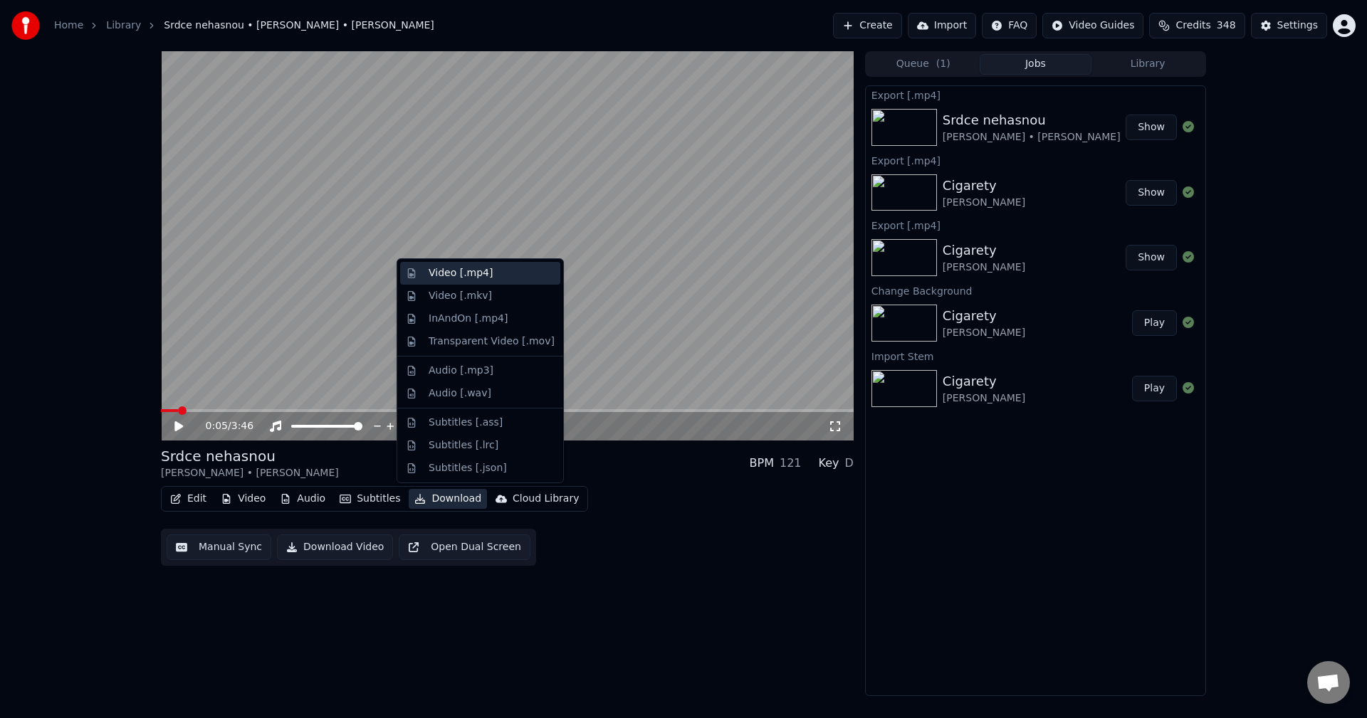
click at [476, 281] on div "Video [.mp4]" at bounding box center [480, 273] width 160 height 23
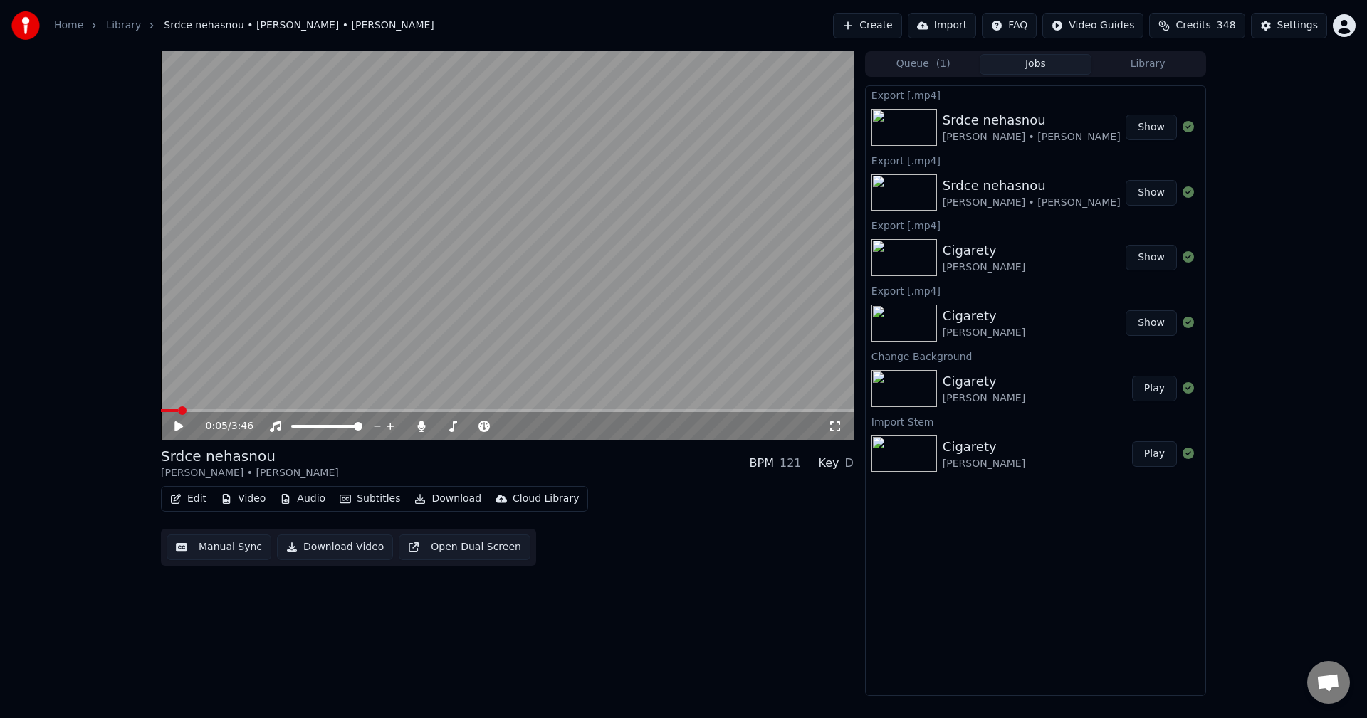
click at [902, 31] on button "Create" at bounding box center [867, 26] width 69 height 26
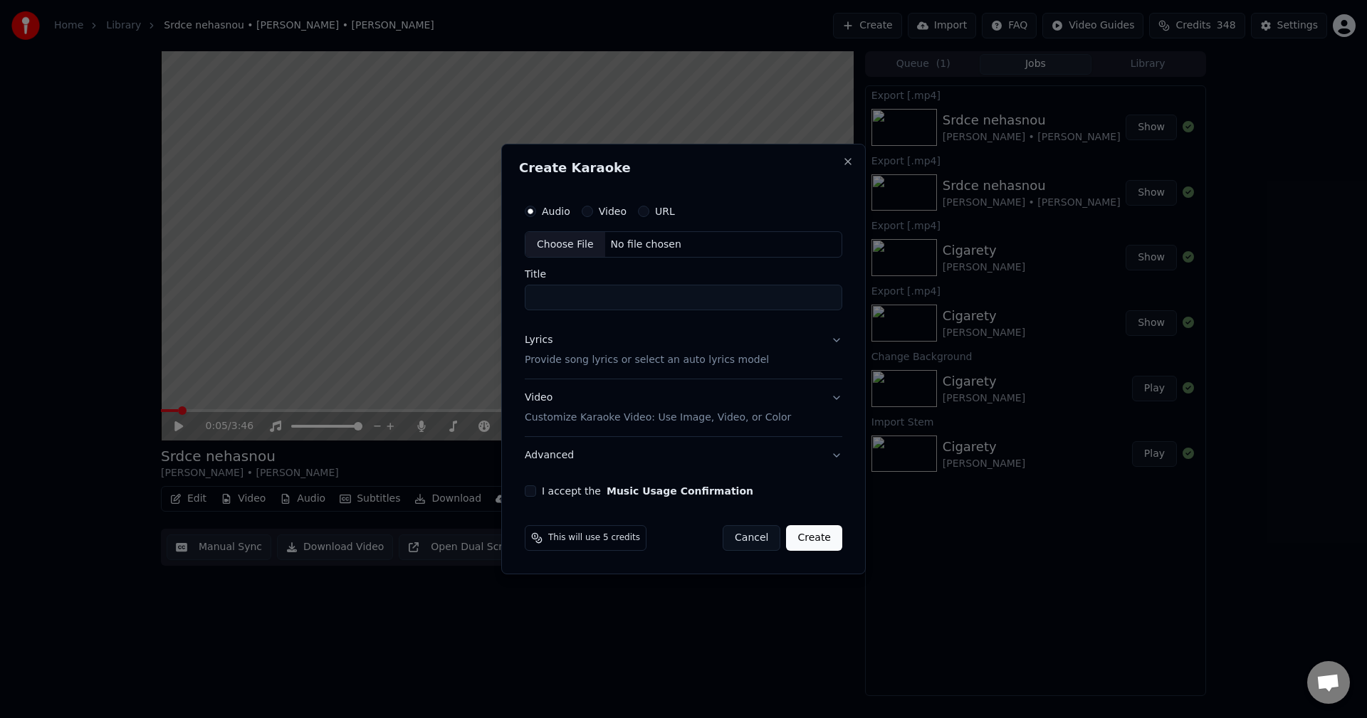
click at [643, 244] on div "No file chosen" at bounding box center [646, 245] width 82 height 14
type input "**********"
click at [540, 347] on div "Lyrics" at bounding box center [536, 341] width 28 height 14
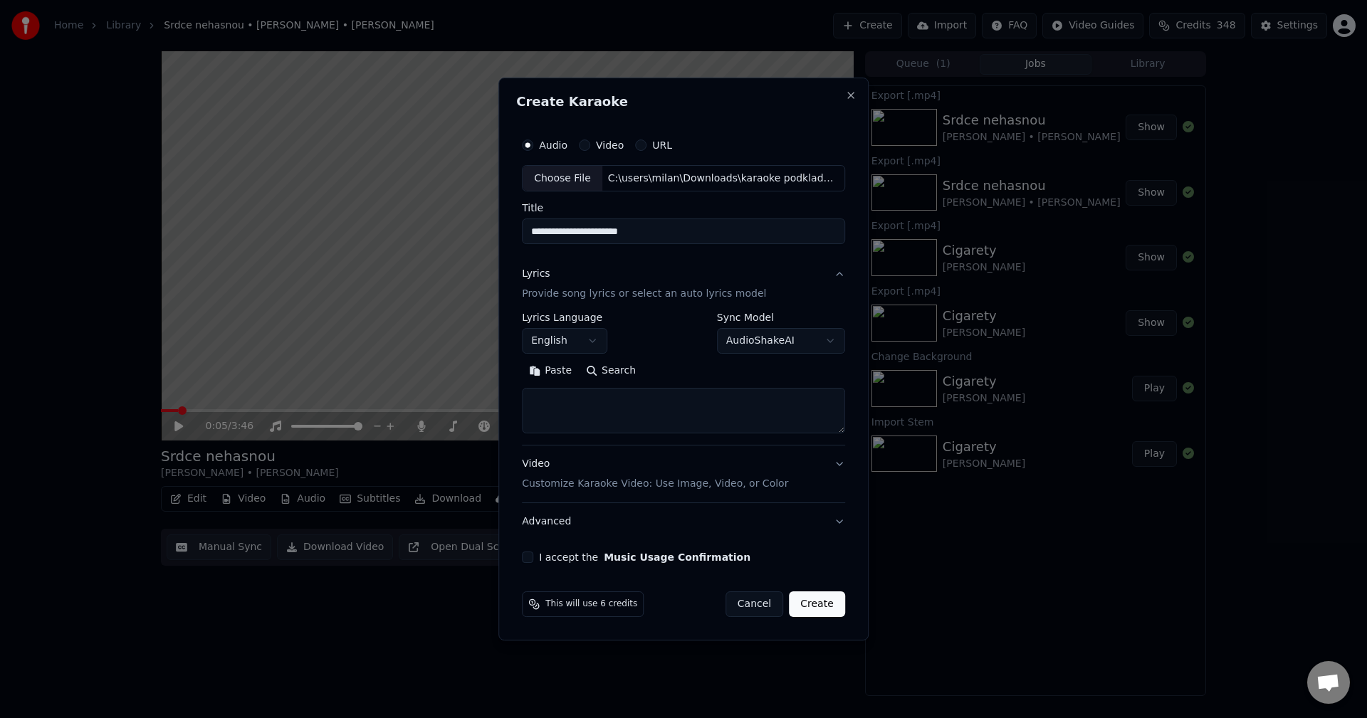
click at [566, 344] on body "**********" at bounding box center [683, 359] width 1367 height 718
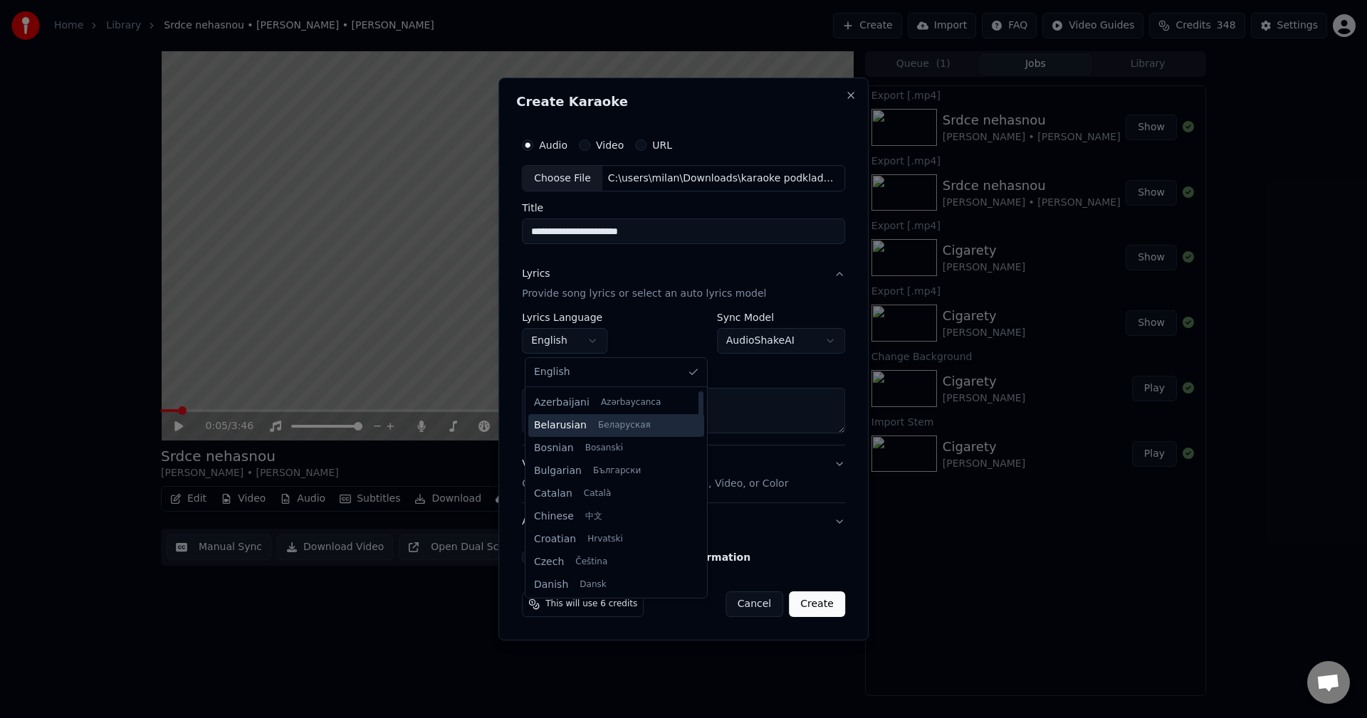
scroll to position [71, 0]
select select "**"
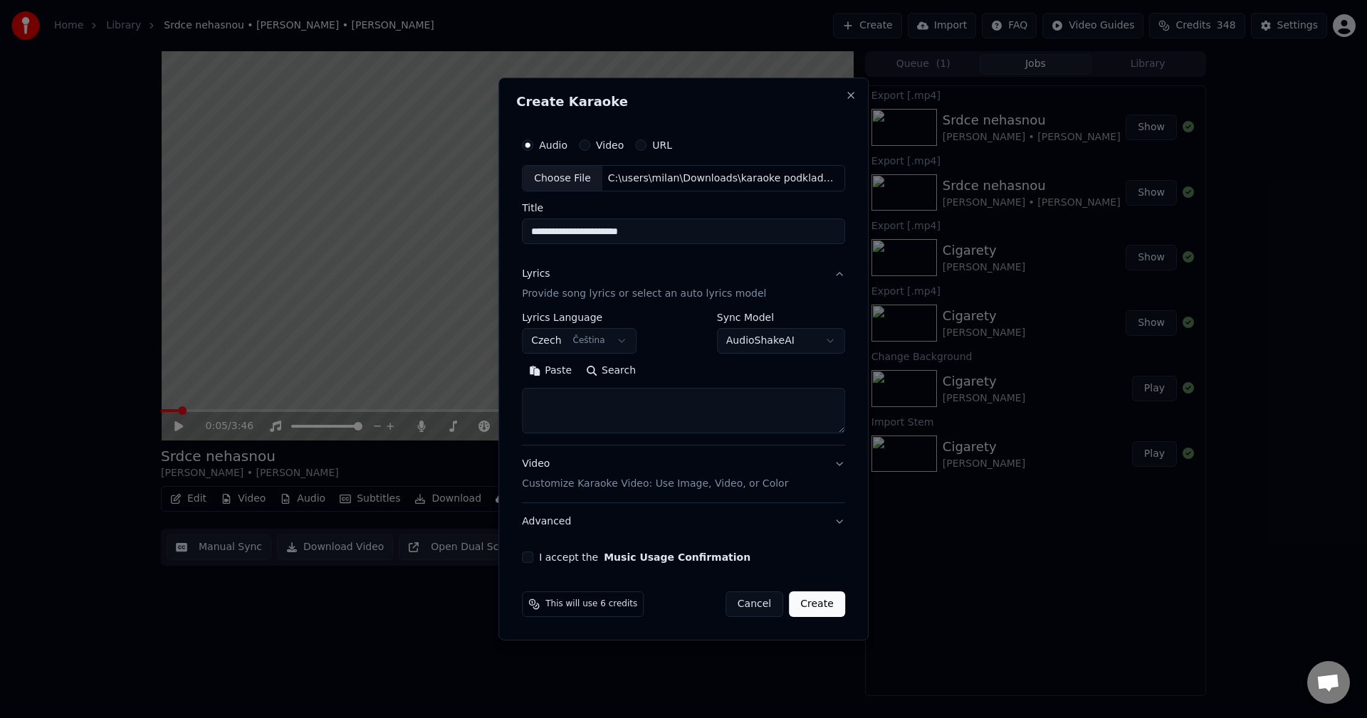
click at [546, 372] on button "Paste" at bounding box center [550, 371] width 57 height 23
click at [673, 370] on button "Expand" at bounding box center [675, 371] width 67 height 23
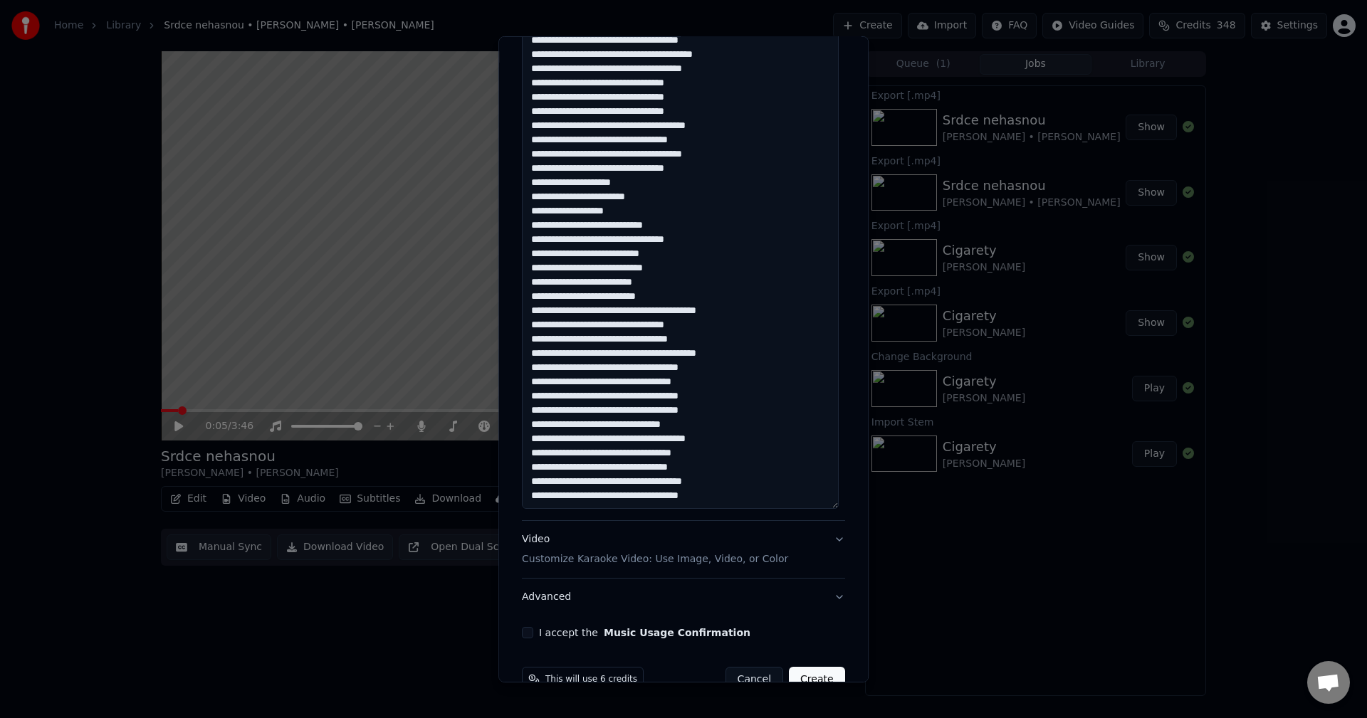
scroll to position [551, 0]
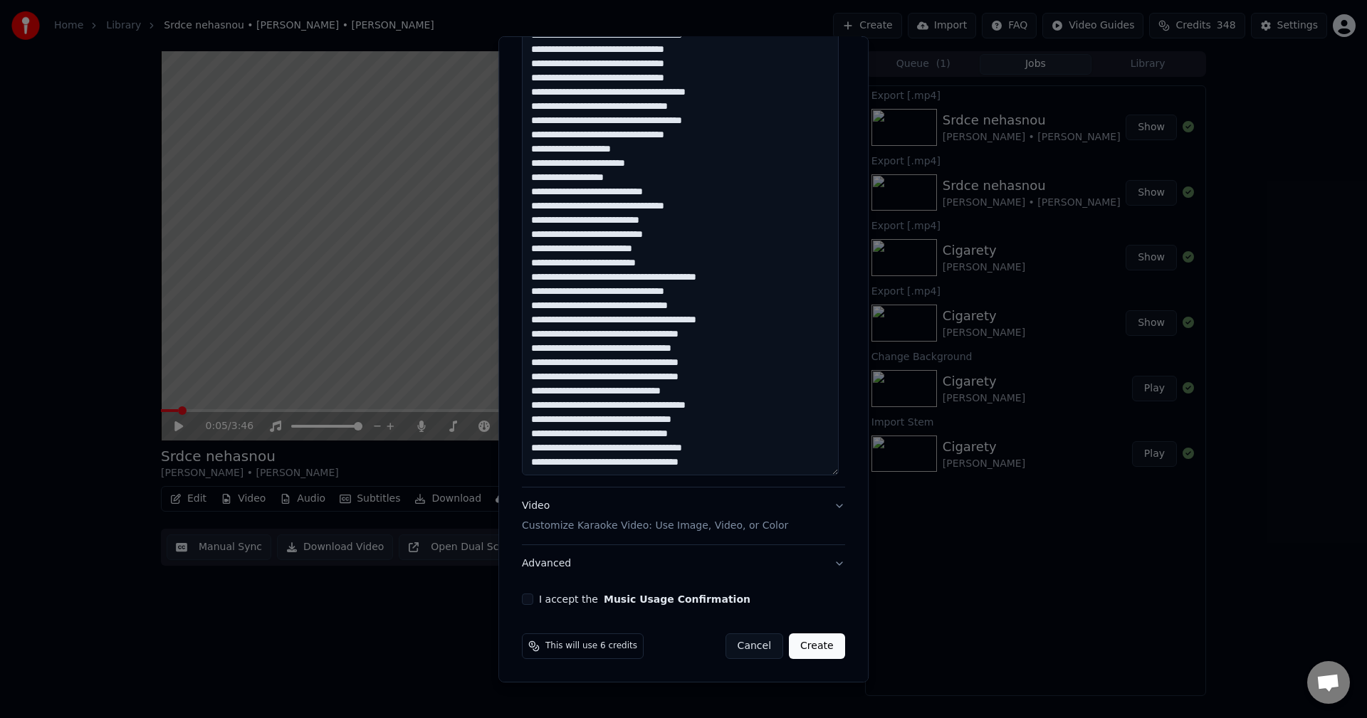
click at [524, 602] on button "I accept the Music Usage Confirmation" at bounding box center [527, 599] width 11 height 11
click at [816, 652] on button "Create" at bounding box center [817, 647] width 56 height 26
type textarea "**********"
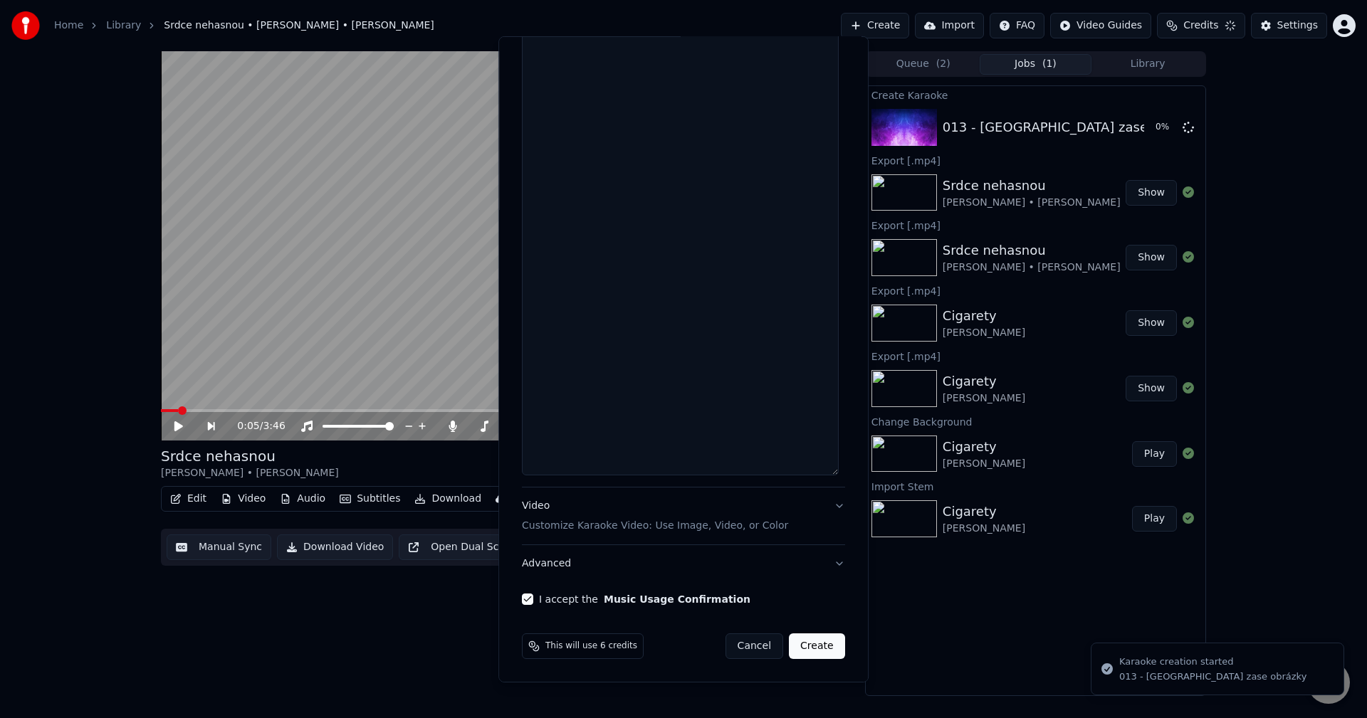
scroll to position [0, 0]
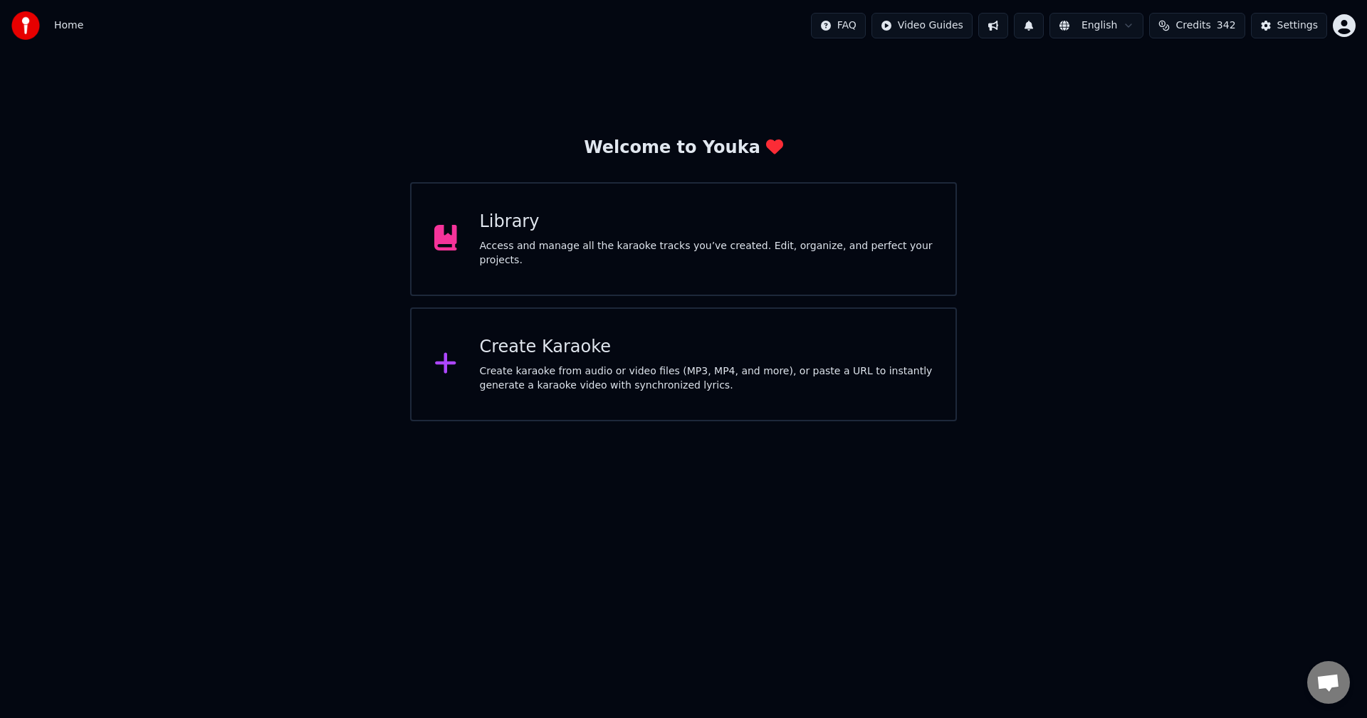
click at [691, 234] on div "Library" at bounding box center [707, 222] width 454 height 23
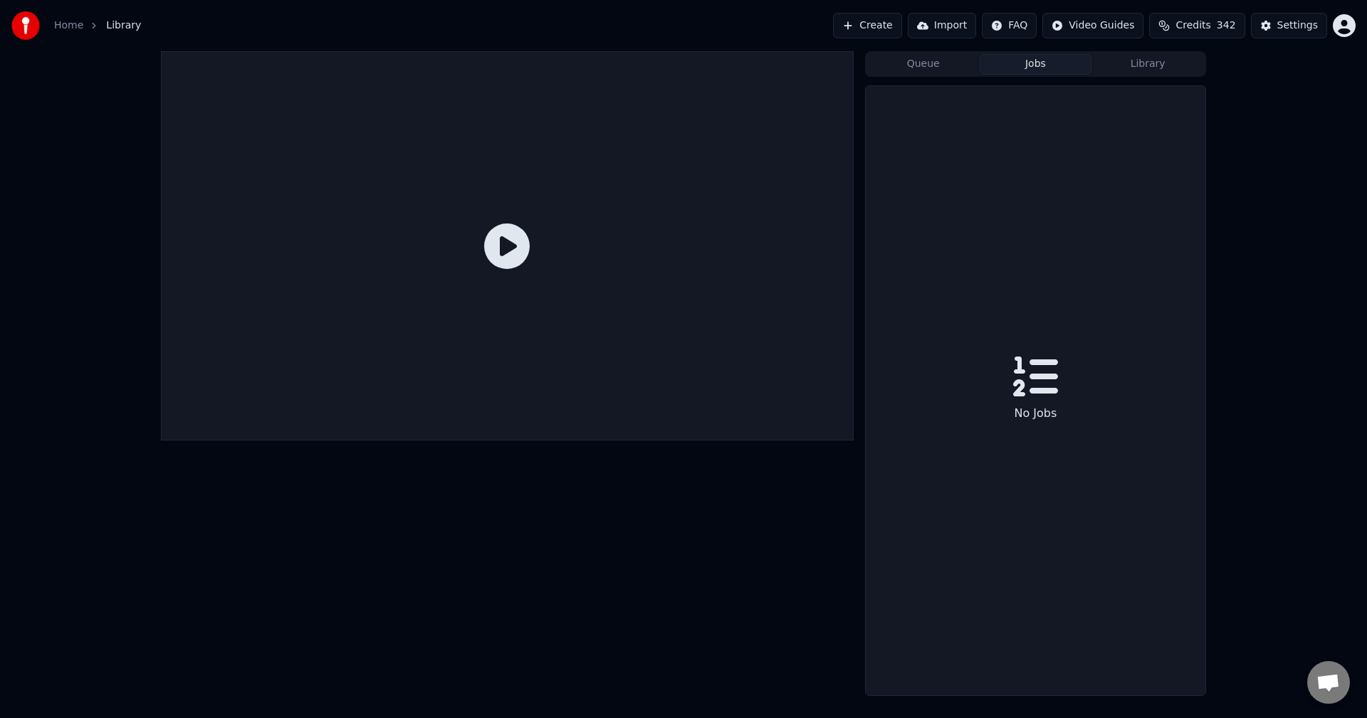
click at [1041, 68] on button "Jobs" at bounding box center [1036, 64] width 112 height 21
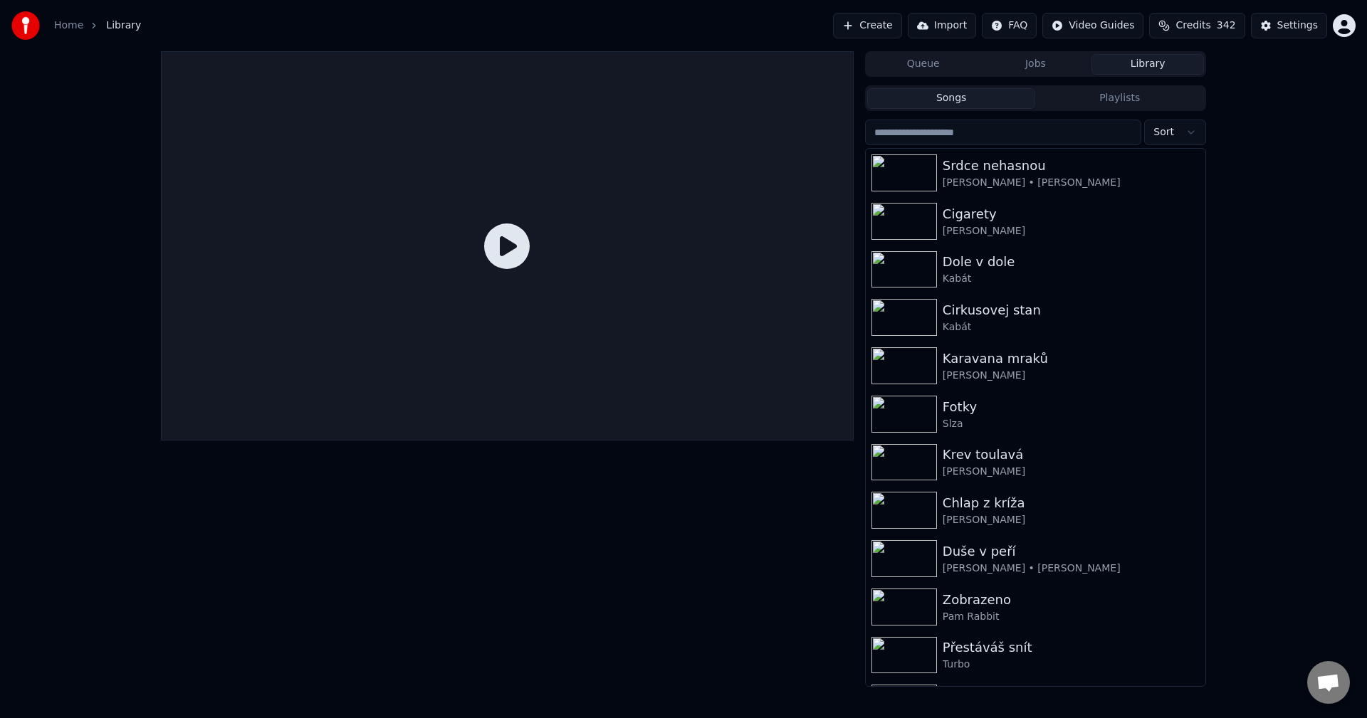
click at [1138, 62] on button "Library" at bounding box center [1147, 64] width 112 height 21
click at [931, 59] on button "Queue" at bounding box center [923, 64] width 112 height 21
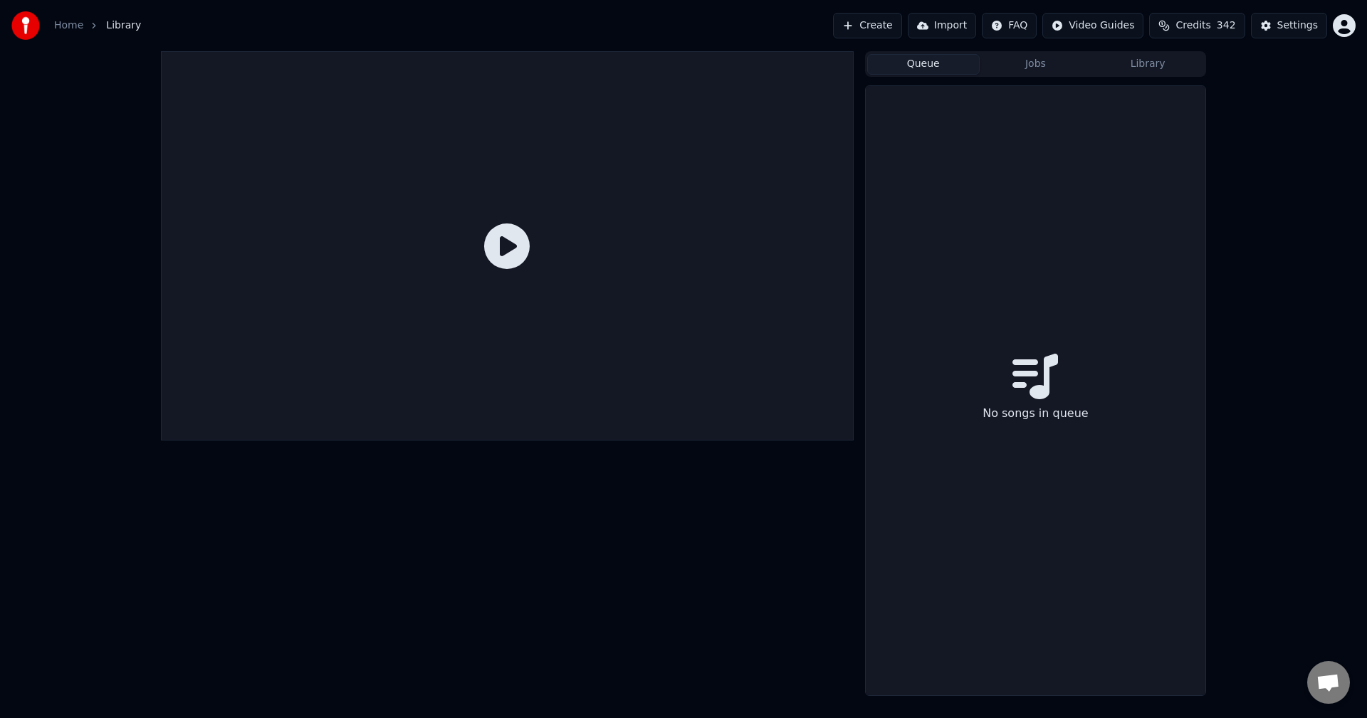
click at [1018, 61] on button "Jobs" at bounding box center [1036, 64] width 112 height 21
click at [1155, 52] on div "Queue Jobs Library" at bounding box center [1035, 64] width 341 height 26
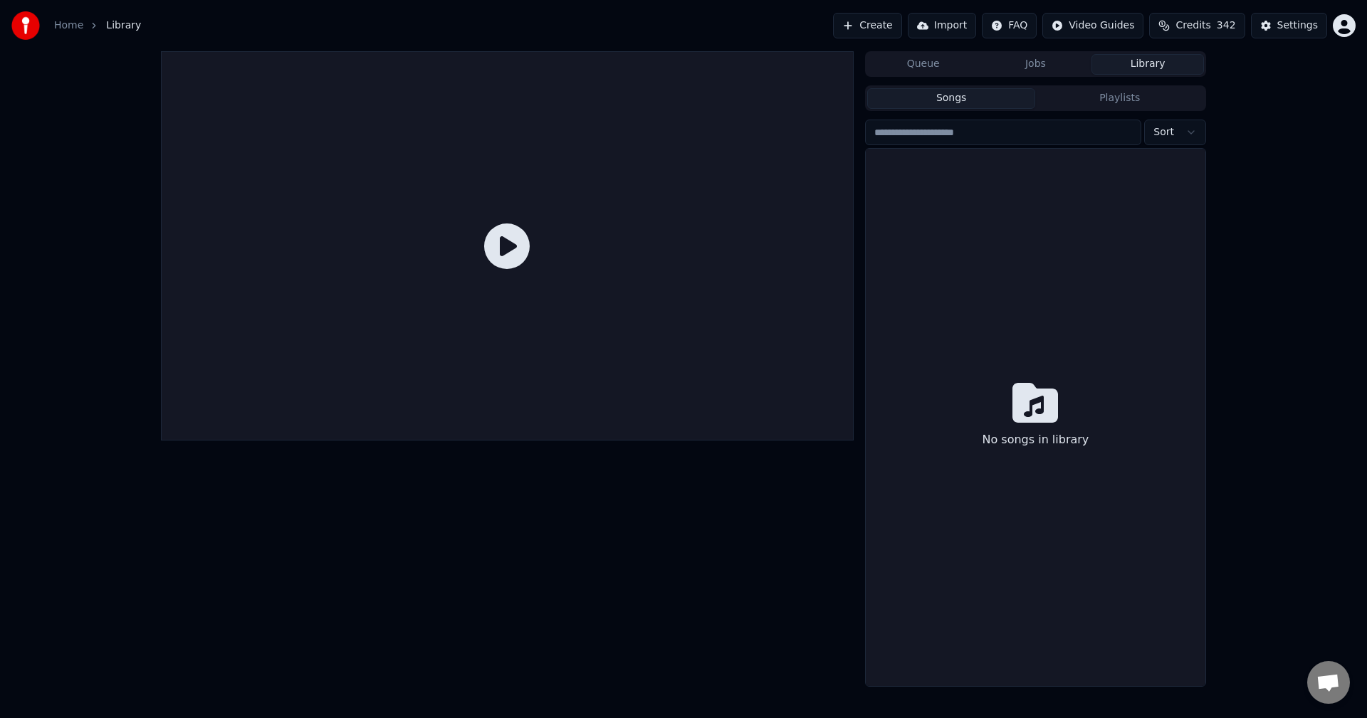
click at [1153, 70] on button "Library" at bounding box center [1147, 64] width 112 height 21
